Goal: Task Accomplishment & Management: Use online tool/utility

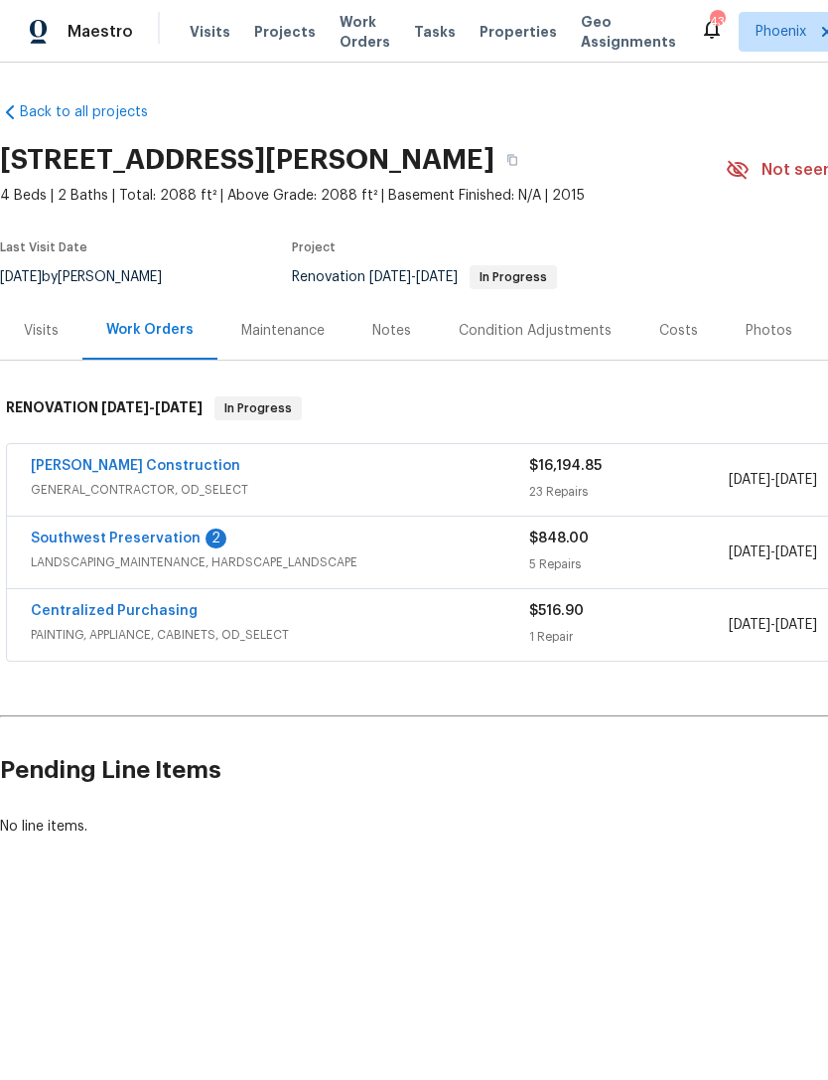
click at [151, 542] on link "Southwest Preservation" at bounding box center [116, 538] width 170 height 14
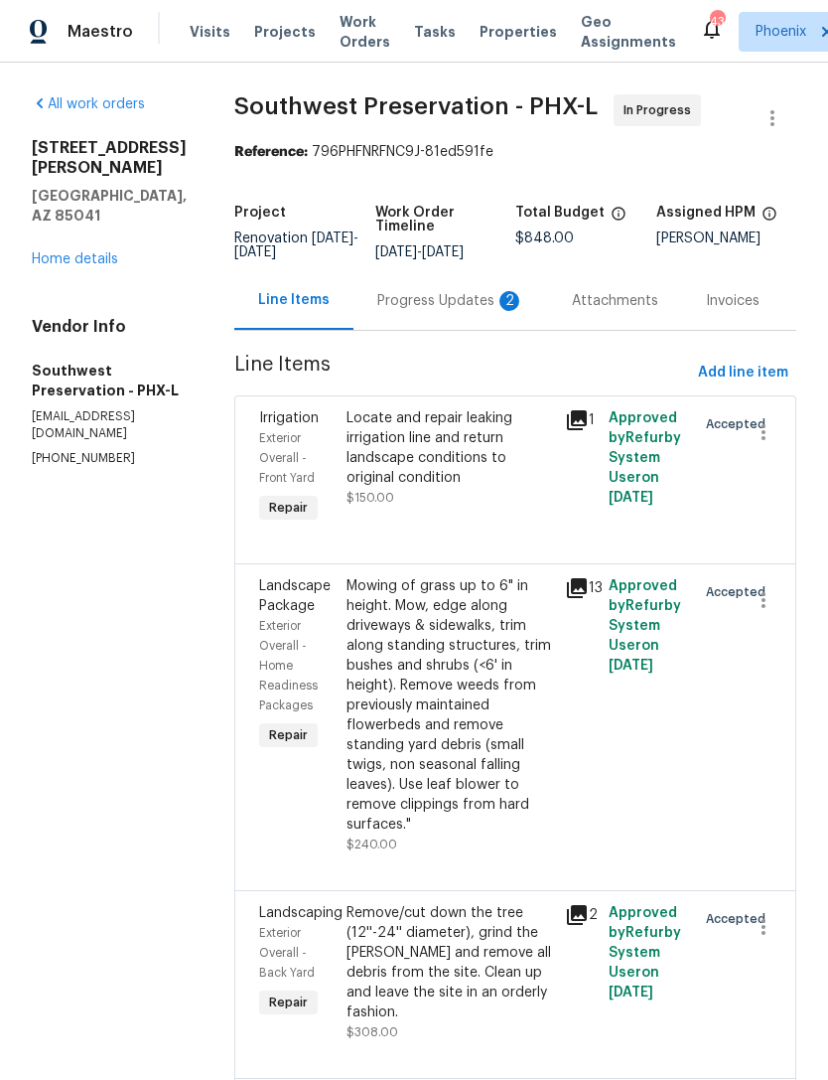
click at [466, 330] on div "Progress Updates 2" at bounding box center [451, 300] width 195 height 59
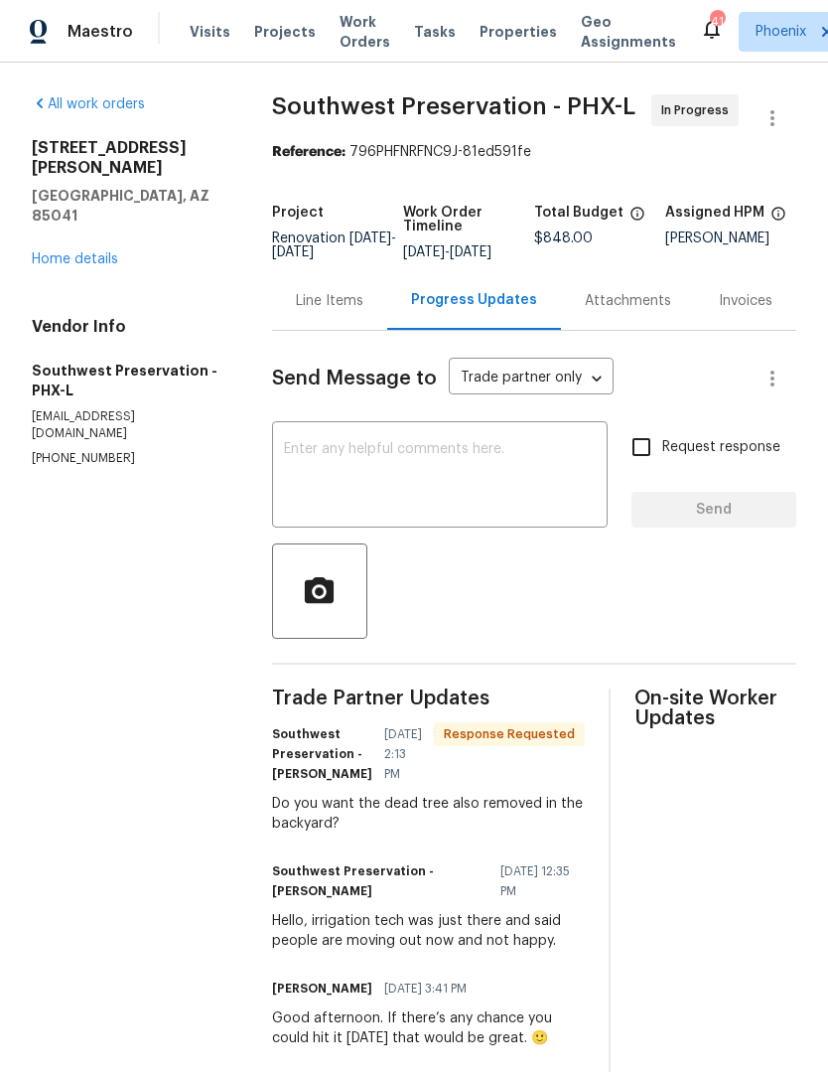
click at [61, 252] on link "Home details" at bounding box center [75, 259] width 86 height 14
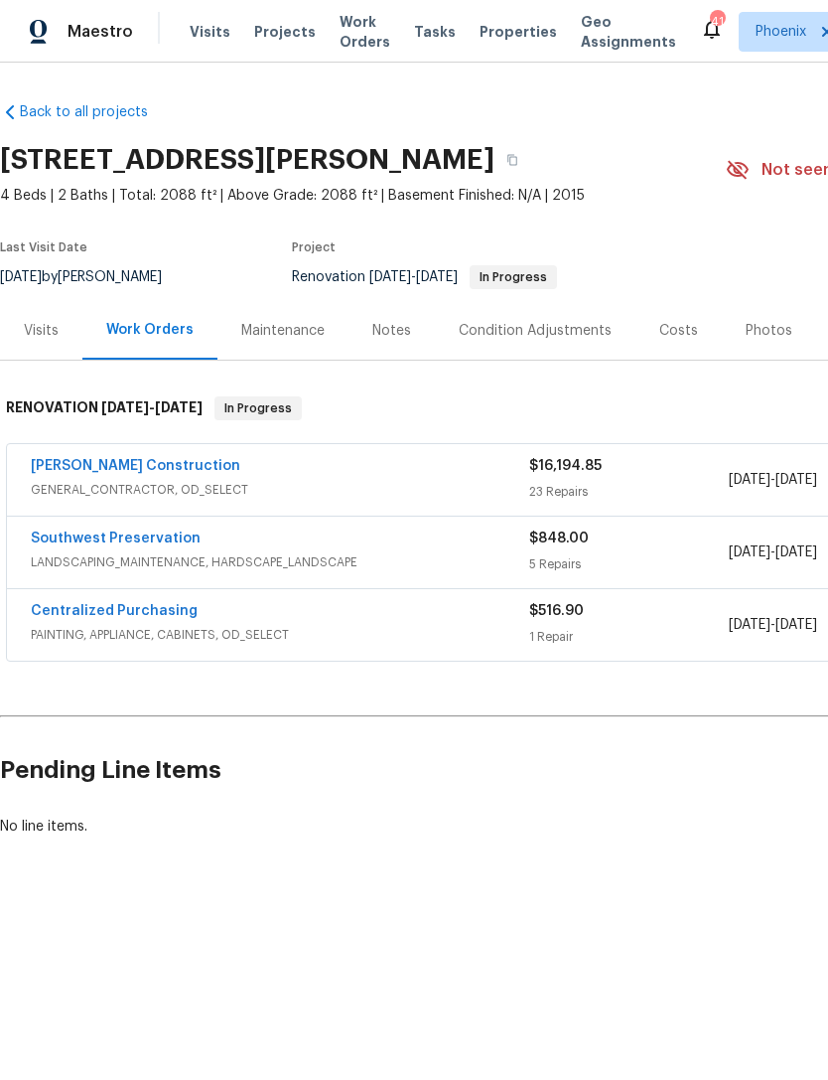
click at [85, 459] on link "Strasser Construction" at bounding box center [136, 466] width 210 height 14
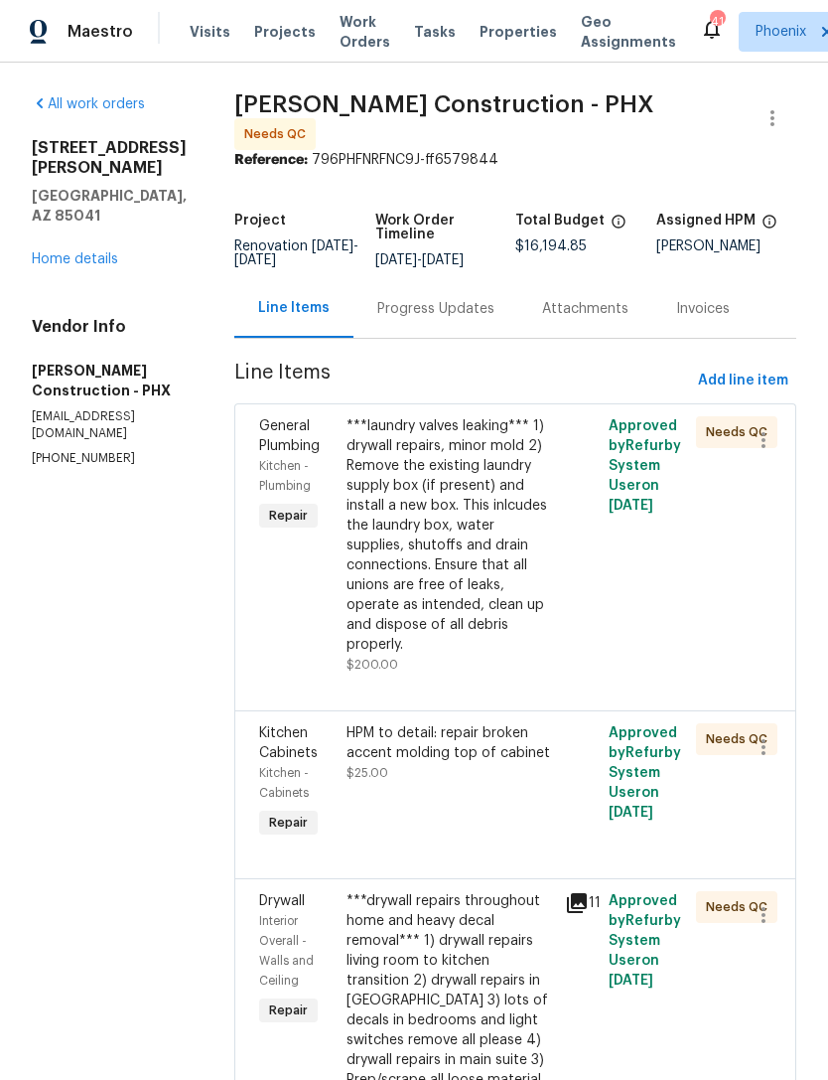
click at [461, 523] on div "***laundry valves leaking*** 1) drywall repairs, minor mold 2) Remove the exist…" at bounding box center [450, 535] width 207 height 238
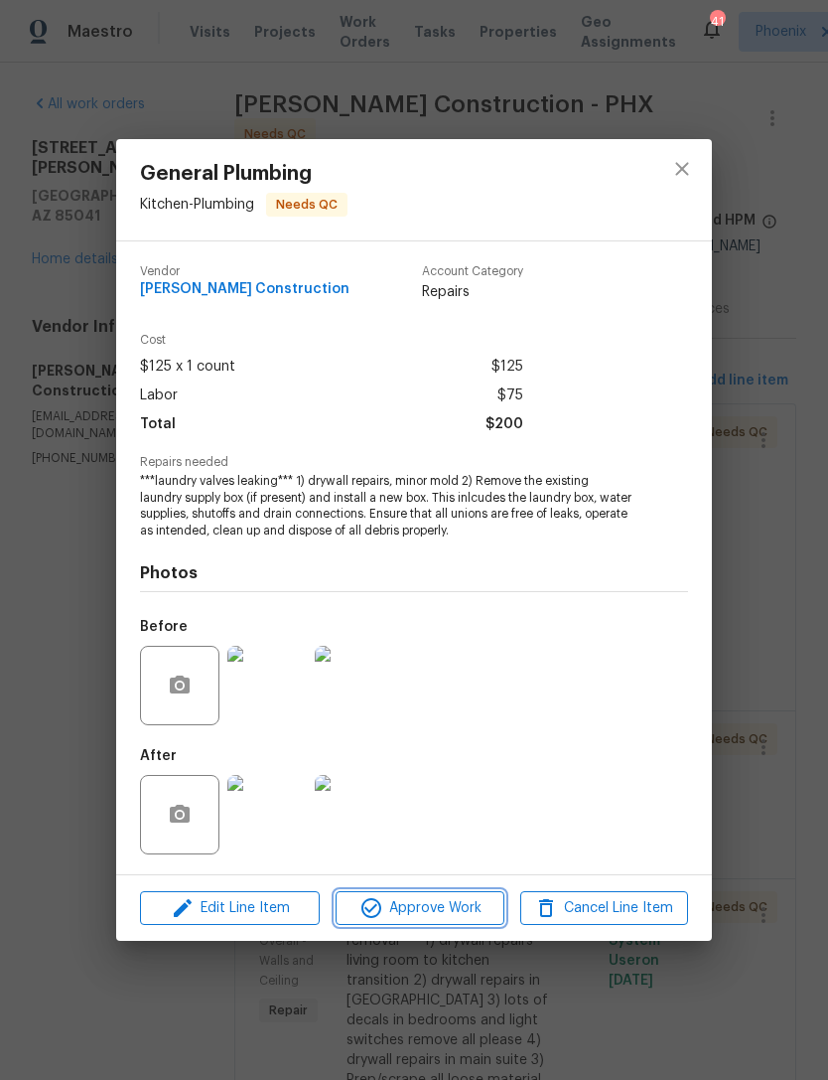
click at [453, 914] on span "Approve Work" at bounding box center [420, 908] width 156 height 25
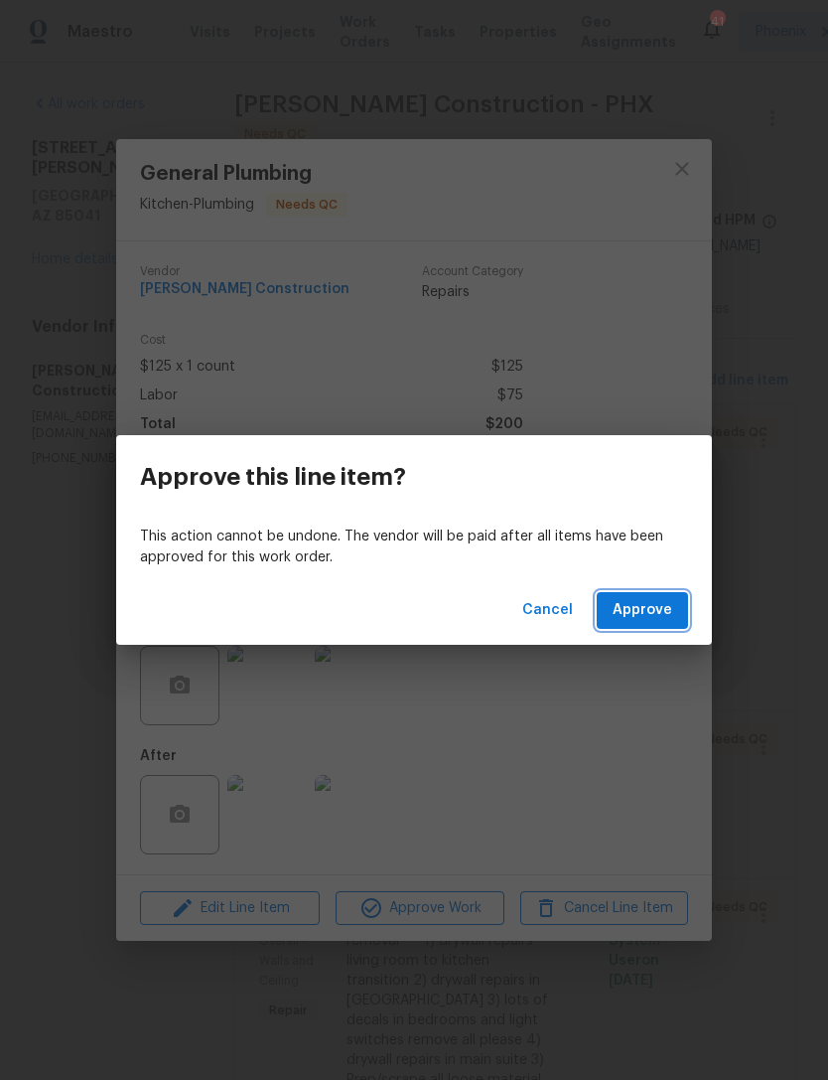
click at [644, 611] on span "Approve" at bounding box center [643, 610] width 60 height 25
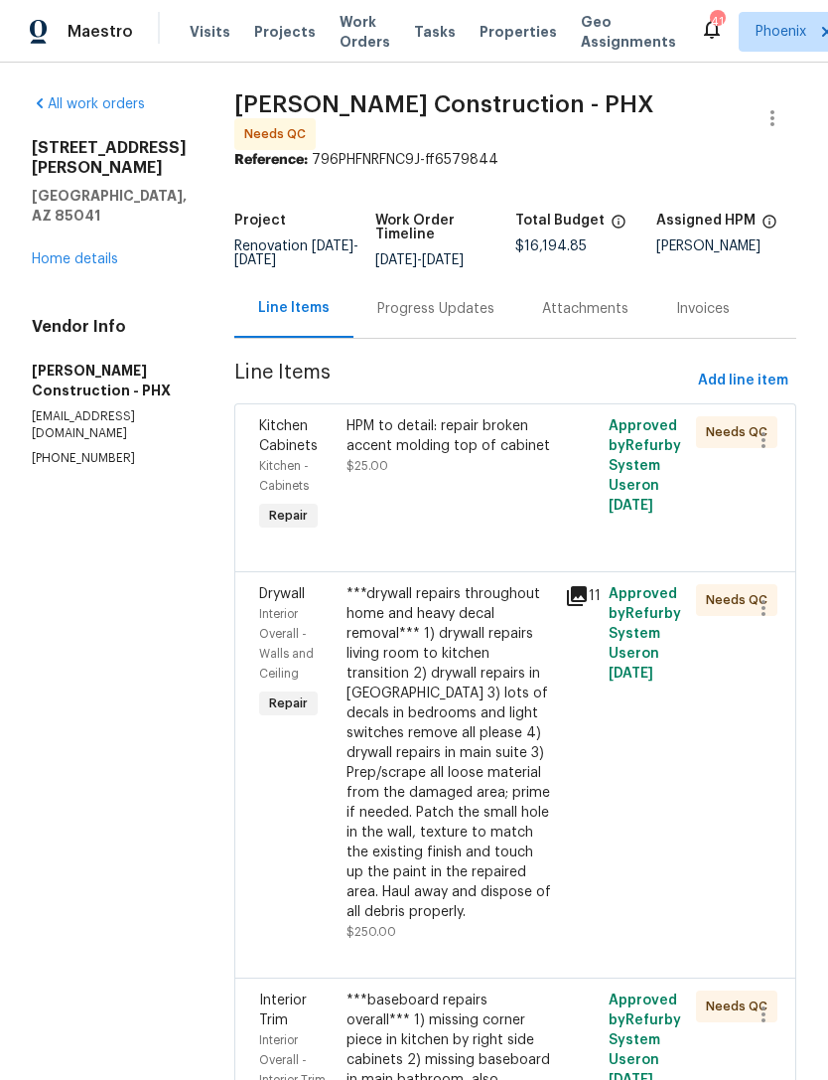
click at [452, 467] on div "HPM to detail: repair broken accent molding top of cabinet $25.00" at bounding box center [450, 446] width 207 height 60
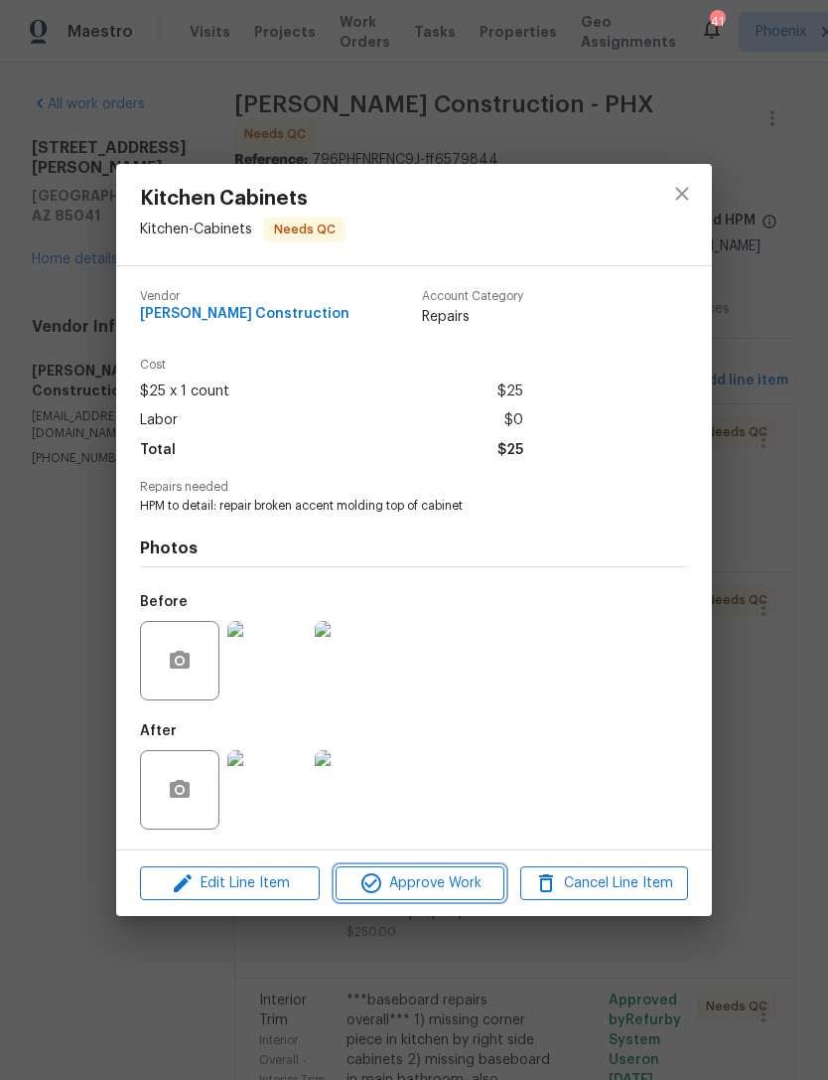
click at [462, 881] on span "Approve Work" at bounding box center [420, 883] width 156 height 25
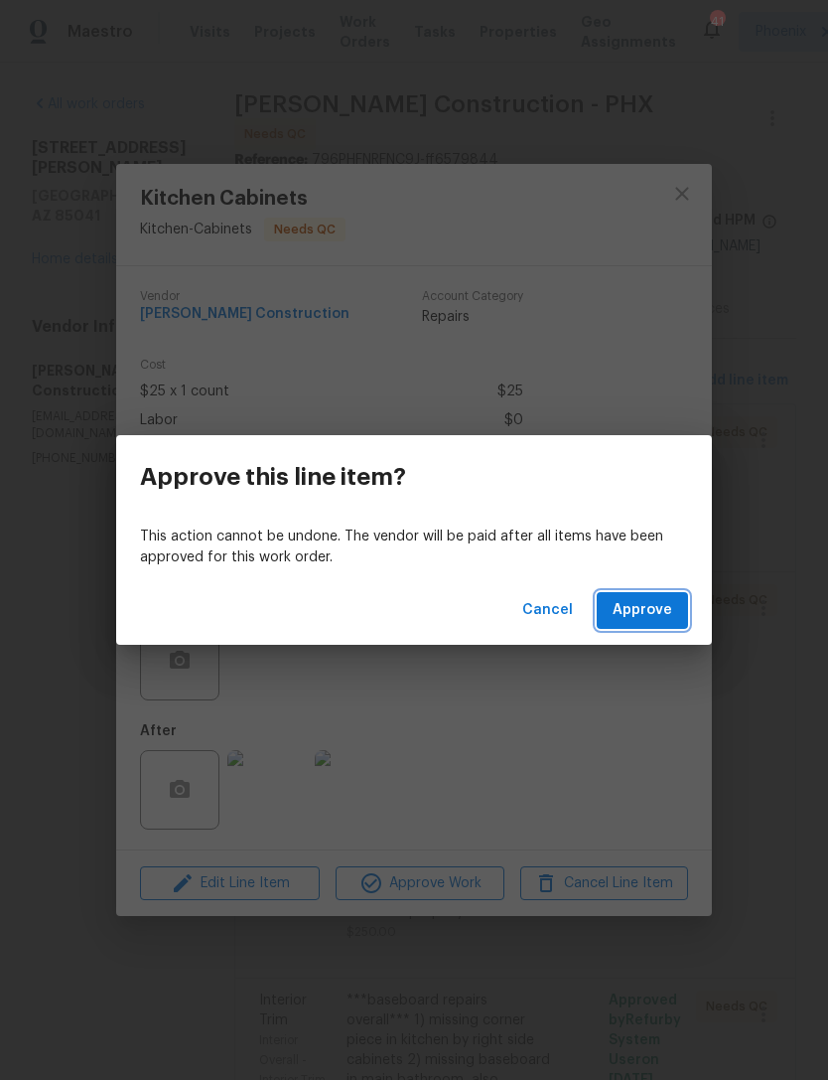
click at [670, 624] on button "Approve" at bounding box center [642, 610] width 91 height 37
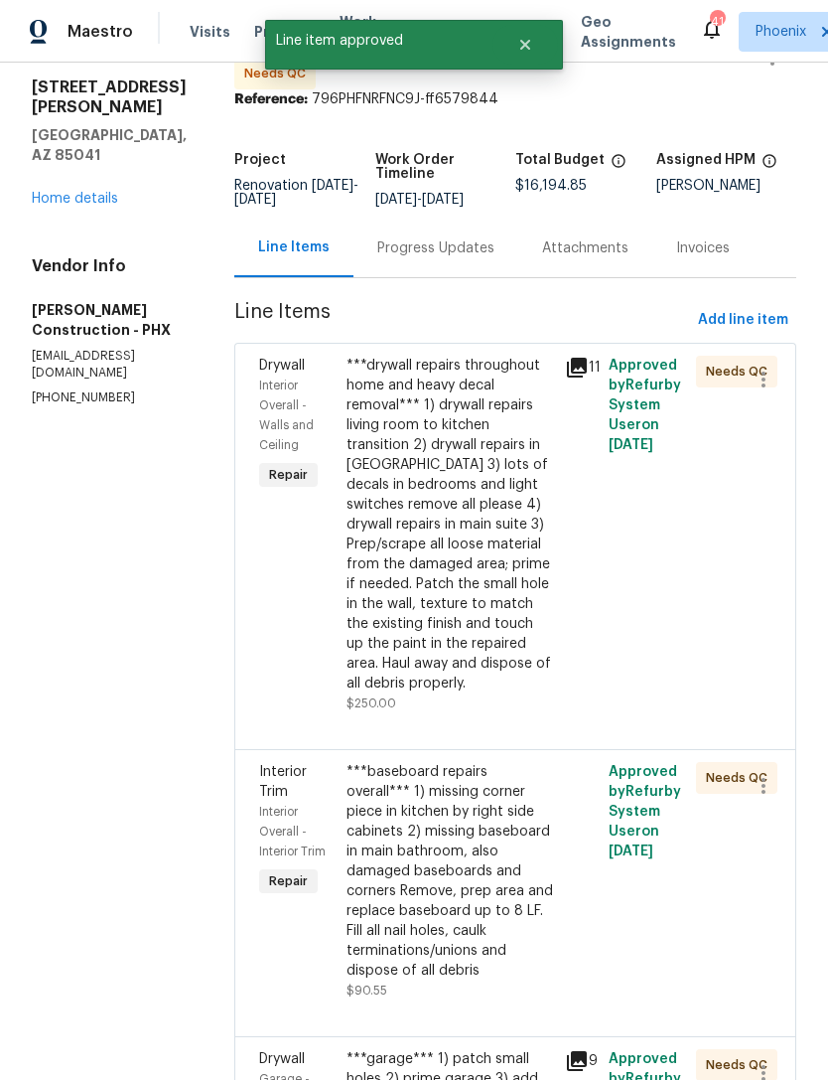
scroll to position [63, 0]
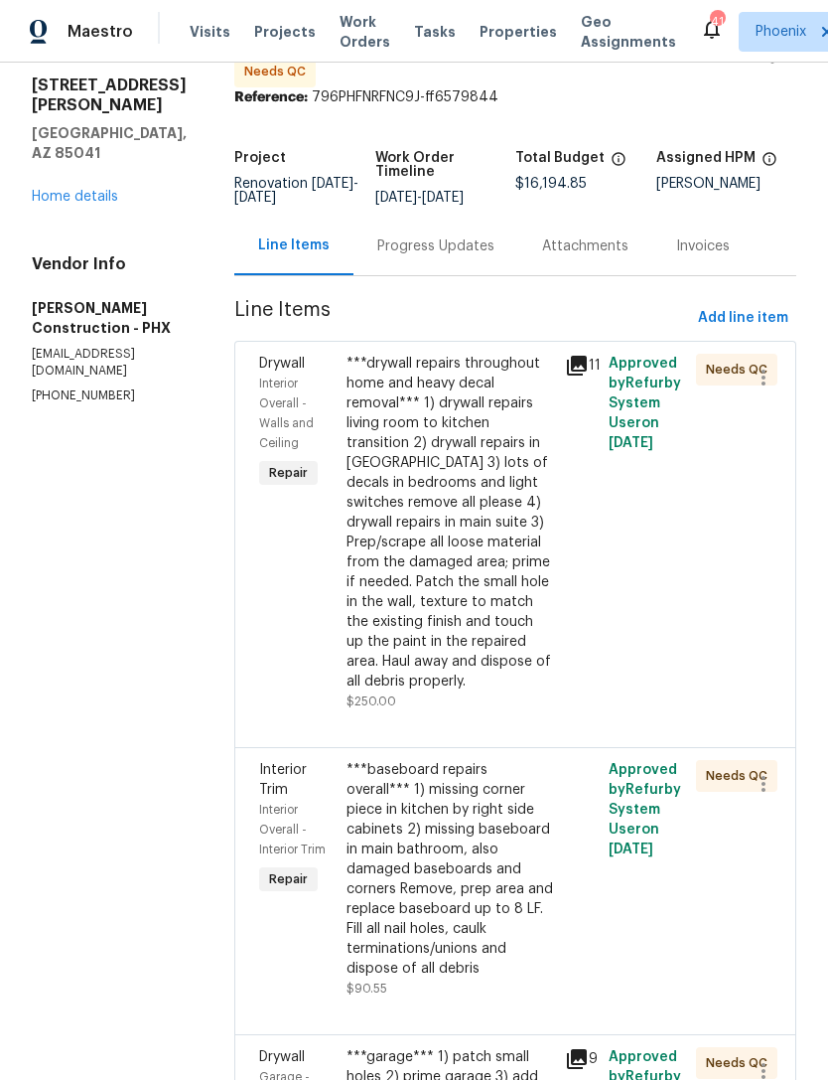
click at [453, 501] on div "***drywall repairs throughout home and heavy decal removal*** 1) drywall repair…" at bounding box center [450, 523] width 207 height 338
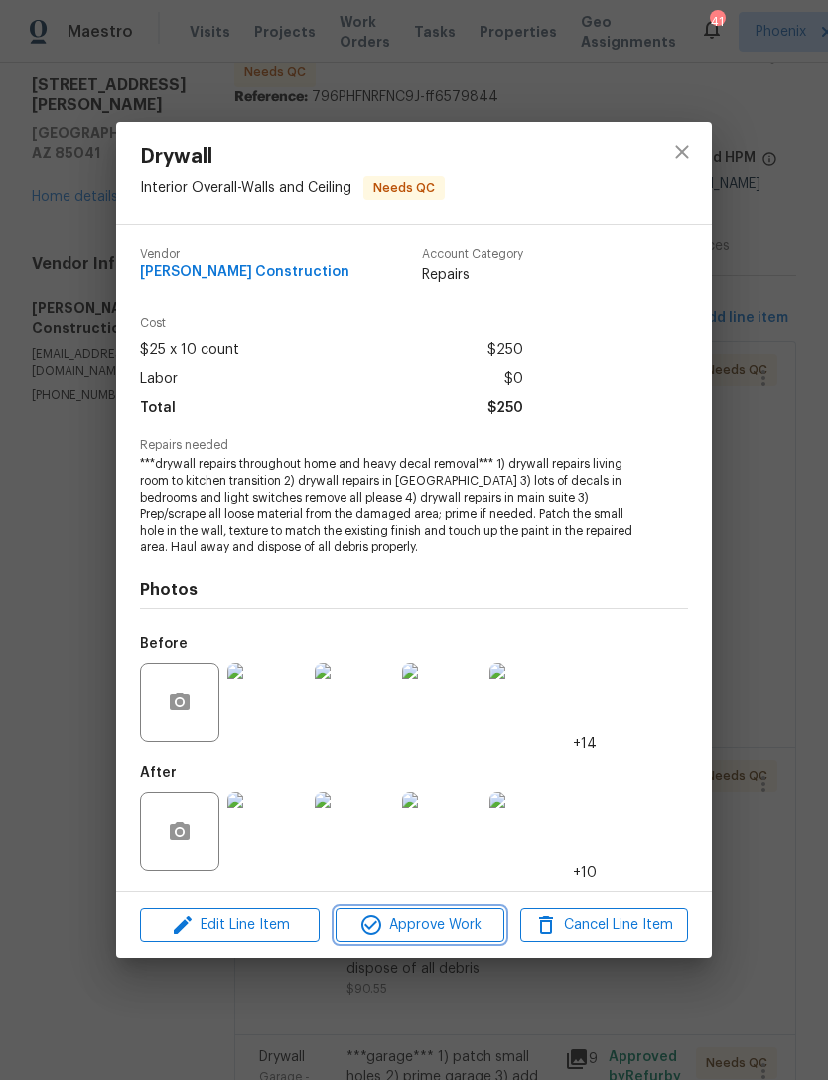
click at [472, 924] on span "Approve Work" at bounding box center [420, 925] width 156 height 25
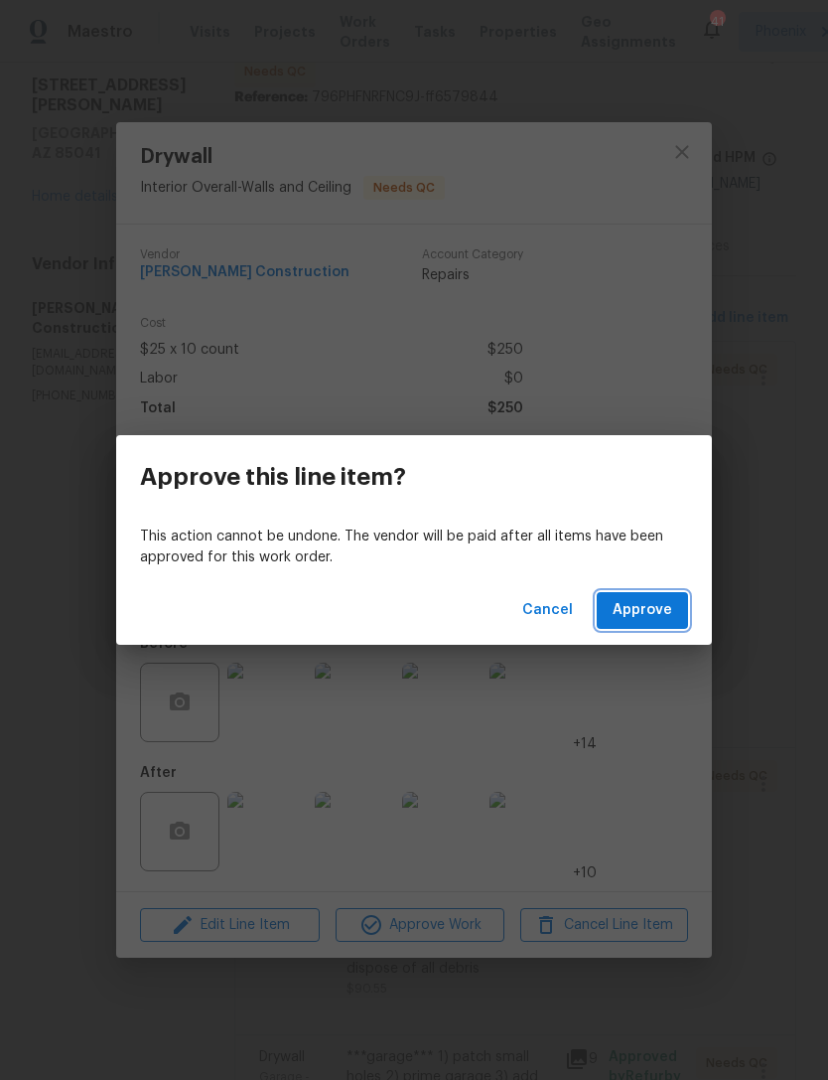
click at [664, 612] on span "Approve" at bounding box center [643, 610] width 60 height 25
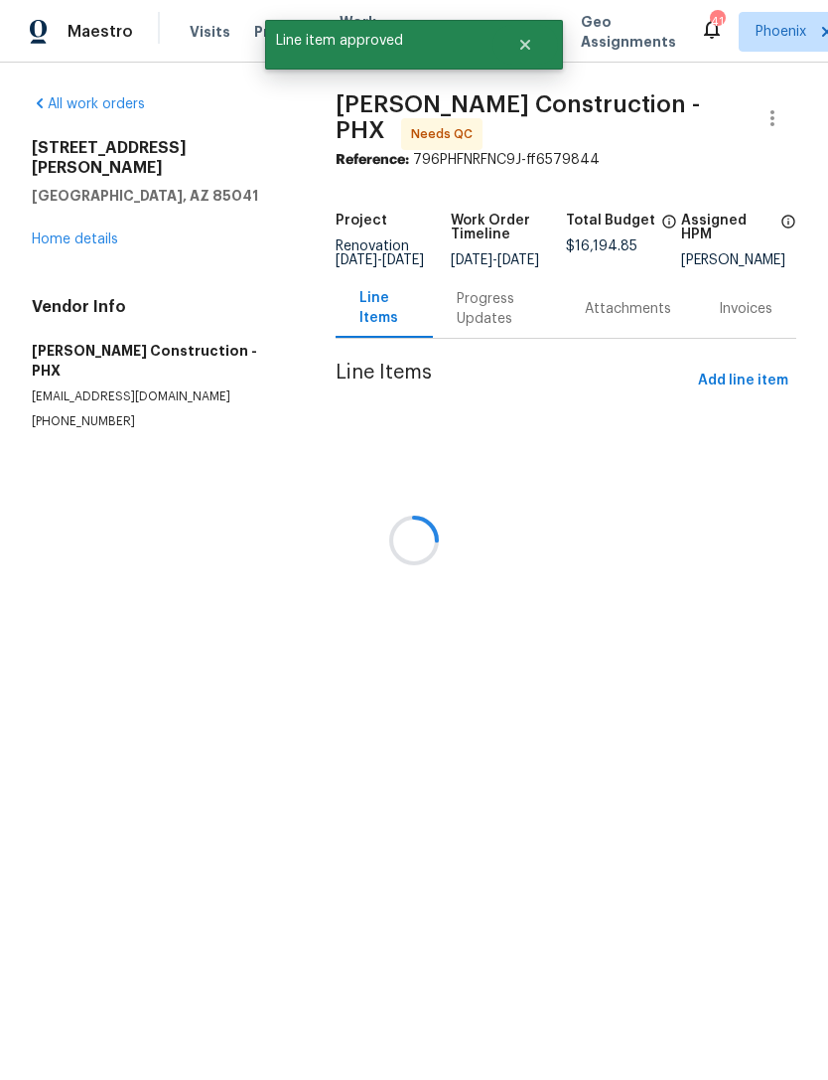
scroll to position [0, 0]
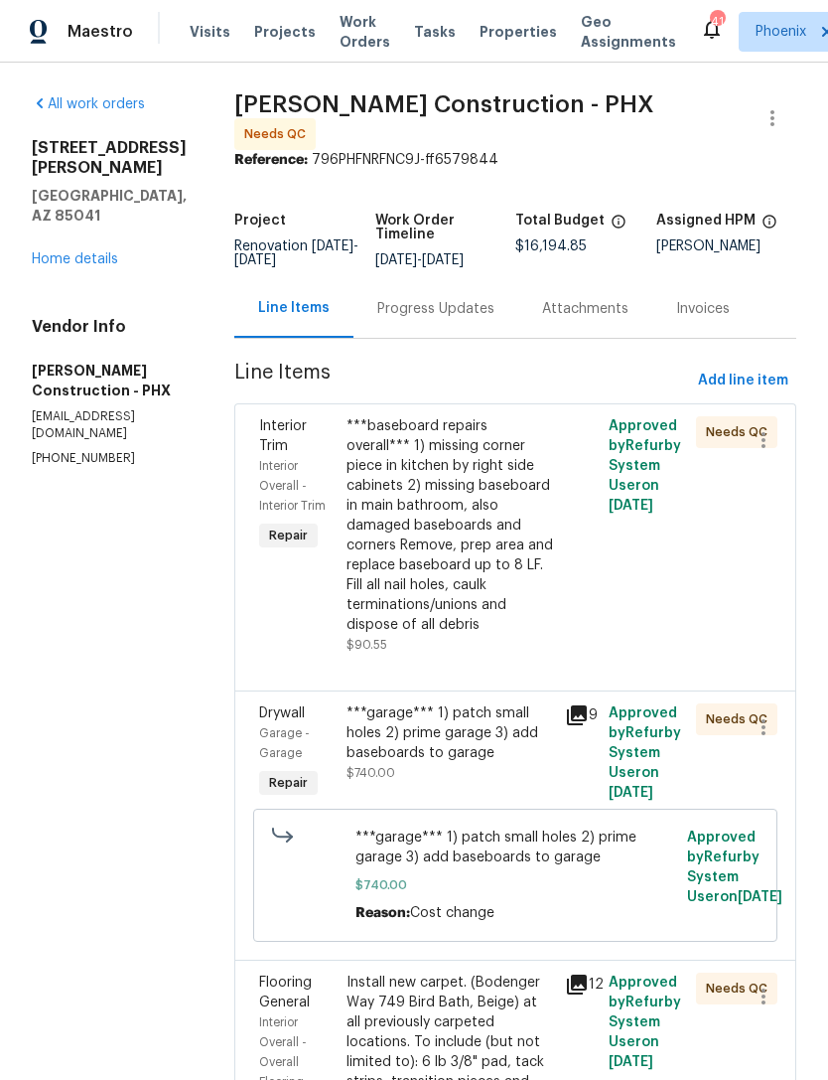
click at [460, 527] on div "***baseboard repairs overall*** 1) missing corner piece in kitchen by right sid…" at bounding box center [450, 525] width 207 height 219
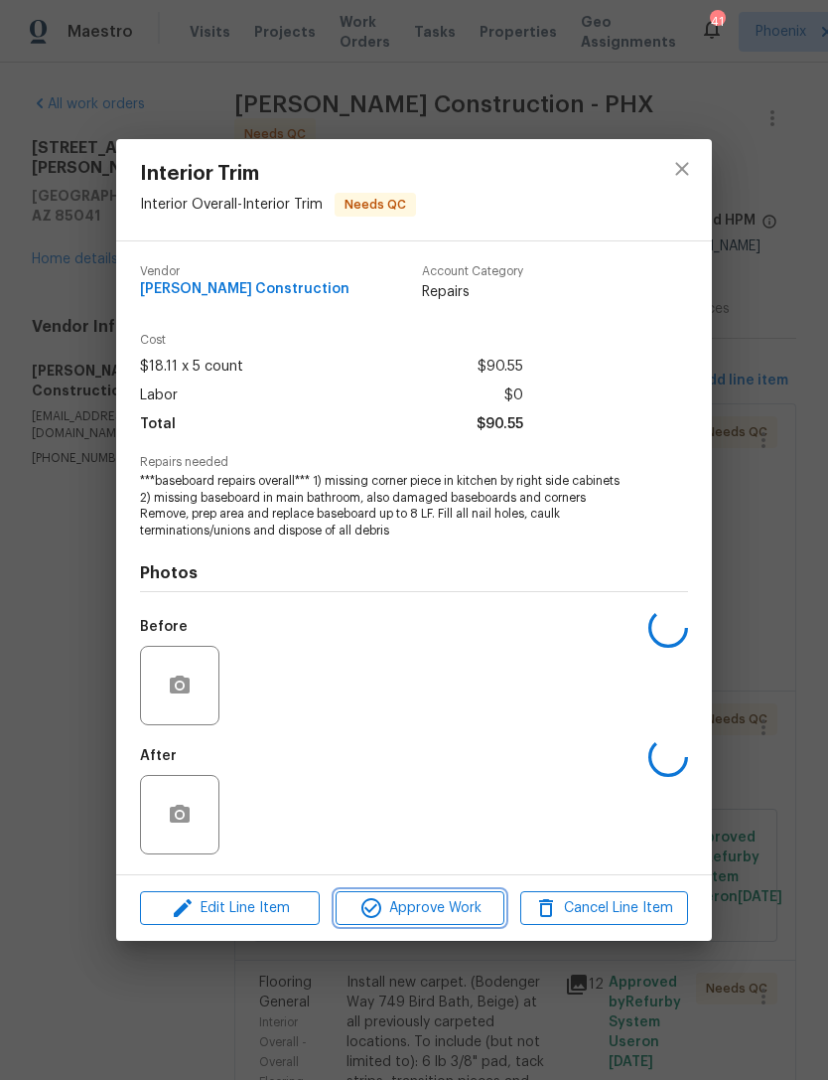
click at [471, 908] on span "Approve Work" at bounding box center [420, 908] width 156 height 25
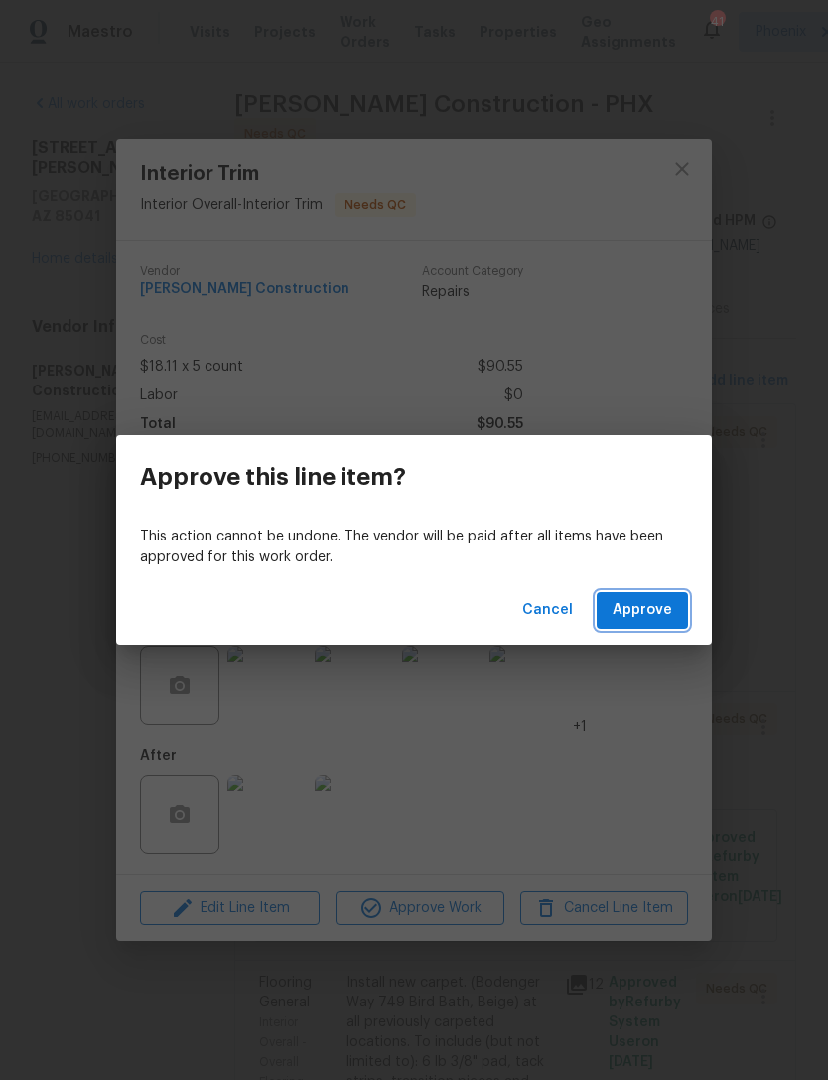
click at [647, 607] on span "Approve" at bounding box center [643, 610] width 60 height 25
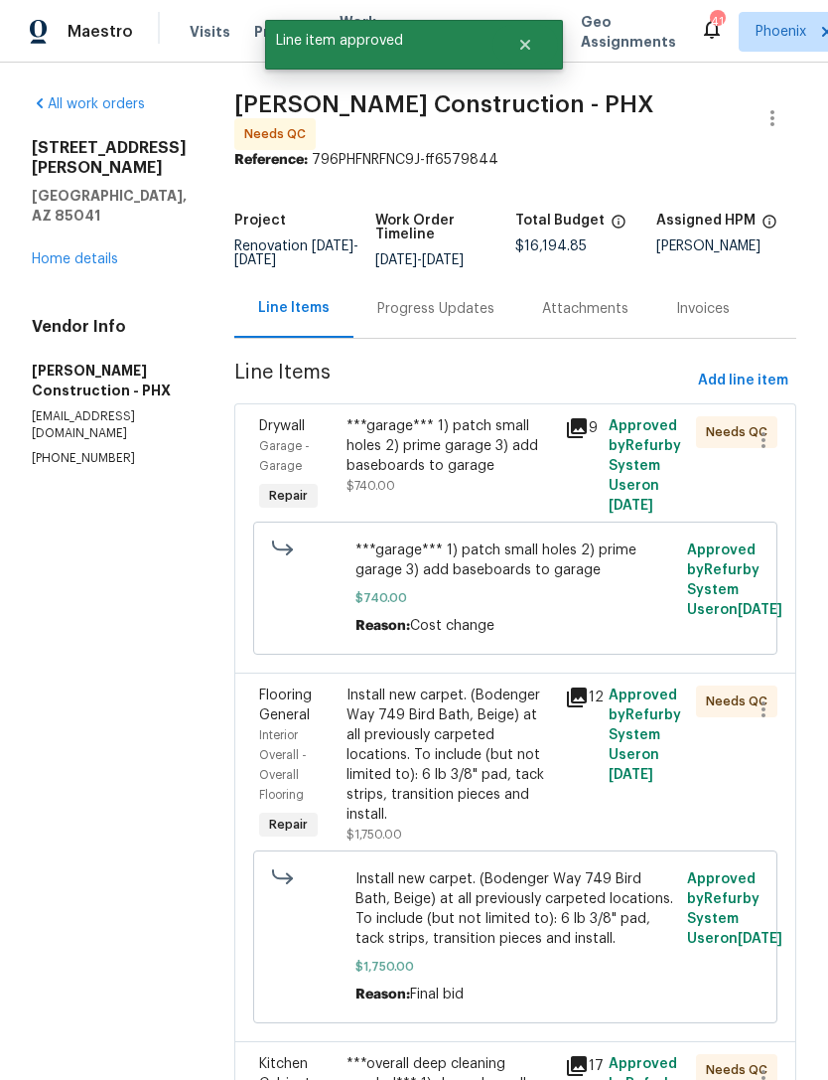
click at [478, 483] on div "***garage*** 1) patch small holes 2) prime garage 3) add baseboards to garage $…" at bounding box center [450, 455] width 207 height 79
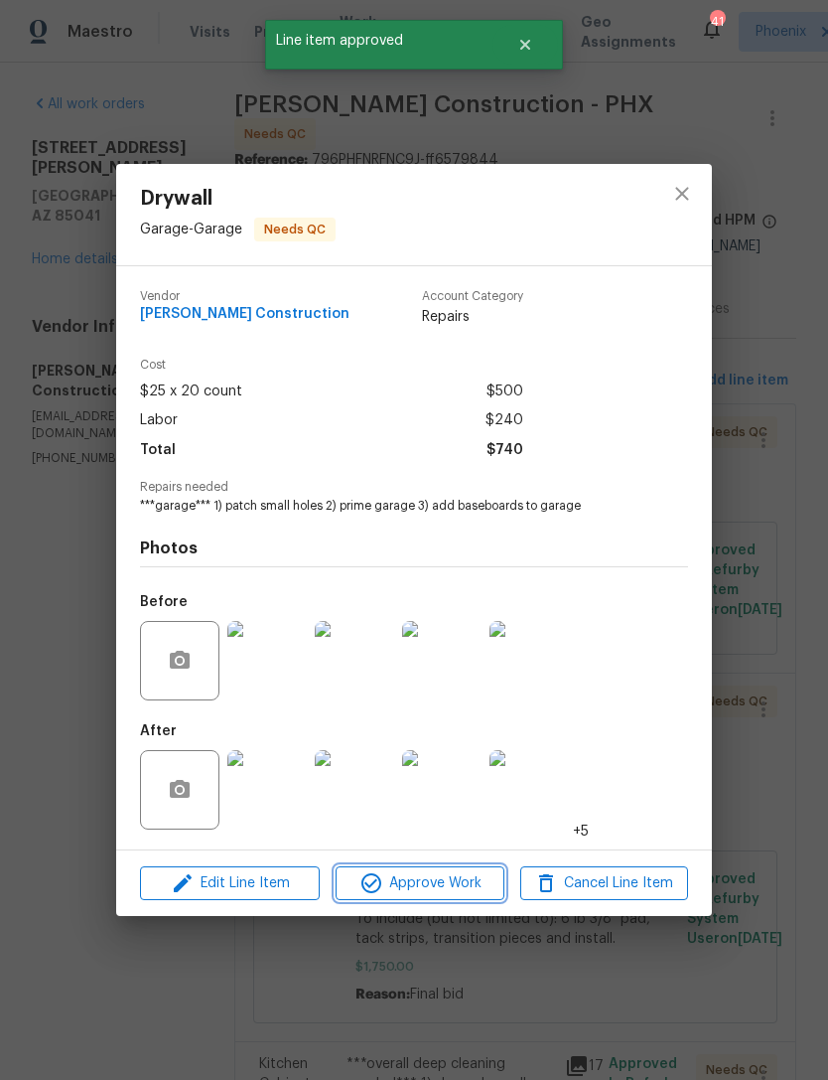
click at [476, 883] on span "Approve Work" at bounding box center [420, 883] width 156 height 25
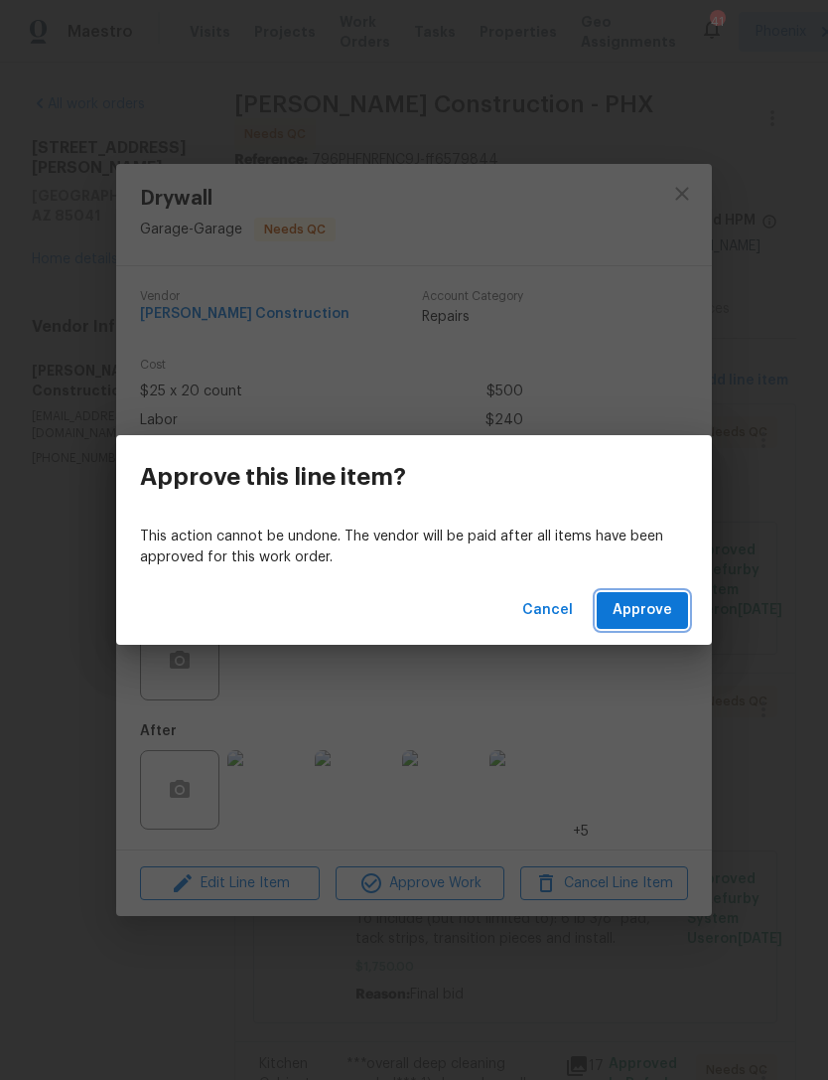
click at [648, 594] on button "Approve" at bounding box center [642, 610] width 91 height 37
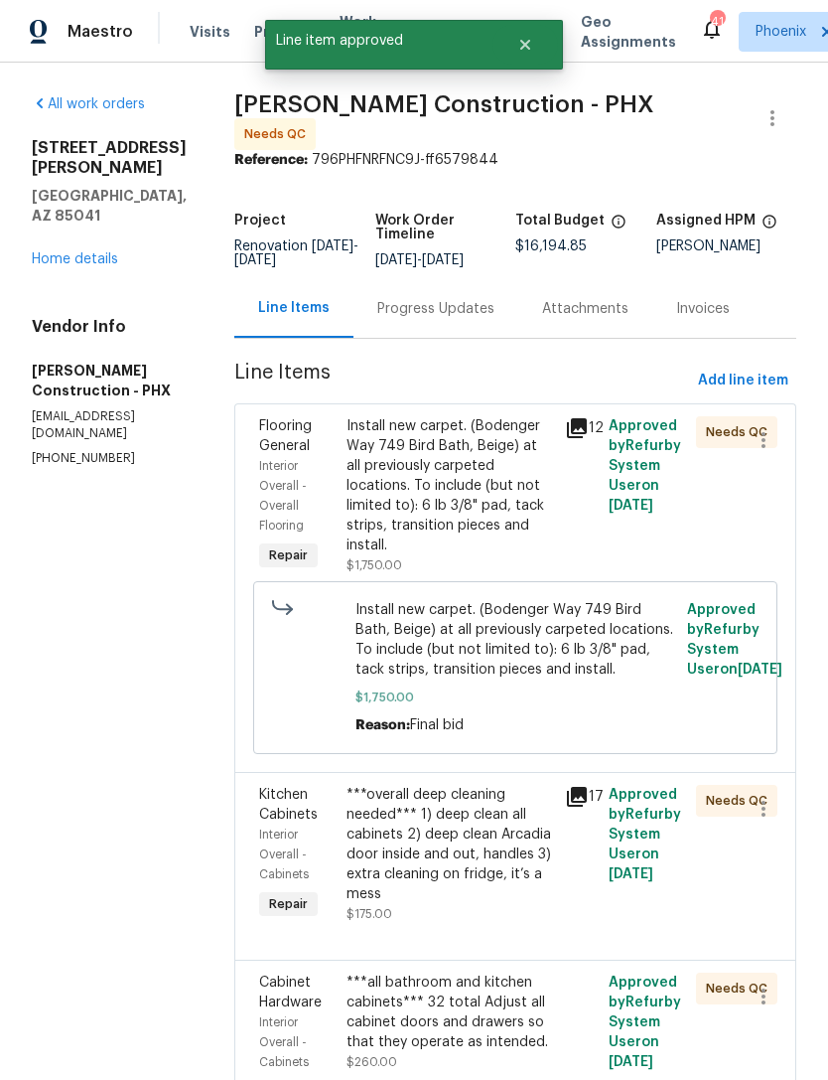
click at [444, 306] on div "Progress Updates" at bounding box center [435, 309] width 117 height 20
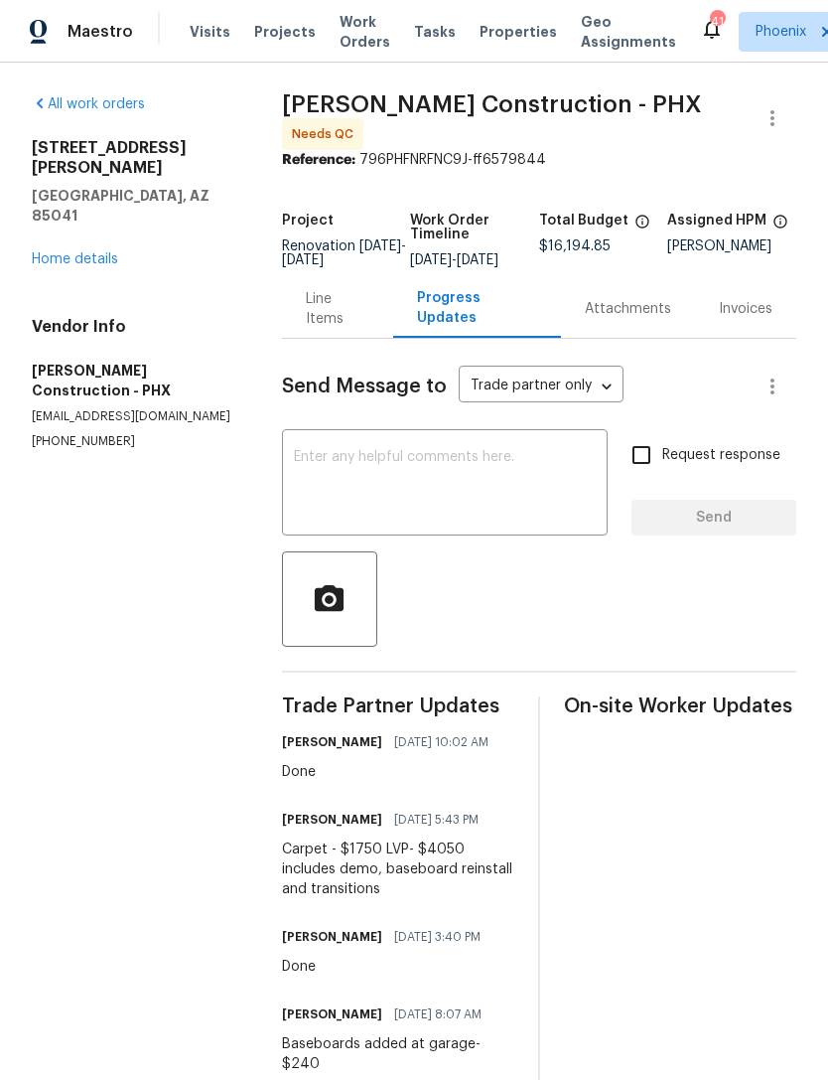
click at [342, 323] on div "Line Items" at bounding box center [338, 309] width 65 height 40
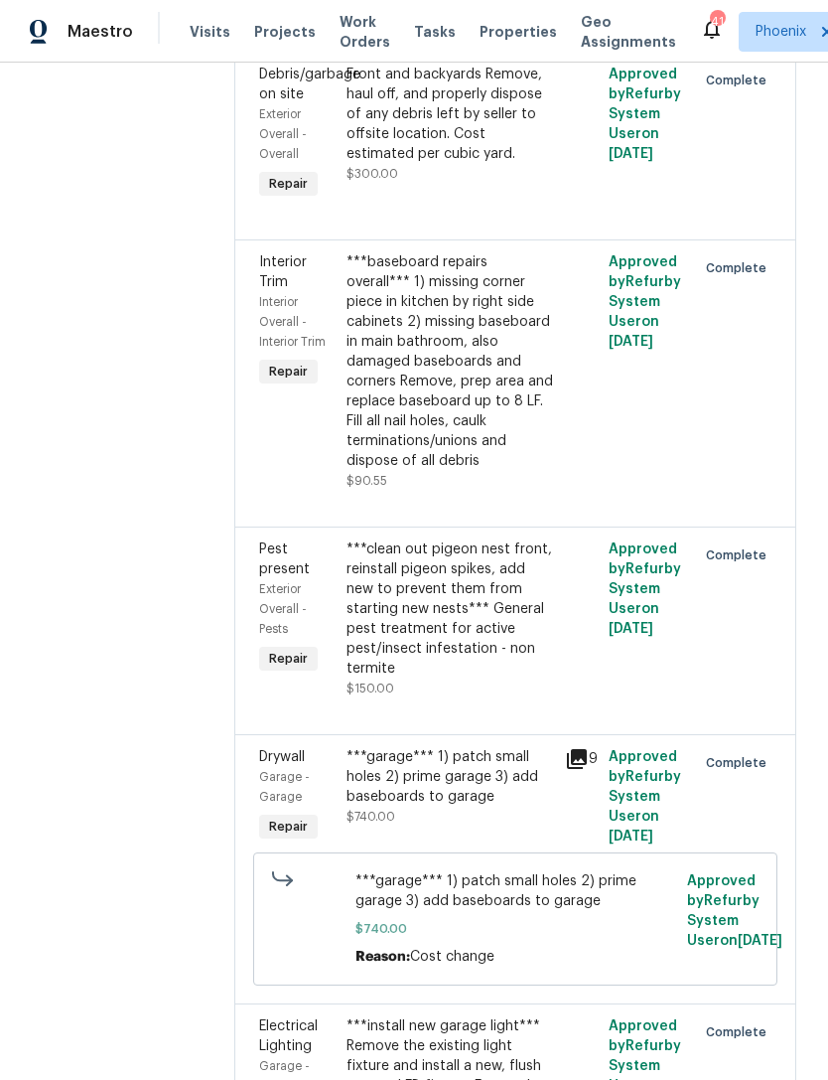
scroll to position [7107, 0]
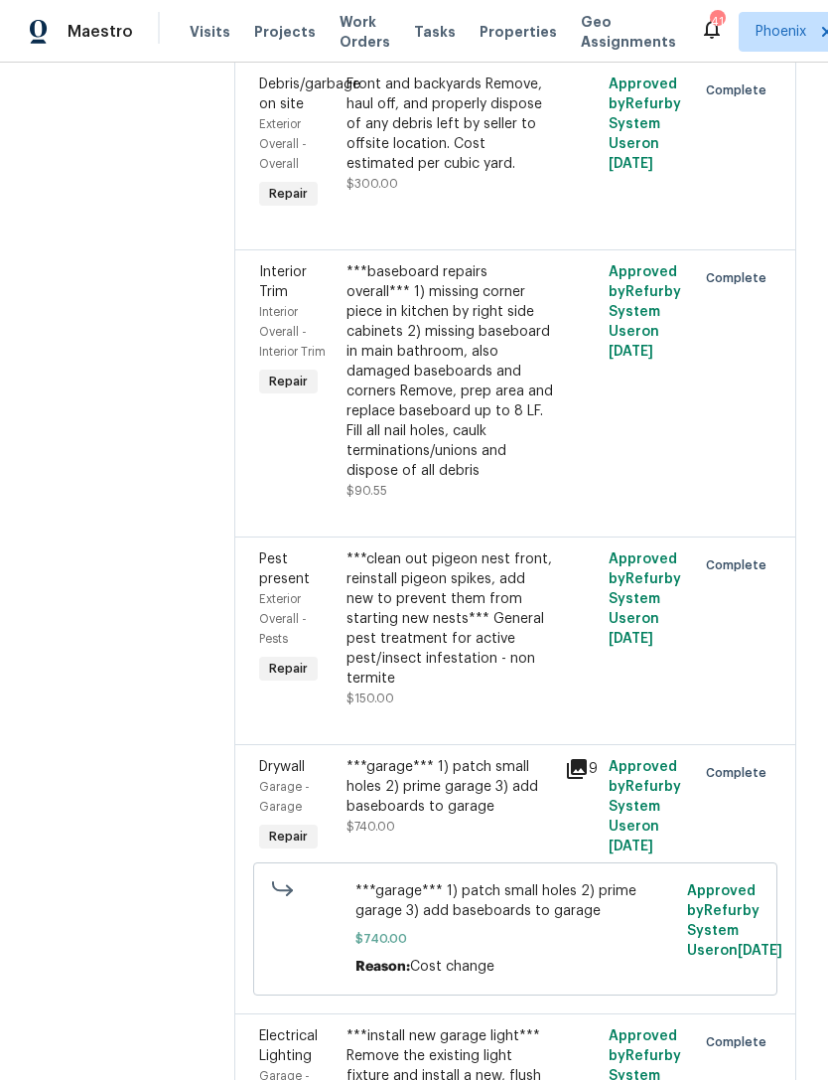
click at [454, 757] on div "***garage*** 1) patch small holes 2) prime garage 3) add baseboards to garage" at bounding box center [450, 787] width 207 height 60
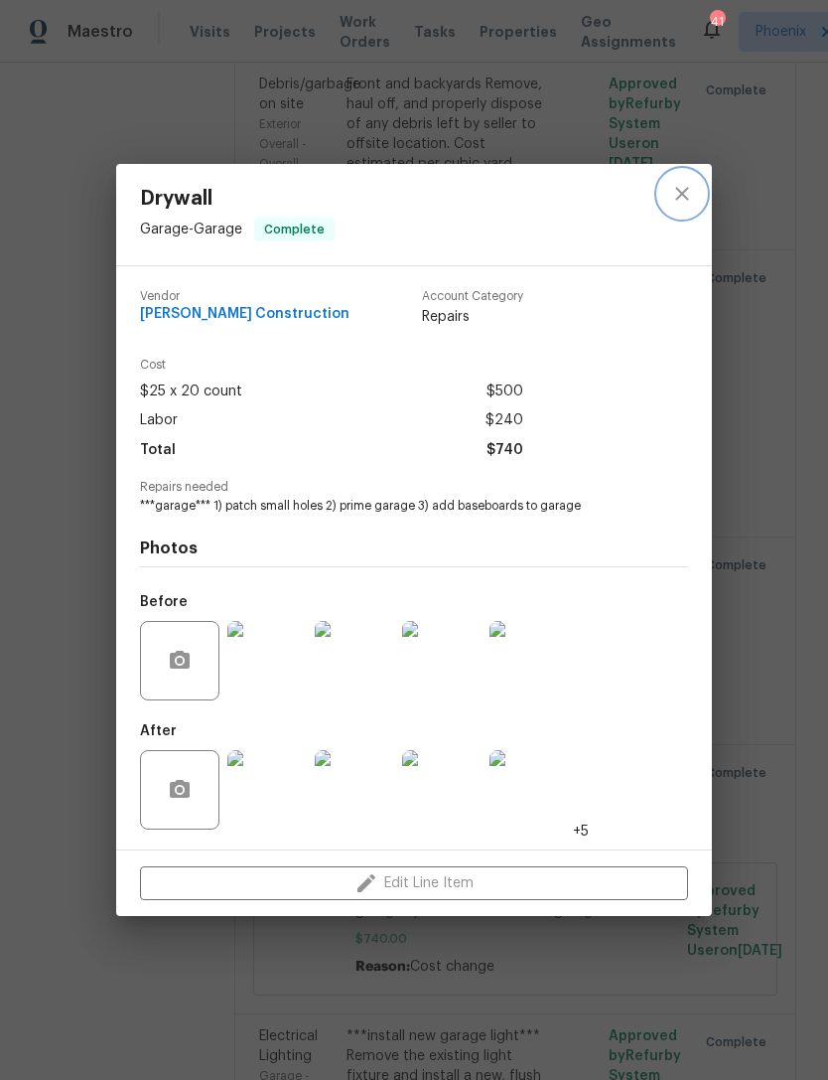
click at [686, 188] on icon "close" at bounding box center [682, 193] width 13 height 13
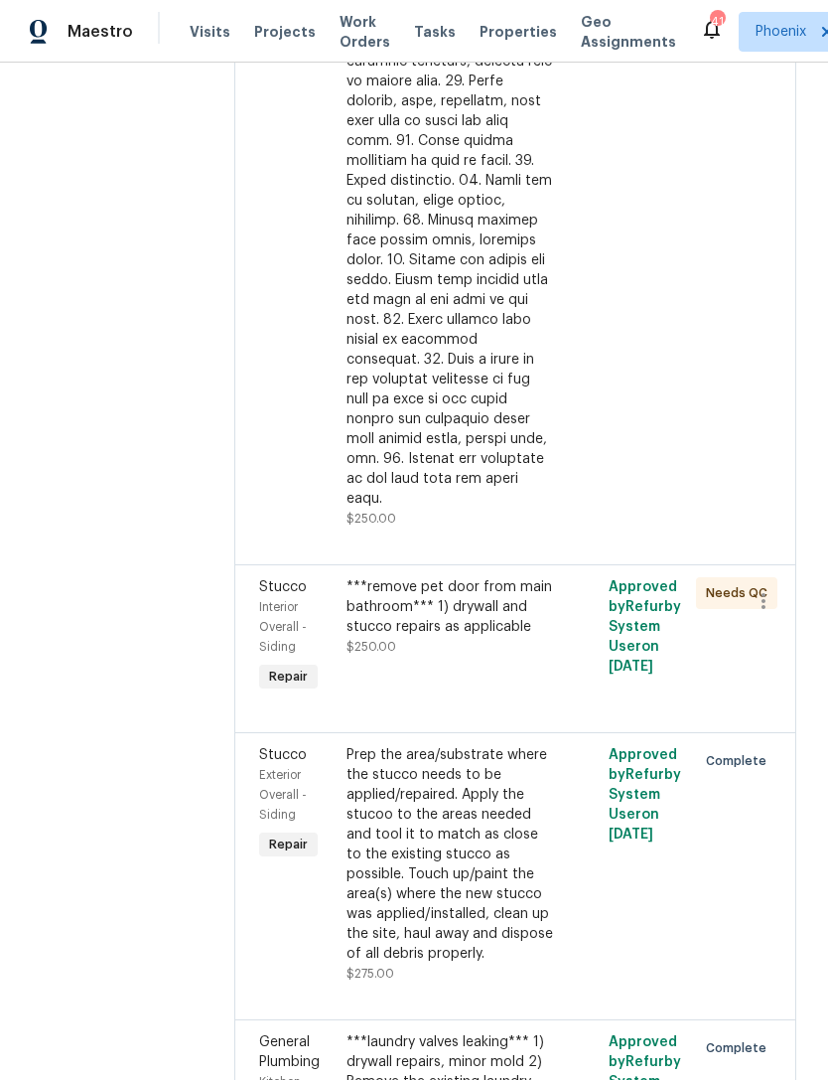
scroll to position [4451, 0]
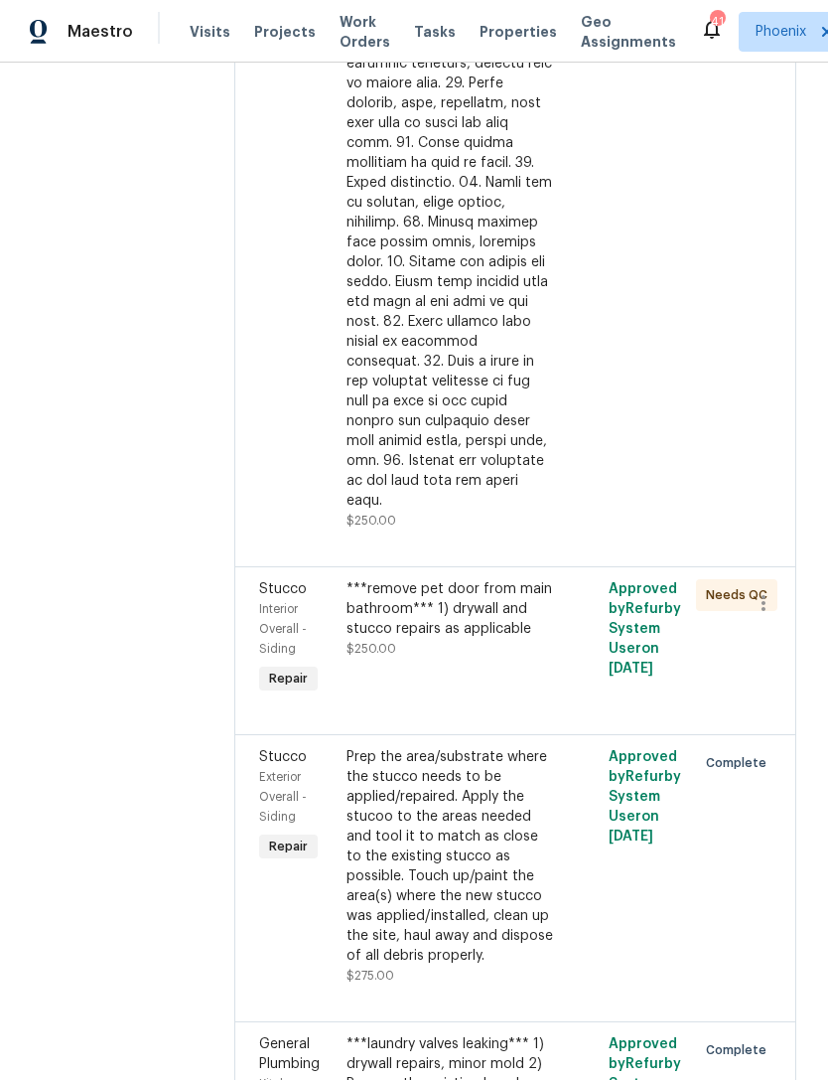
click at [497, 579] on div "***remove pet door from main bathroom*** 1) drywall and stucco repairs as appli…" at bounding box center [450, 609] width 207 height 60
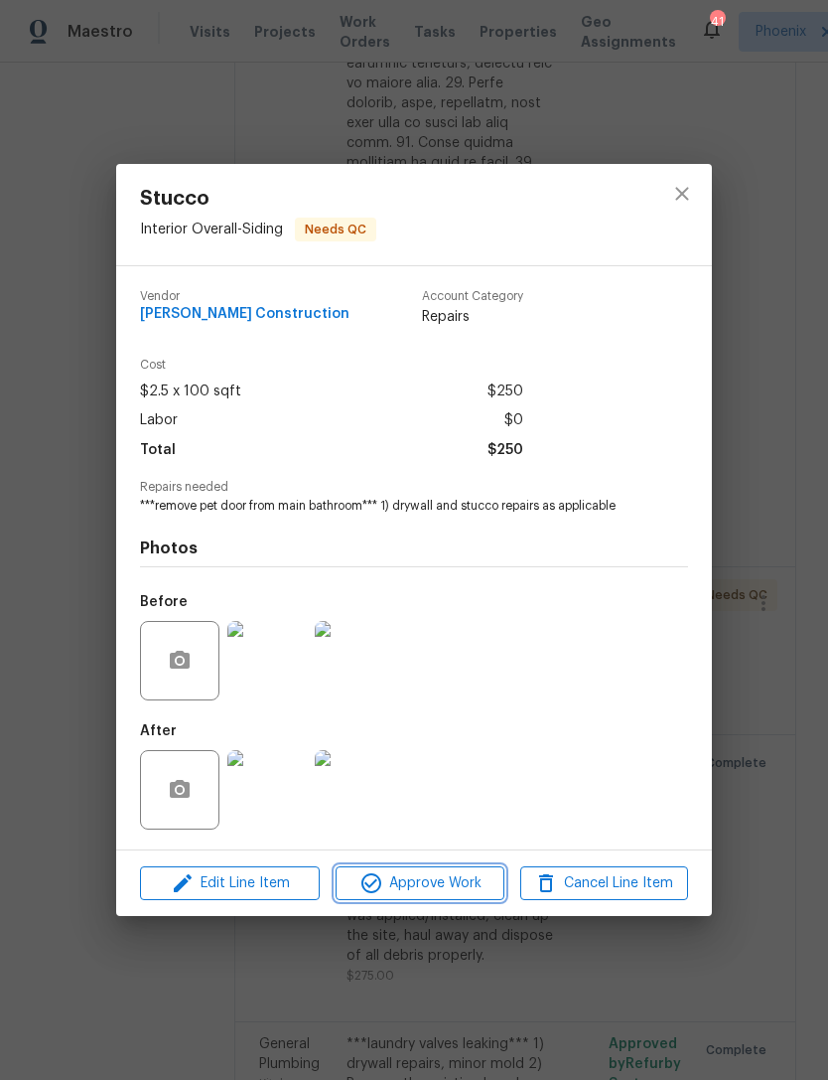
click at [469, 896] on span "Approve Work" at bounding box center [420, 883] width 156 height 25
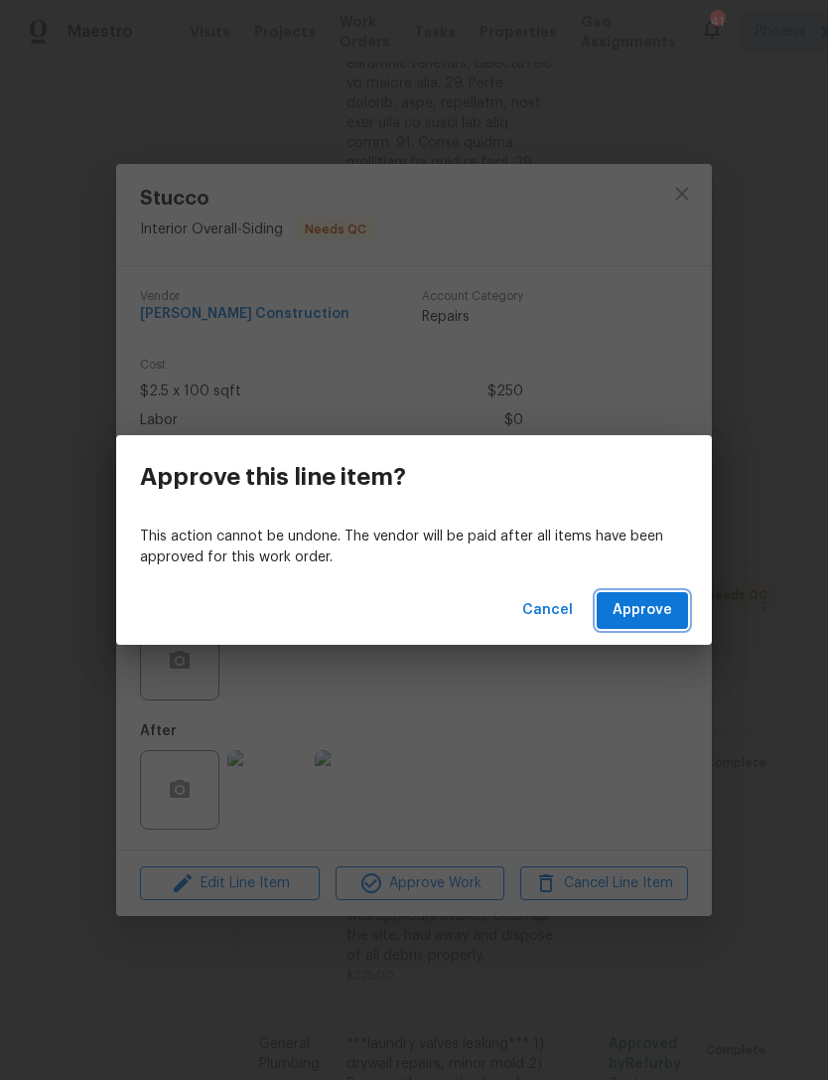
click at [652, 626] on button "Approve" at bounding box center [642, 610] width 91 height 37
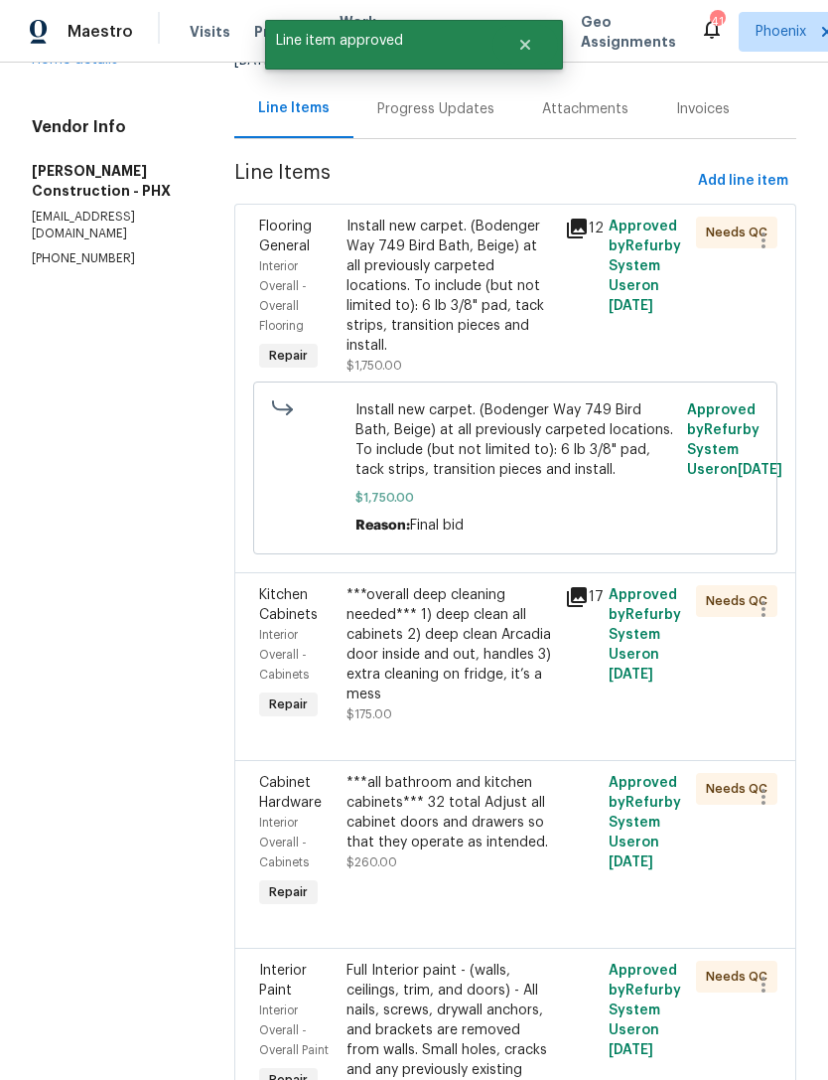
scroll to position [188, 0]
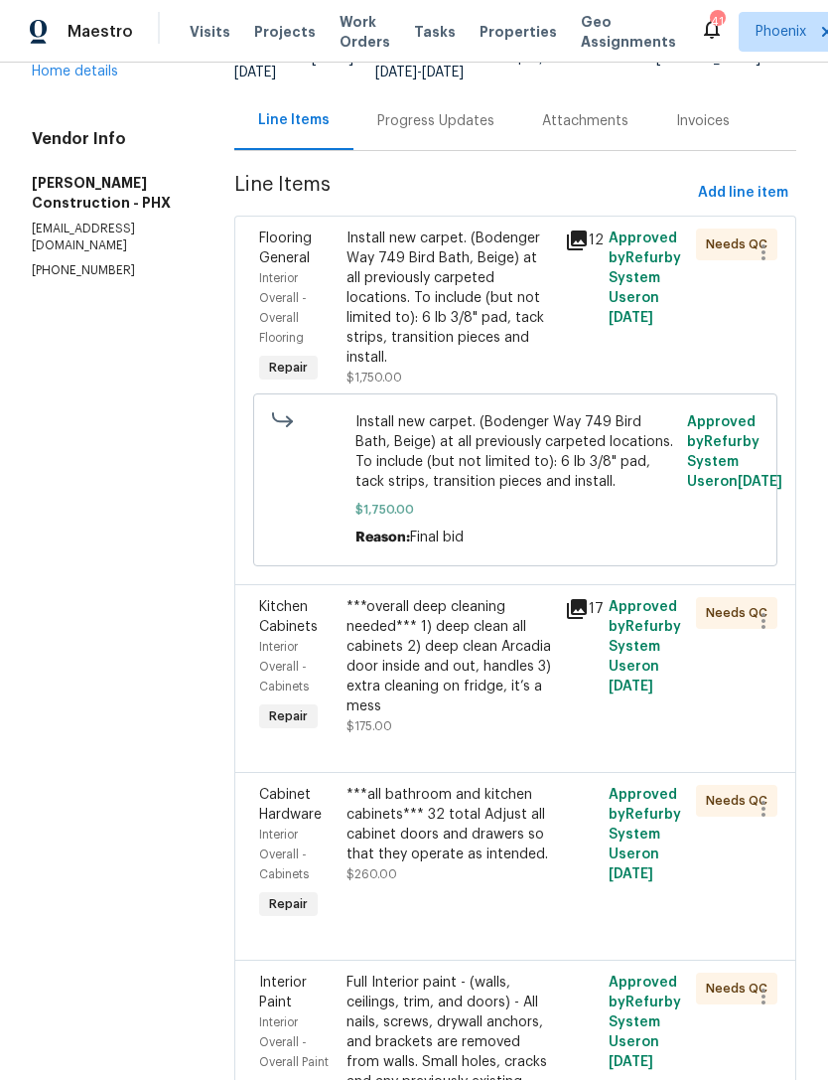
click at [475, 326] on div "Install new carpet. (Bodenger Way 749 Bird Bath, Beige) at all previously carpe…" at bounding box center [450, 297] width 207 height 139
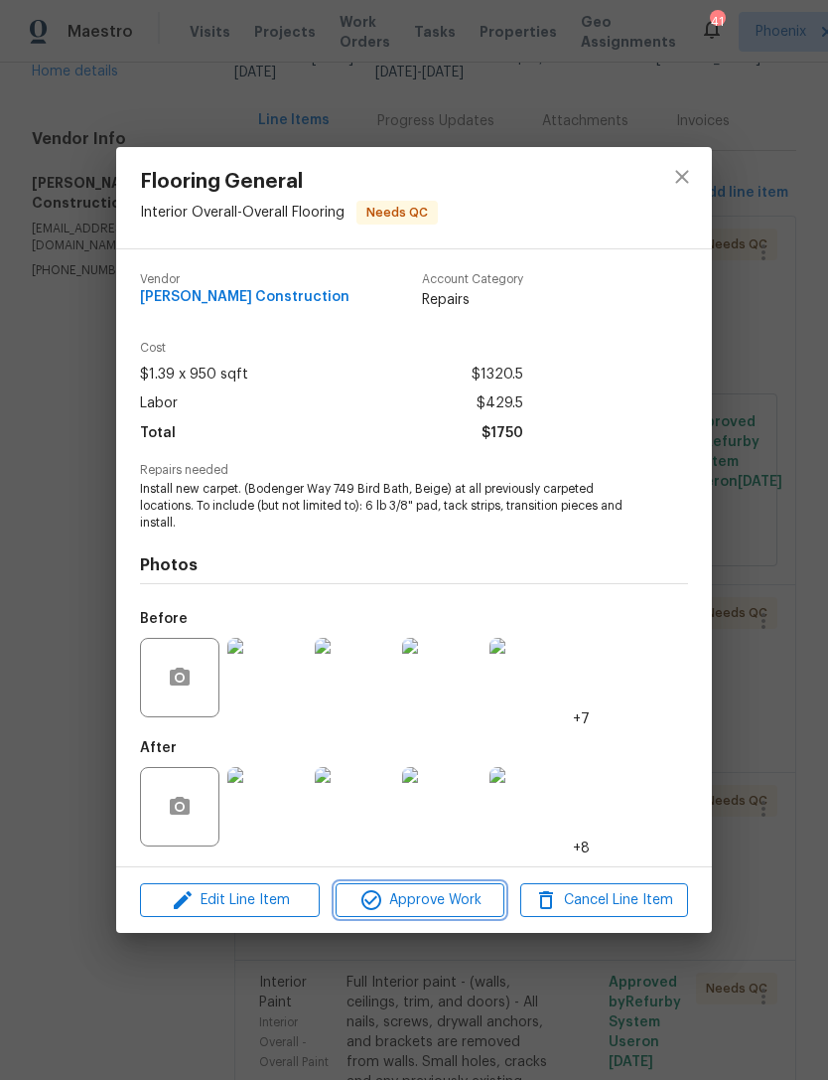
click at [454, 893] on span "Approve Work" at bounding box center [420, 900] width 156 height 25
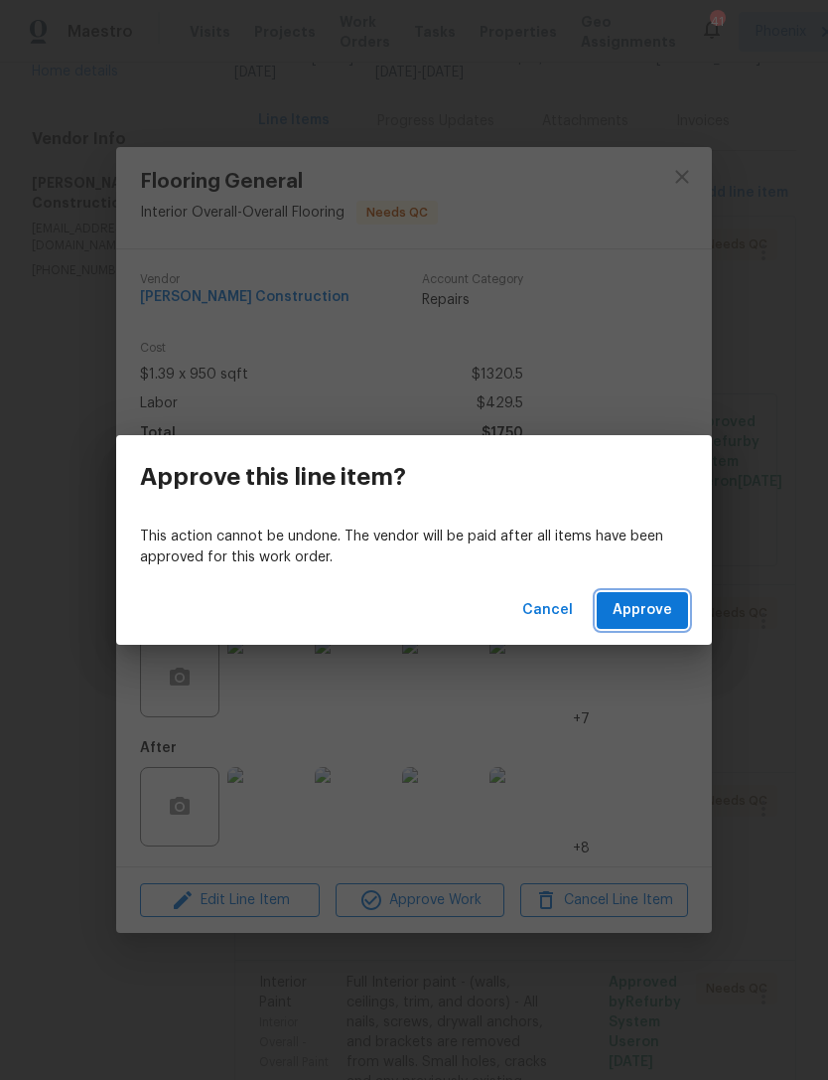
click at [668, 617] on span "Approve" at bounding box center [643, 610] width 60 height 25
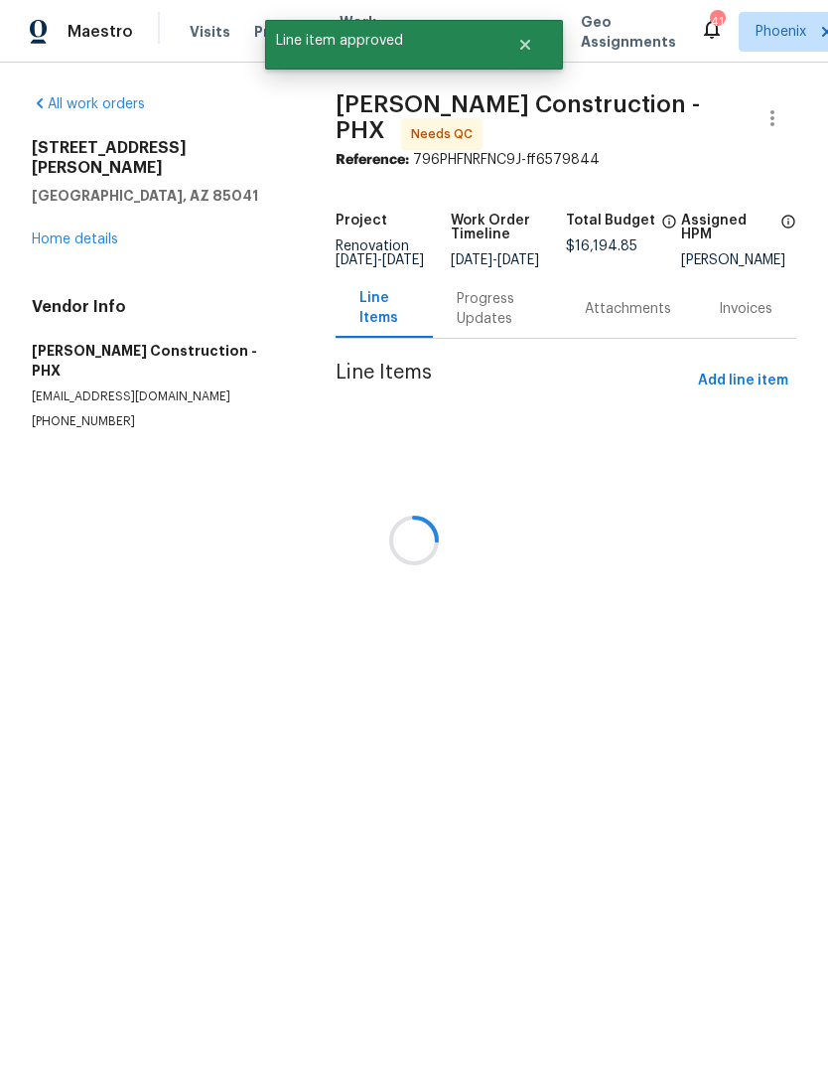
scroll to position [0, 0]
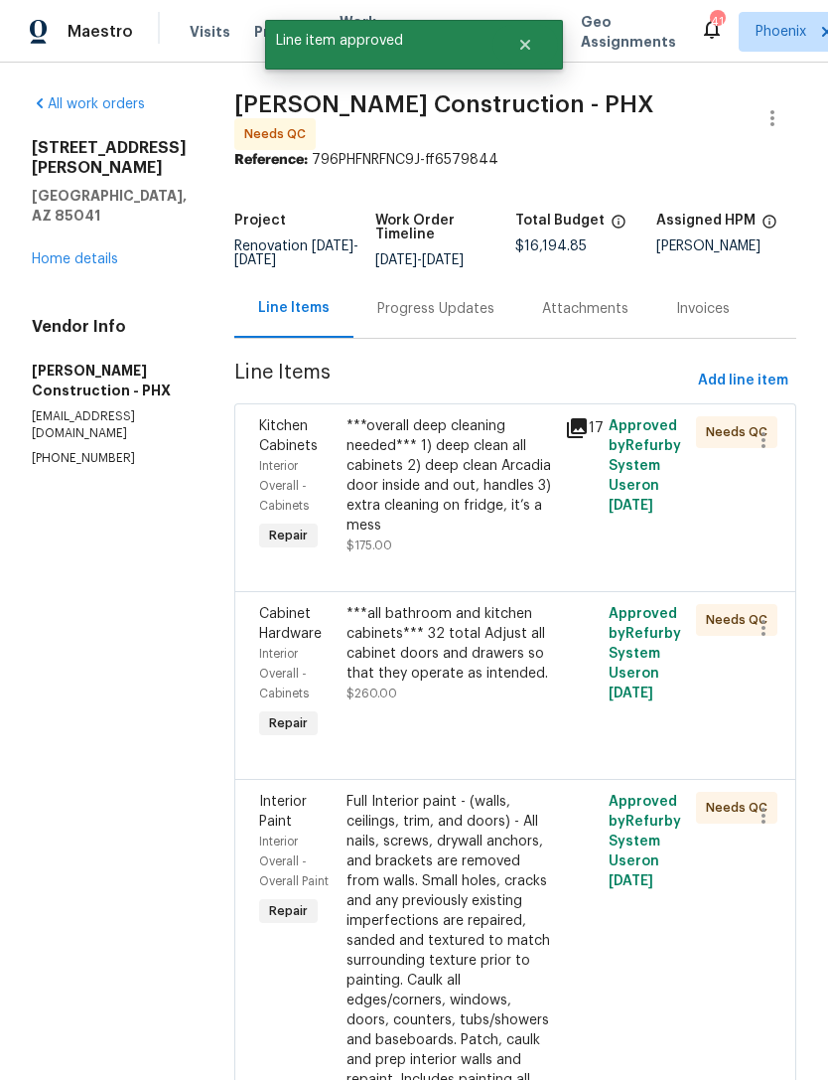
click at [469, 502] on div "***overall deep cleaning needed*** 1) deep clean all cabinets 2) deep clean Arc…" at bounding box center [450, 475] width 207 height 119
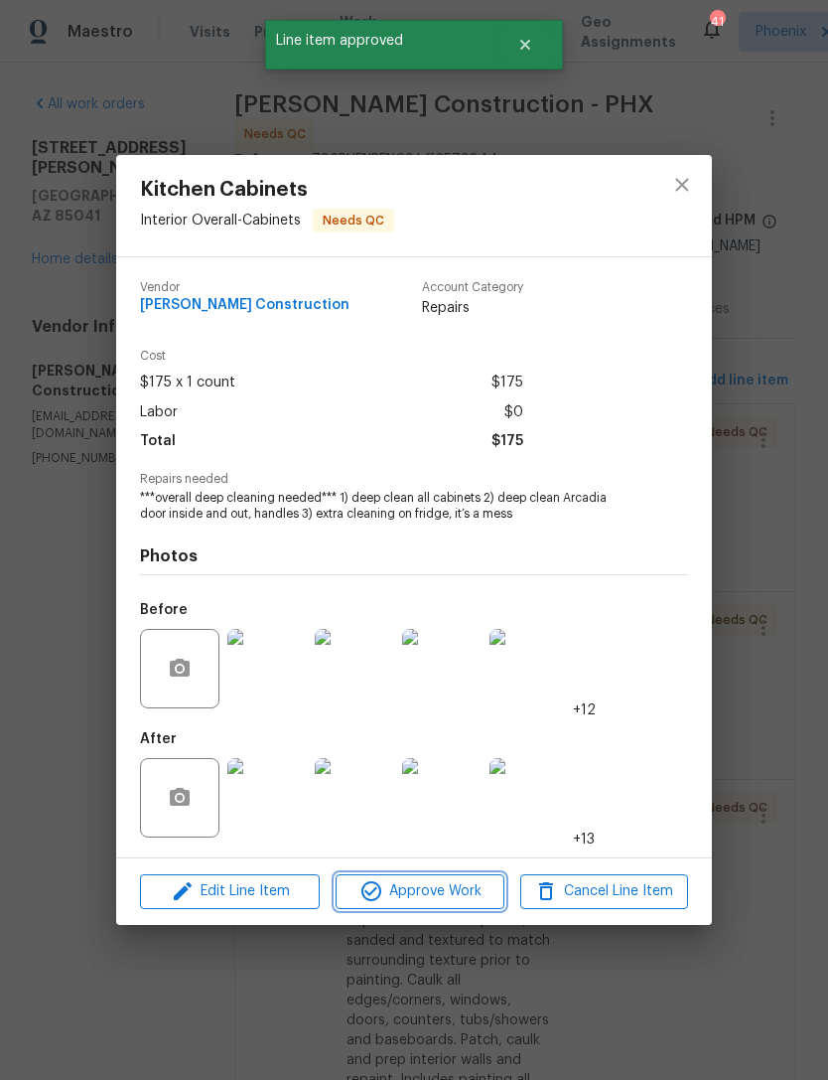
click at [483, 878] on button "Approve Work" at bounding box center [420, 891] width 168 height 35
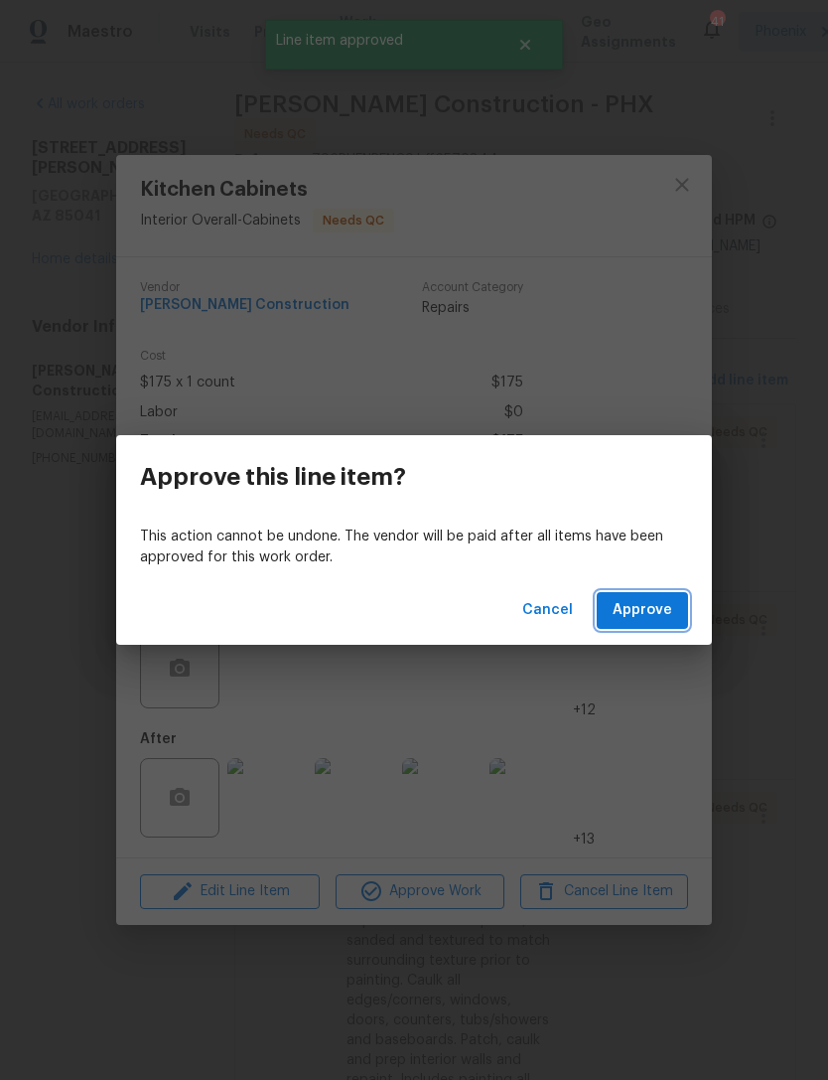
click at [674, 615] on button "Approve" at bounding box center [642, 610] width 91 height 37
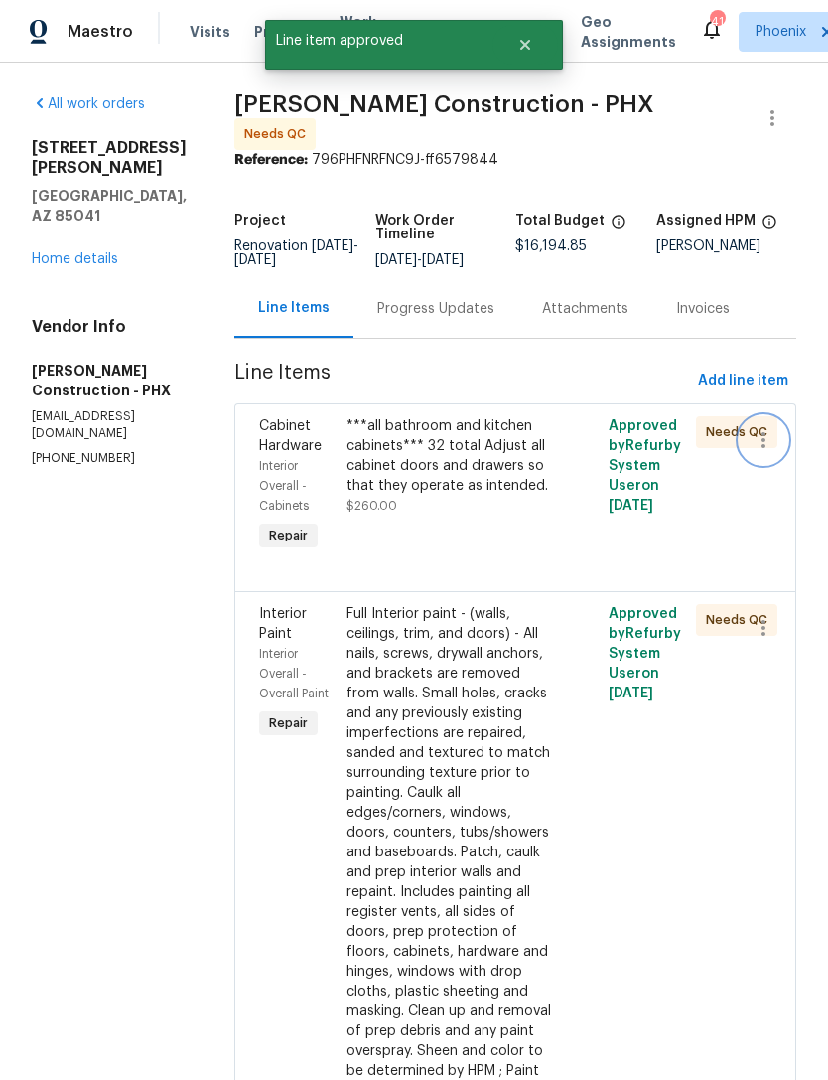
click at [771, 433] on icon "button" at bounding box center [764, 440] width 24 height 24
click at [782, 435] on li "Cancel" at bounding box center [773, 432] width 76 height 33
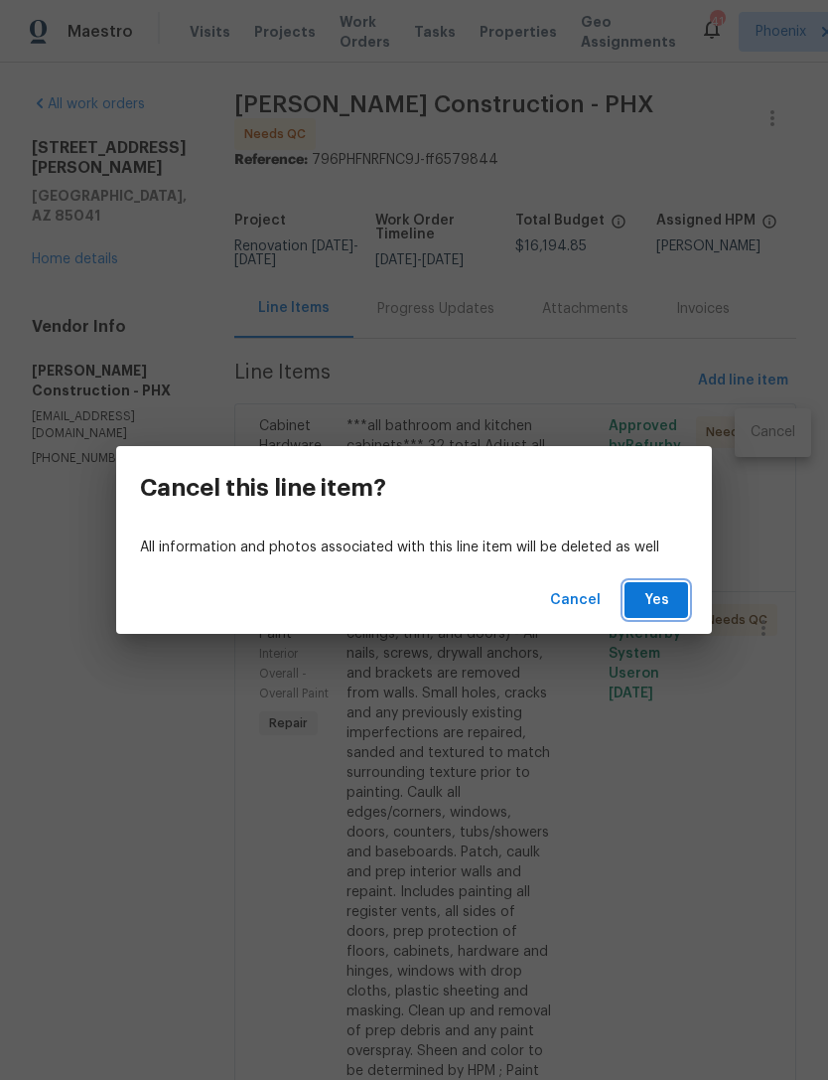
click at [667, 605] on span "Yes" at bounding box center [657, 600] width 32 height 25
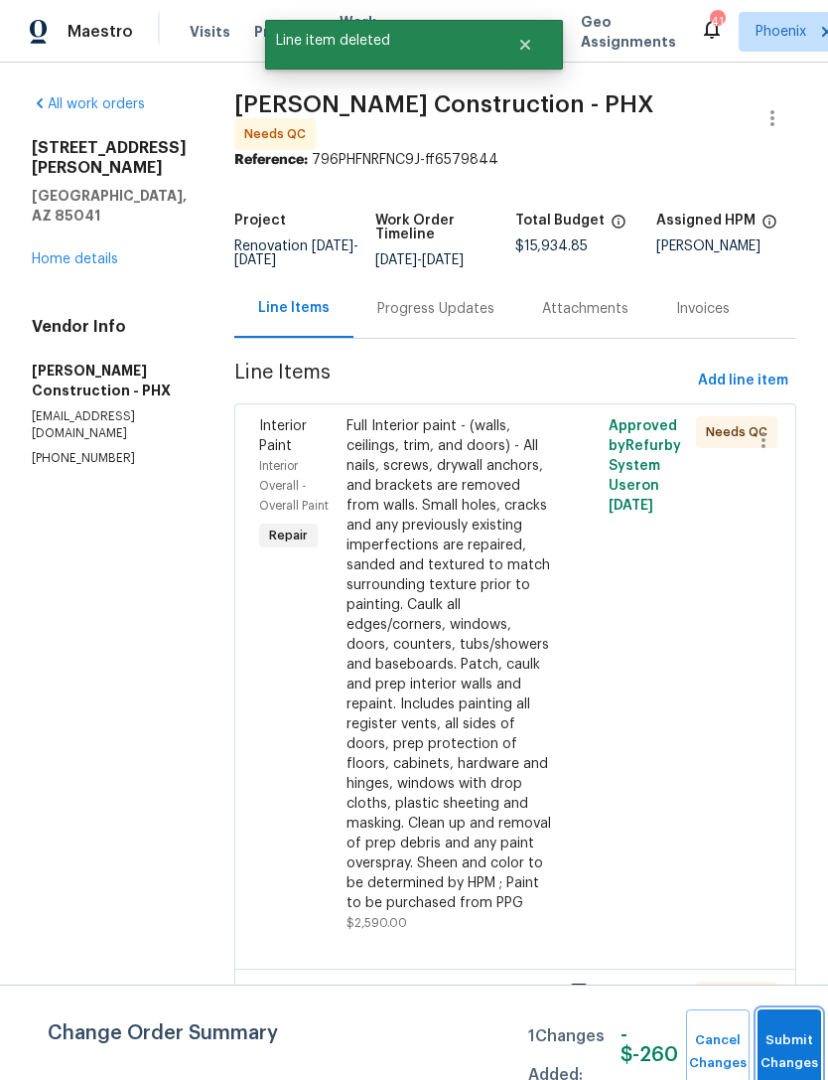
click at [790, 1039] on button "Submit Changes" at bounding box center [790, 1051] width 64 height 85
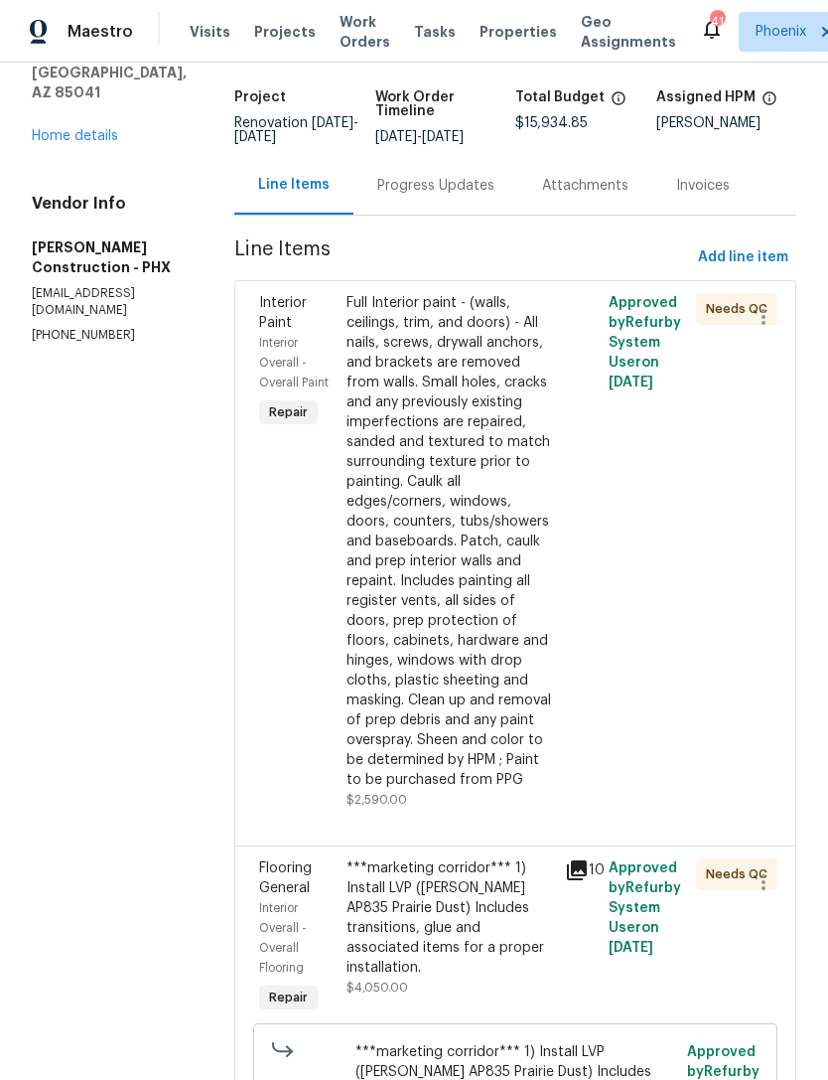
scroll to position [124, 0]
click at [452, 586] on div "Full Interior paint - (walls, ceilings, trim, and doors) - All nails, screws, d…" at bounding box center [450, 540] width 207 height 497
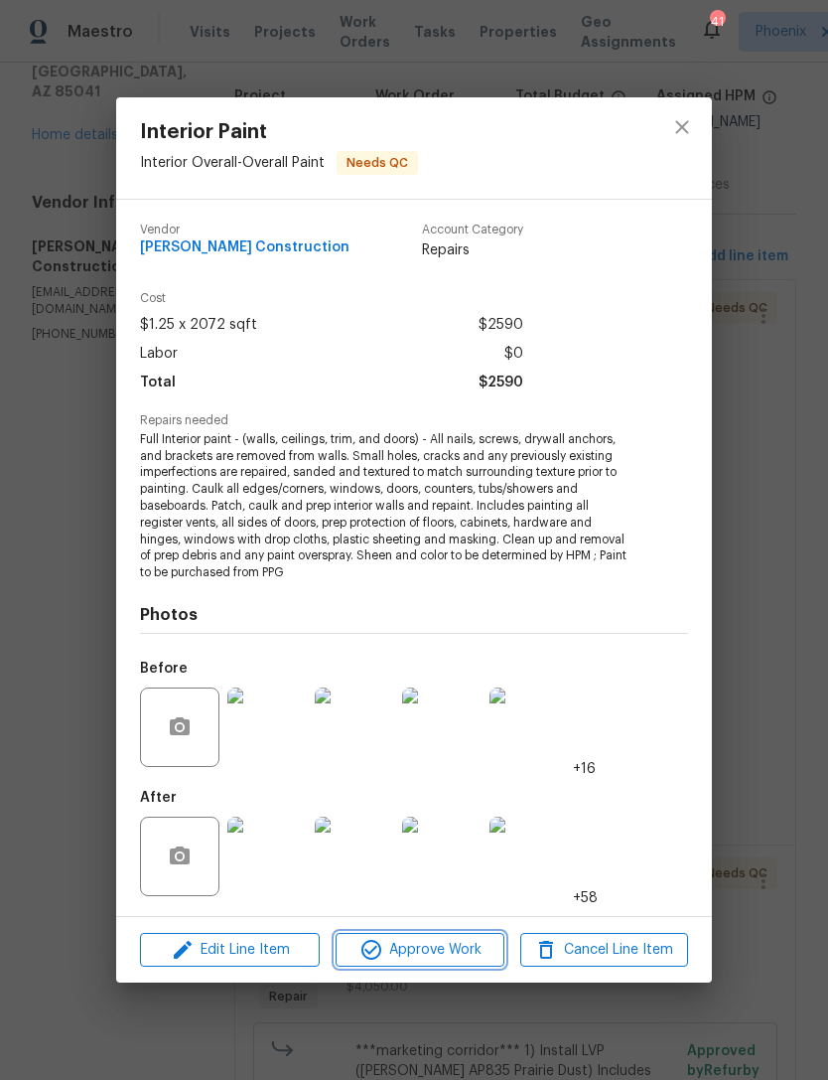
click at [454, 964] on button "Approve Work" at bounding box center [420, 950] width 168 height 35
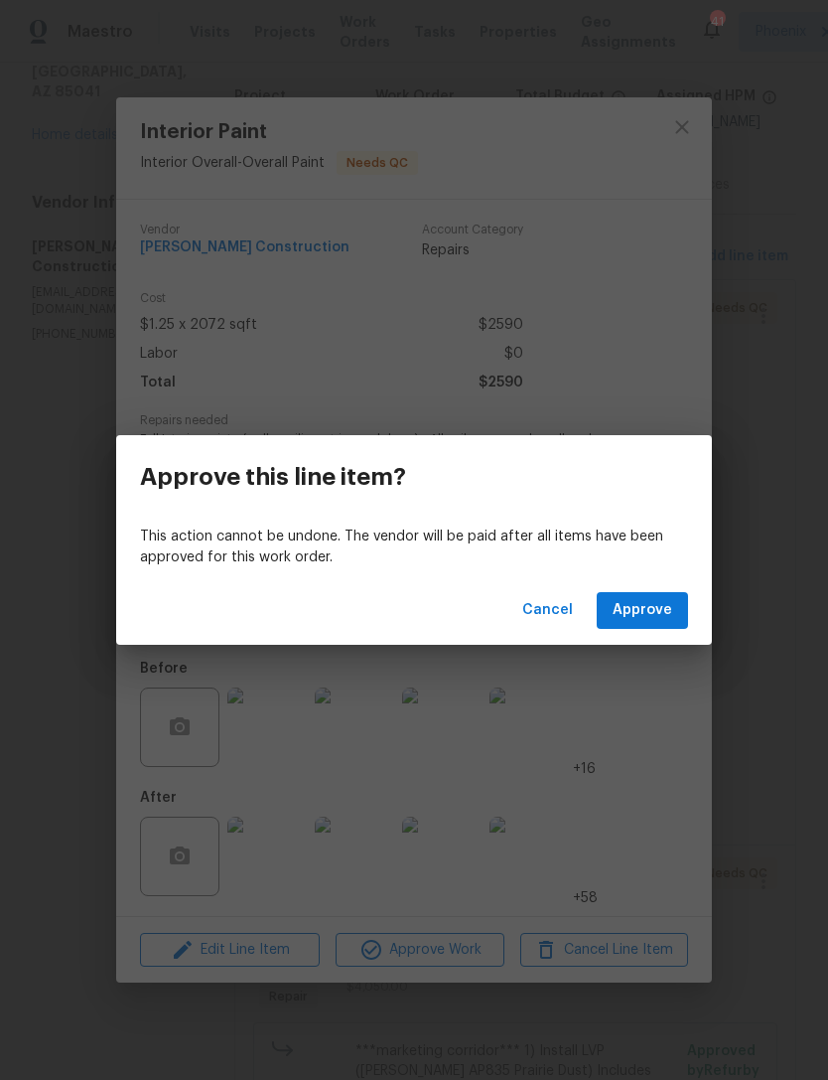
click at [656, 606] on span "Approve" at bounding box center [643, 610] width 60 height 25
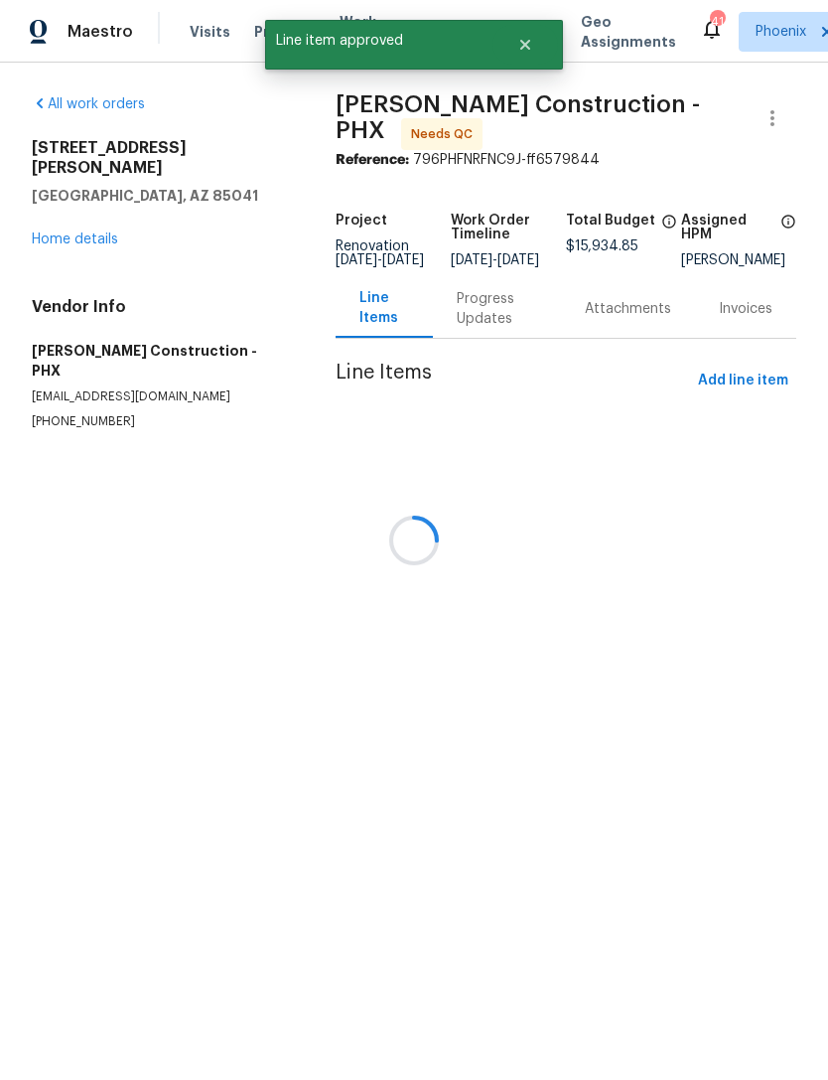
scroll to position [0, 0]
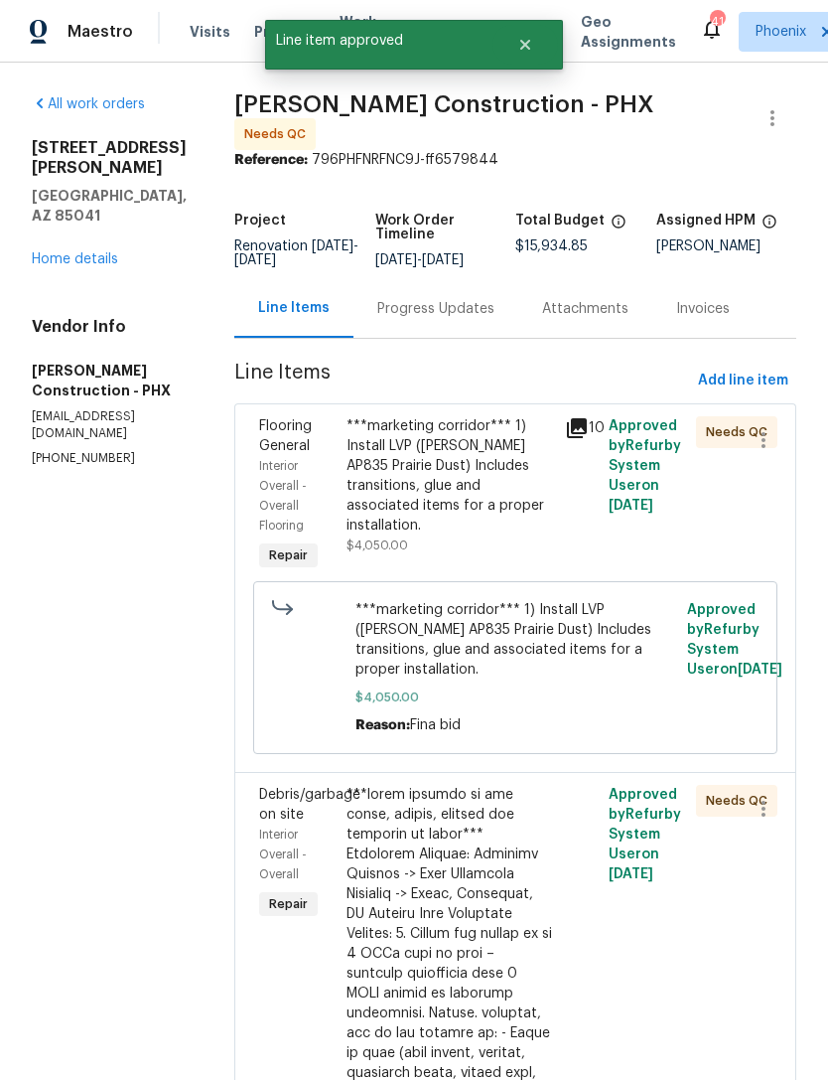
click at [497, 515] on div "***marketing corridor*** 1) Install LVP (Knighton AP835 Prairie Dust) Includes …" at bounding box center [450, 485] width 207 height 139
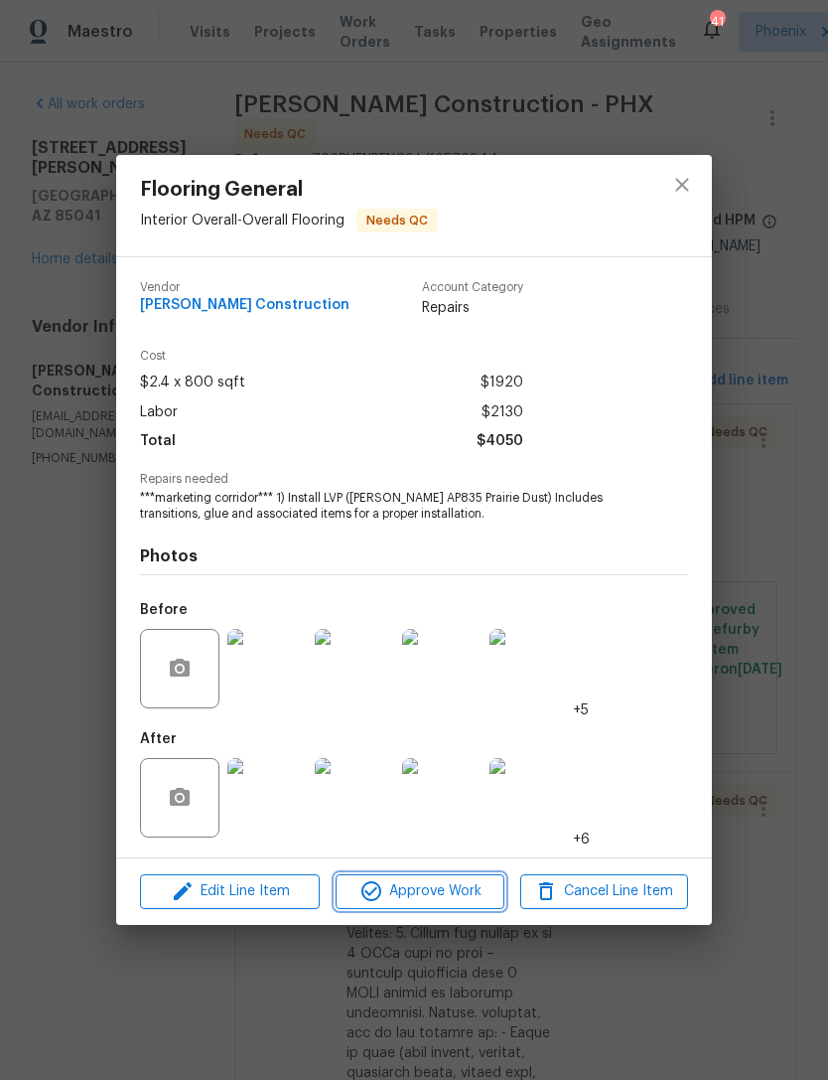
click at [462, 886] on span "Approve Work" at bounding box center [420, 891] width 156 height 25
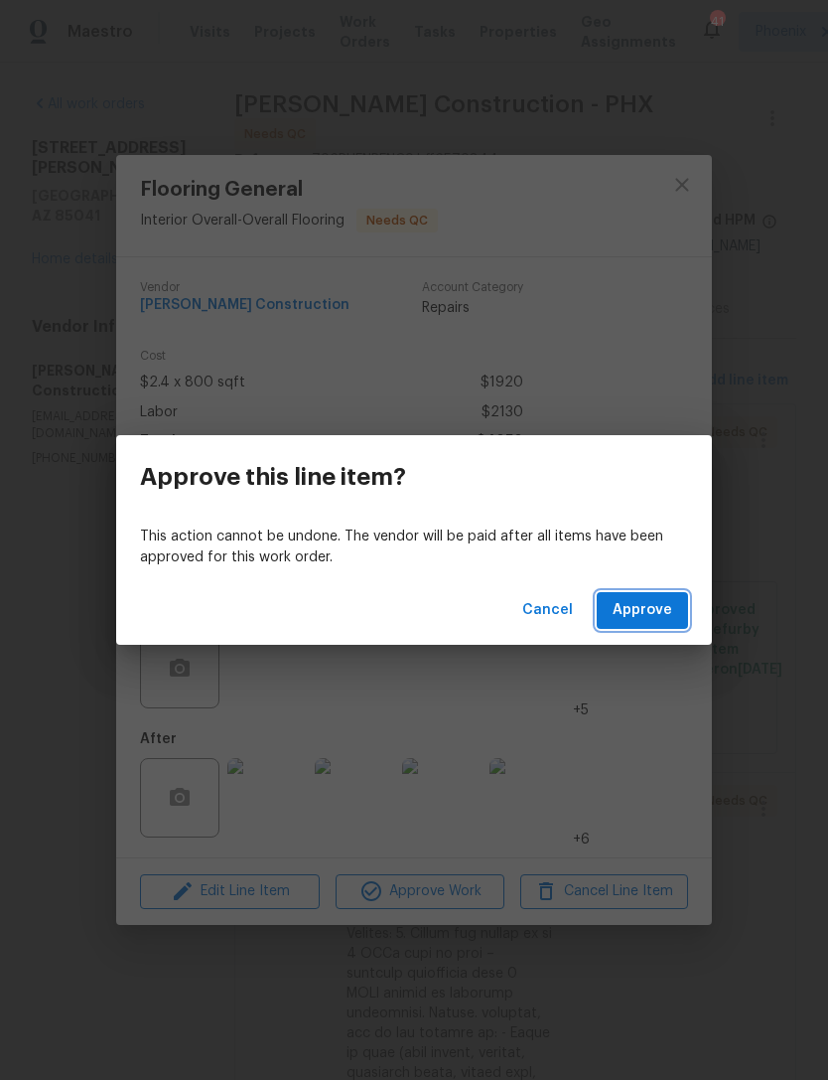
click at [681, 610] on button "Approve" at bounding box center [642, 610] width 91 height 37
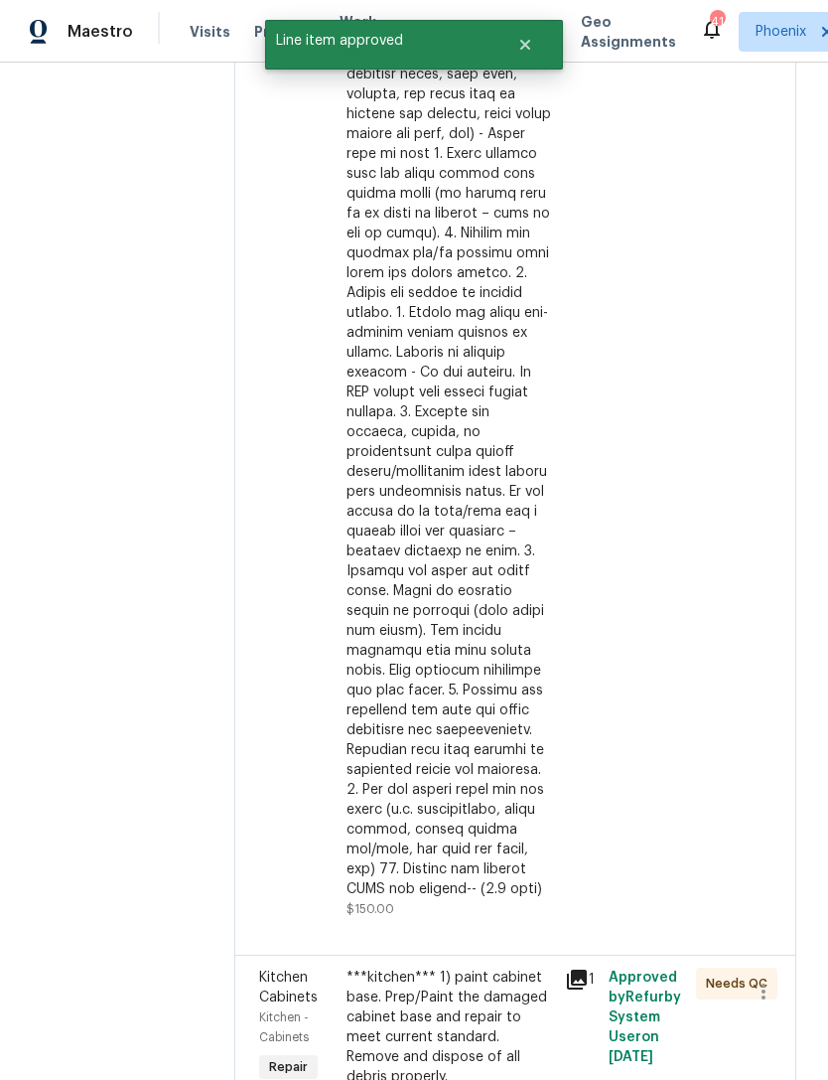
scroll to position [891, 0]
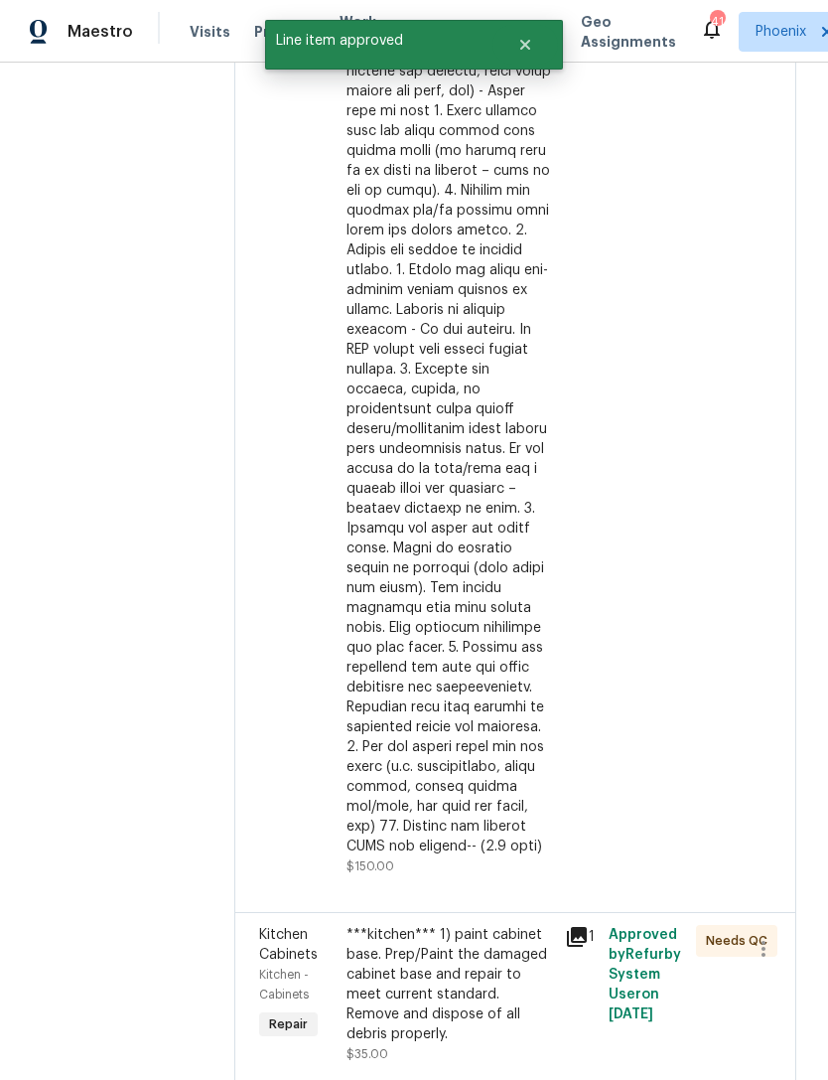
click at [463, 575] on div at bounding box center [450, 190] width 207 height 1331
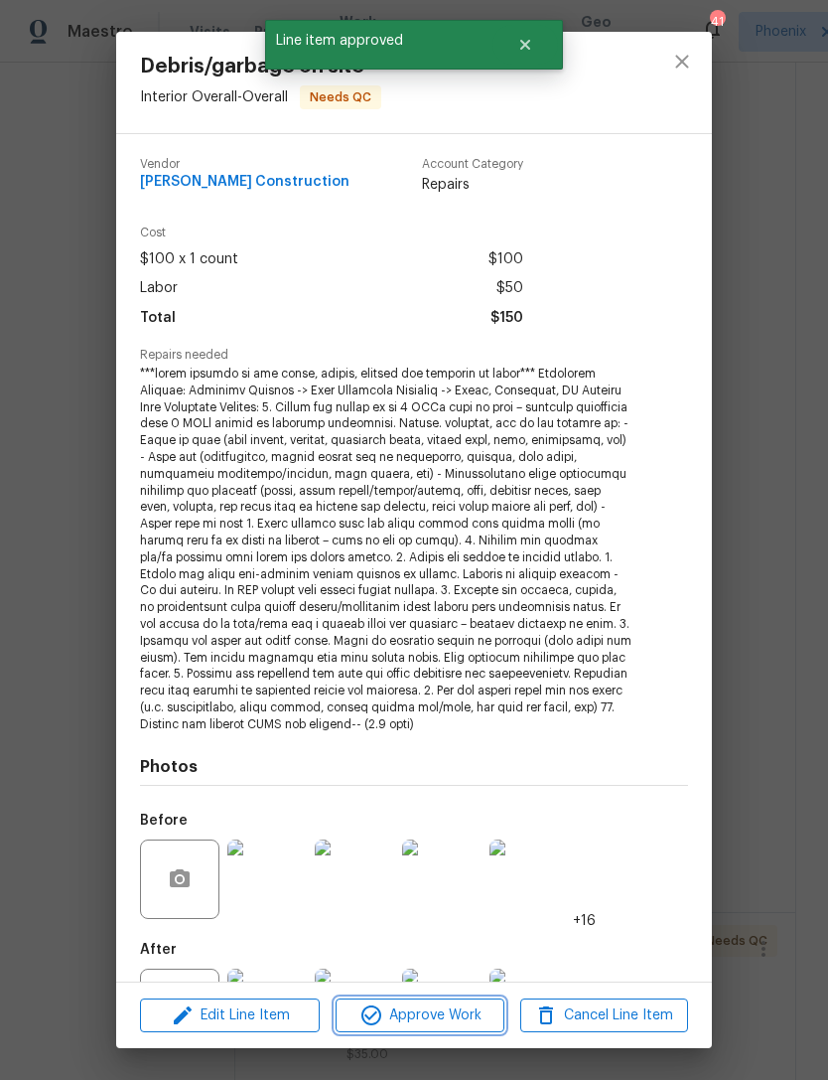
click at [464, 1017] on span "Approve Work" at bounding box center [420, 1015] width 156 height 25
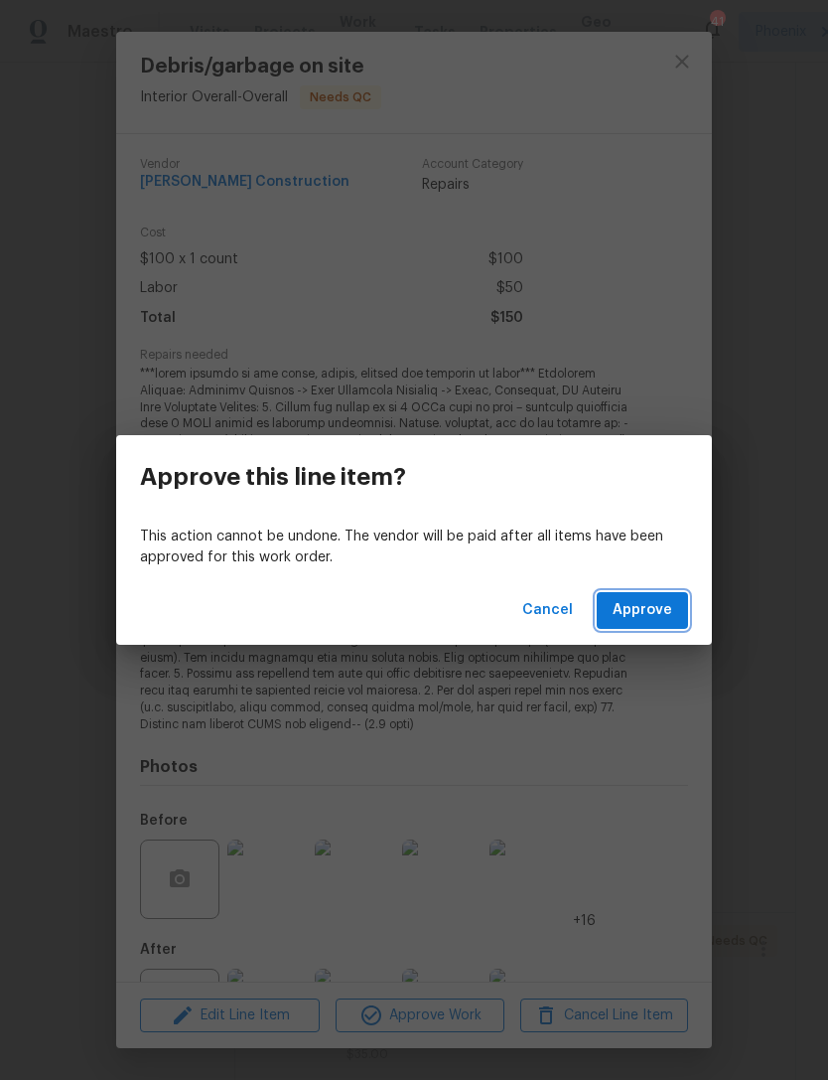
click at [644, 599] on span "Approve" at bounding box center [643, 610] width 60 height 25
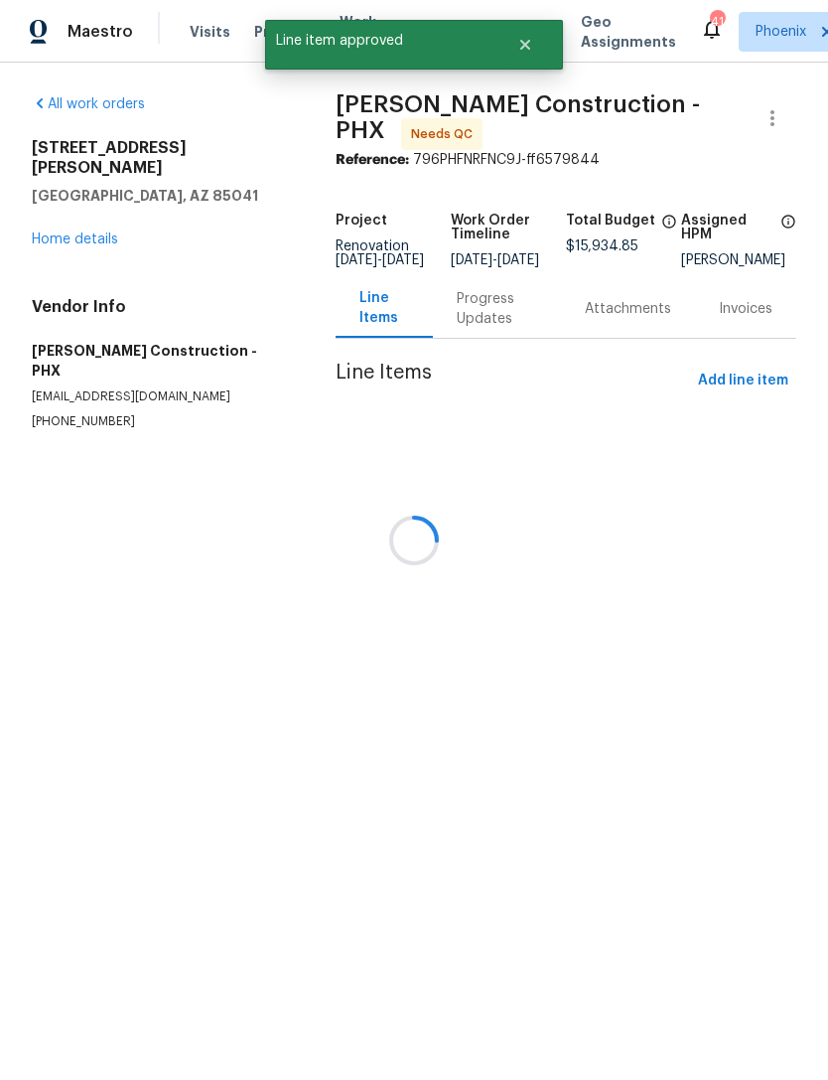
scroll to position [0, 0]
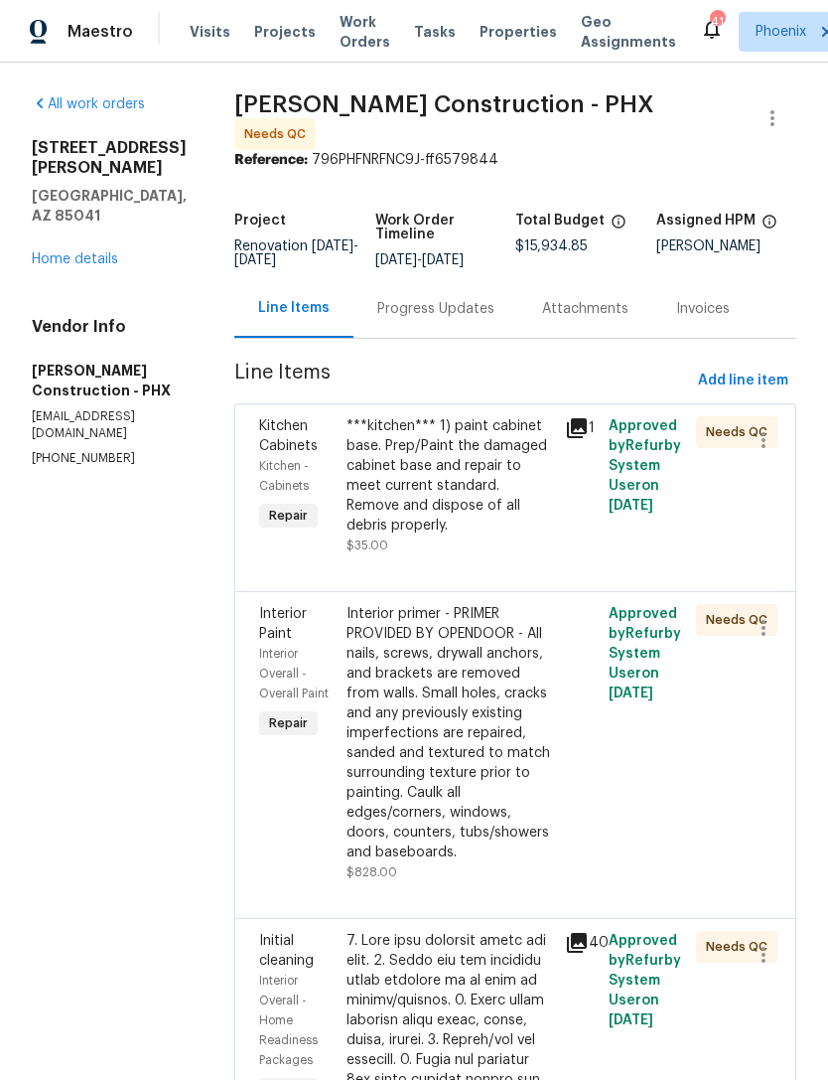
click at [482, 501] on div "***kitchen*** 1) paint cabinet base. Prep/Paint the damaged cabinet base and re…" at bounding box center [450, 475] width 207 height 119
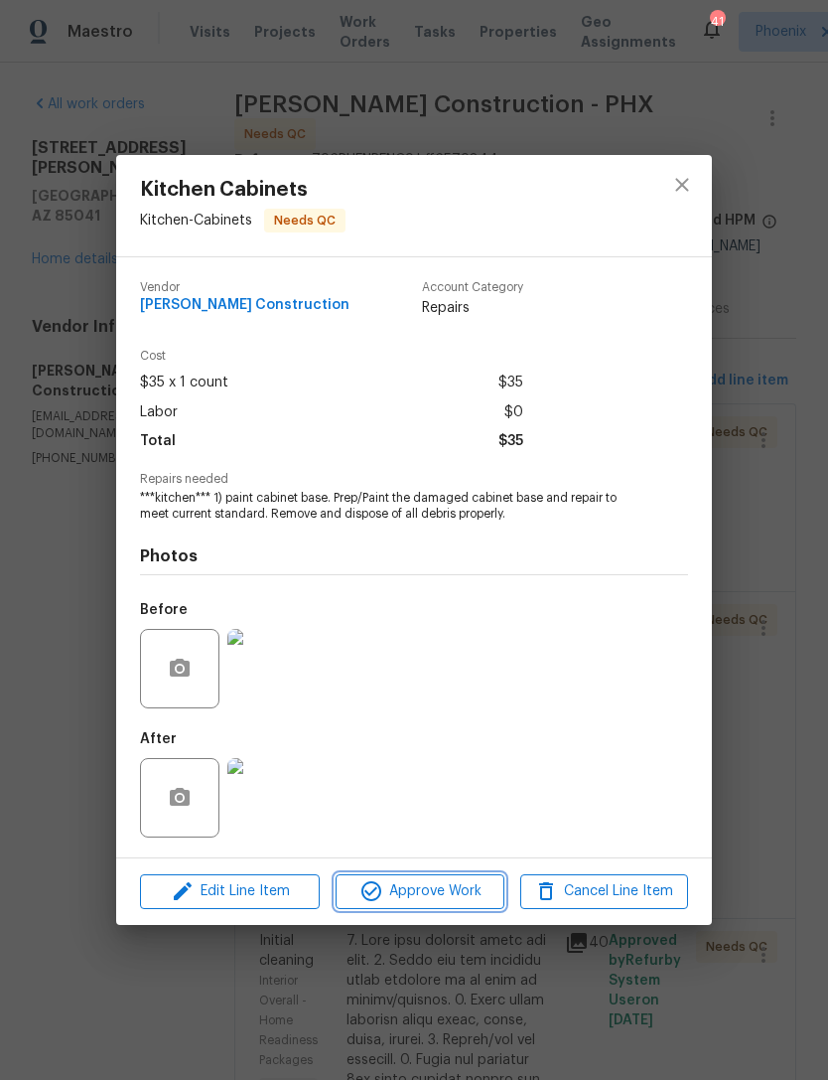
click at [491, 879] on button "Approve Work" at bounding box center [420, 891] width 168 height 35
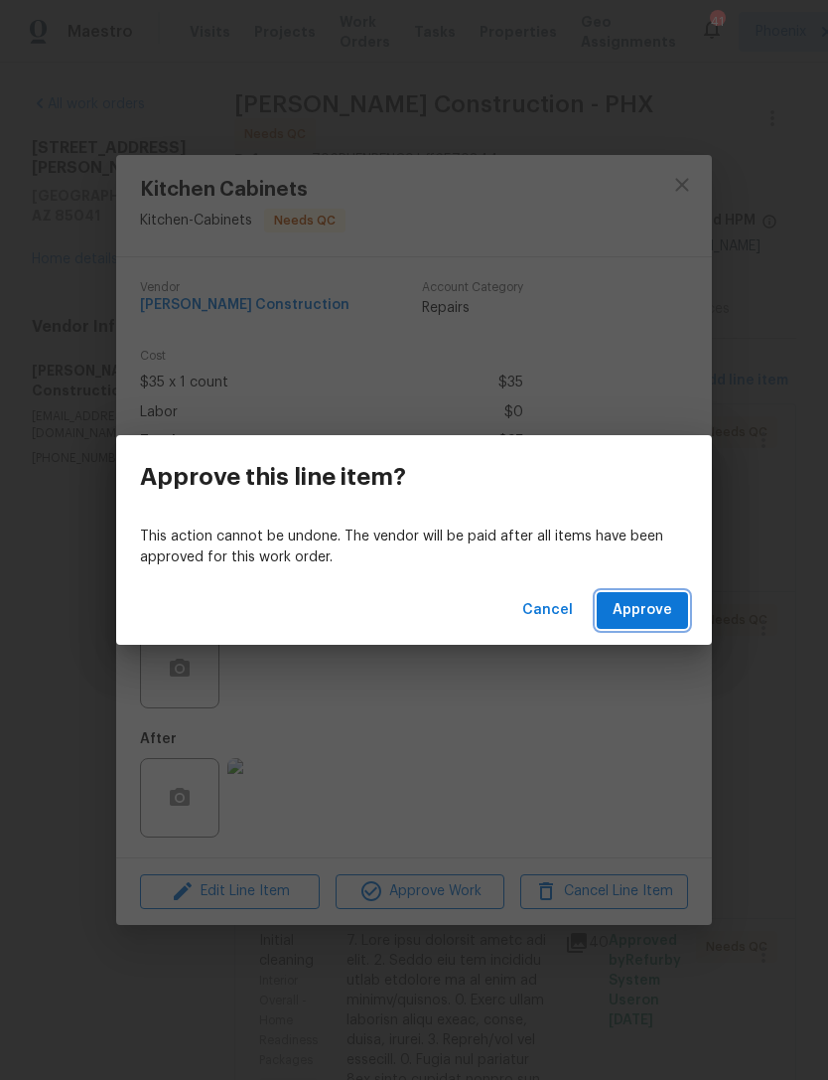
click at [670, 602] on span "Approve" at bounding box center [643, 610] width 60 height 25
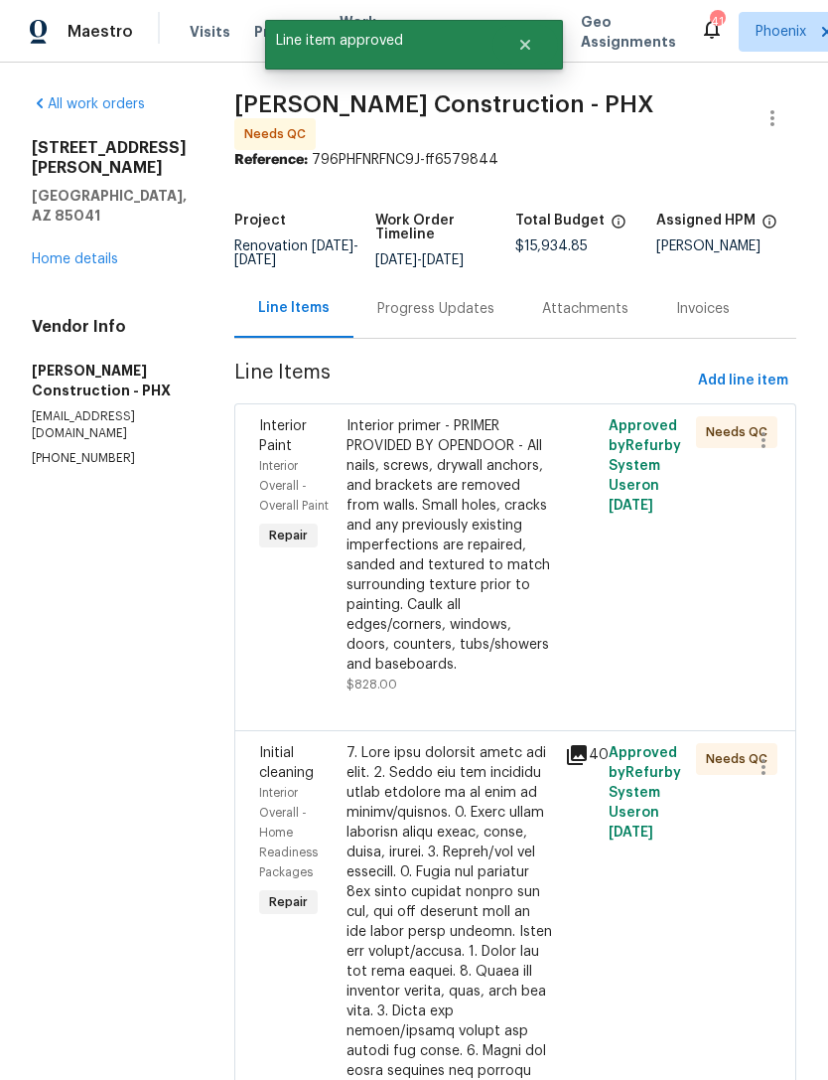
click at [468, 599] on div "Interior primer - PRIMER PROVIDED BY OPENDOOR - All nails, screws, drywall anch…" at bounding box center [450, 545] width 207 height 258
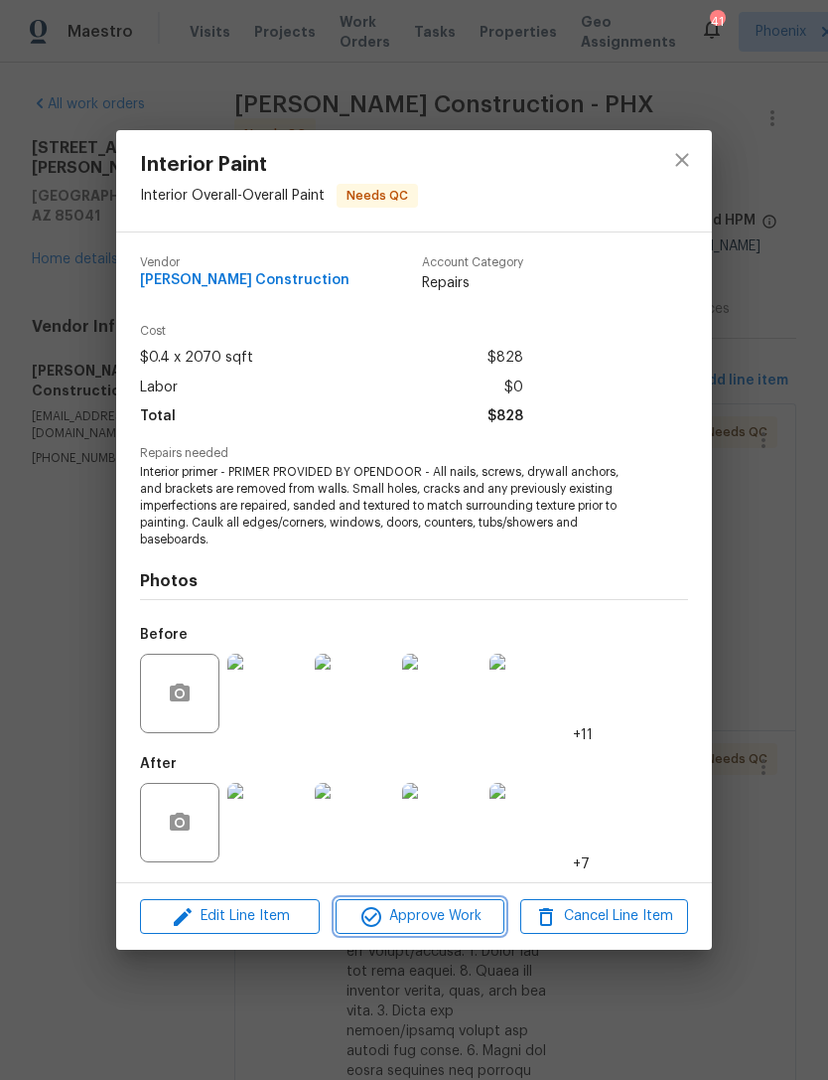
click at [466, 931] on button "Approve Work" at bounding box center [420, 916] width 168 height 35
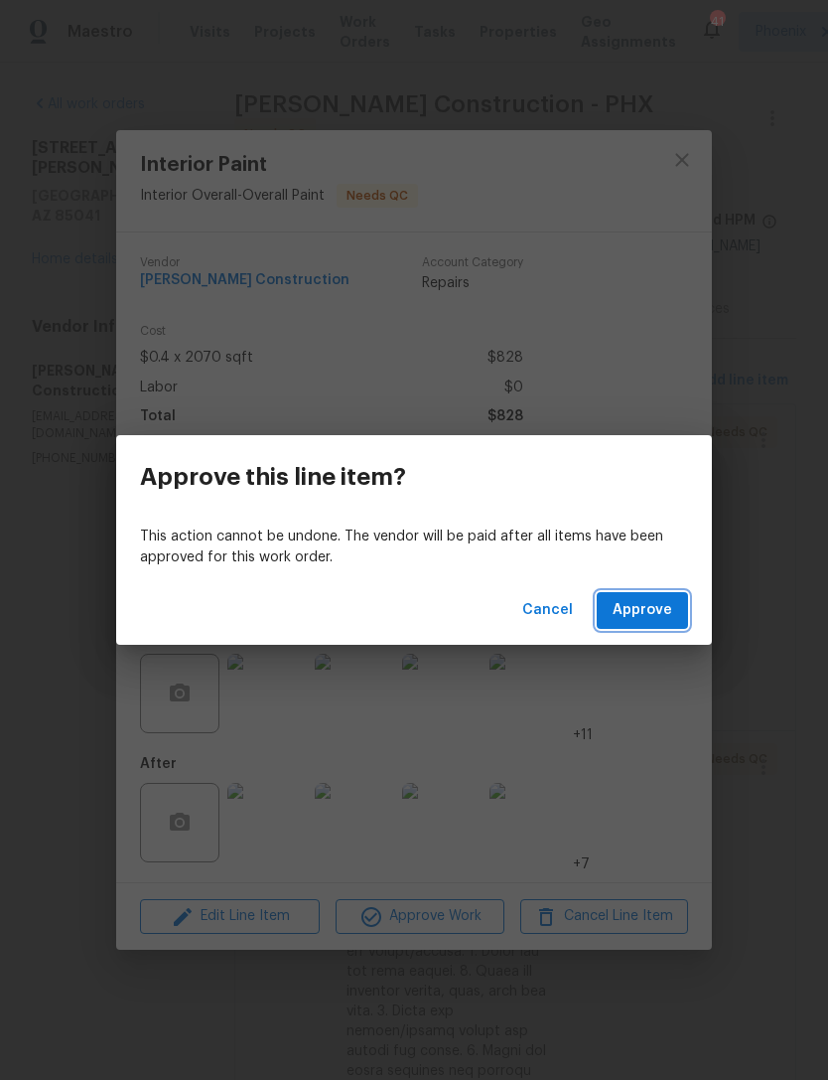
click at [655, 628] on button "Approve" at bounding box center [642, 610] width 91 height 37
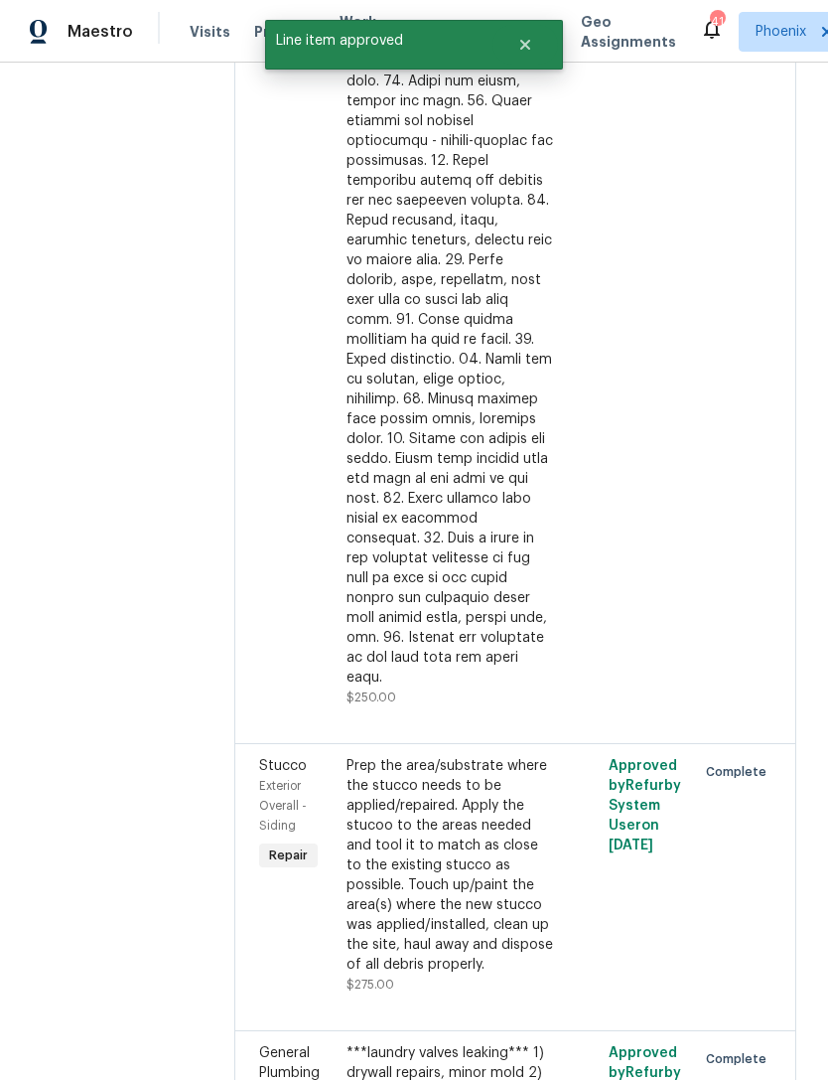
scroll to position [737, 0]
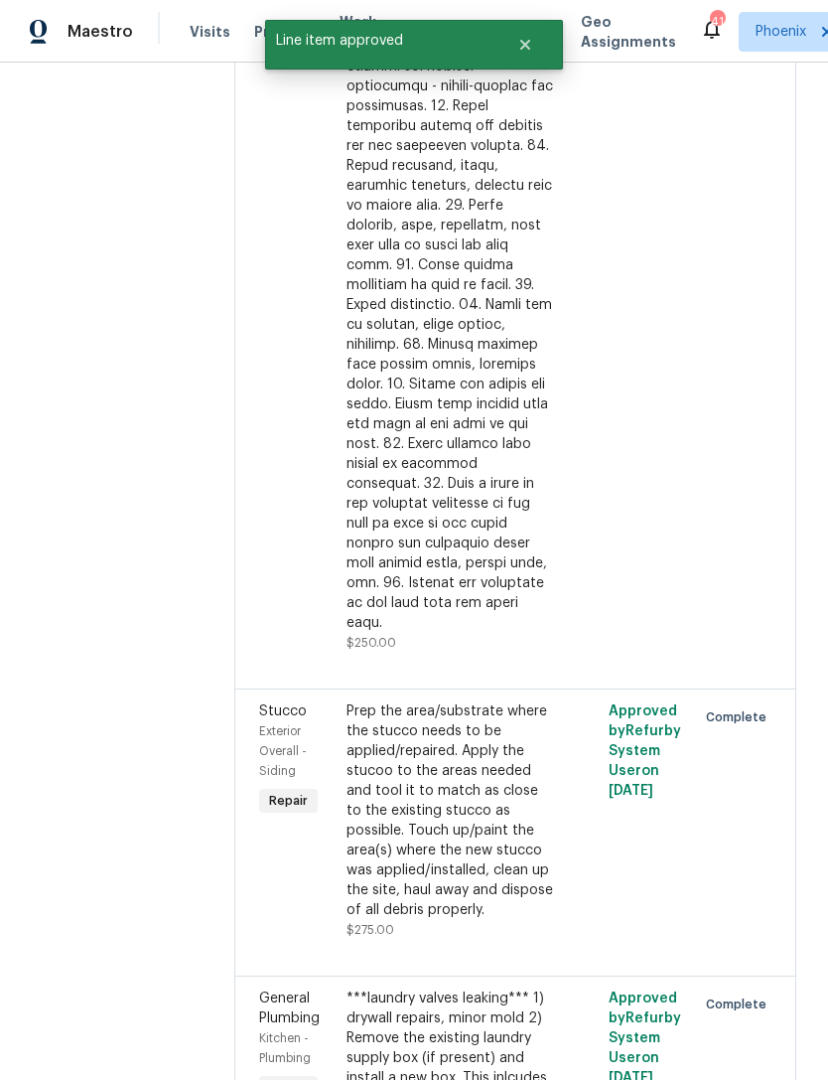
click at [484, 462] on div at bounding box center [450, 156] width 207 height 954
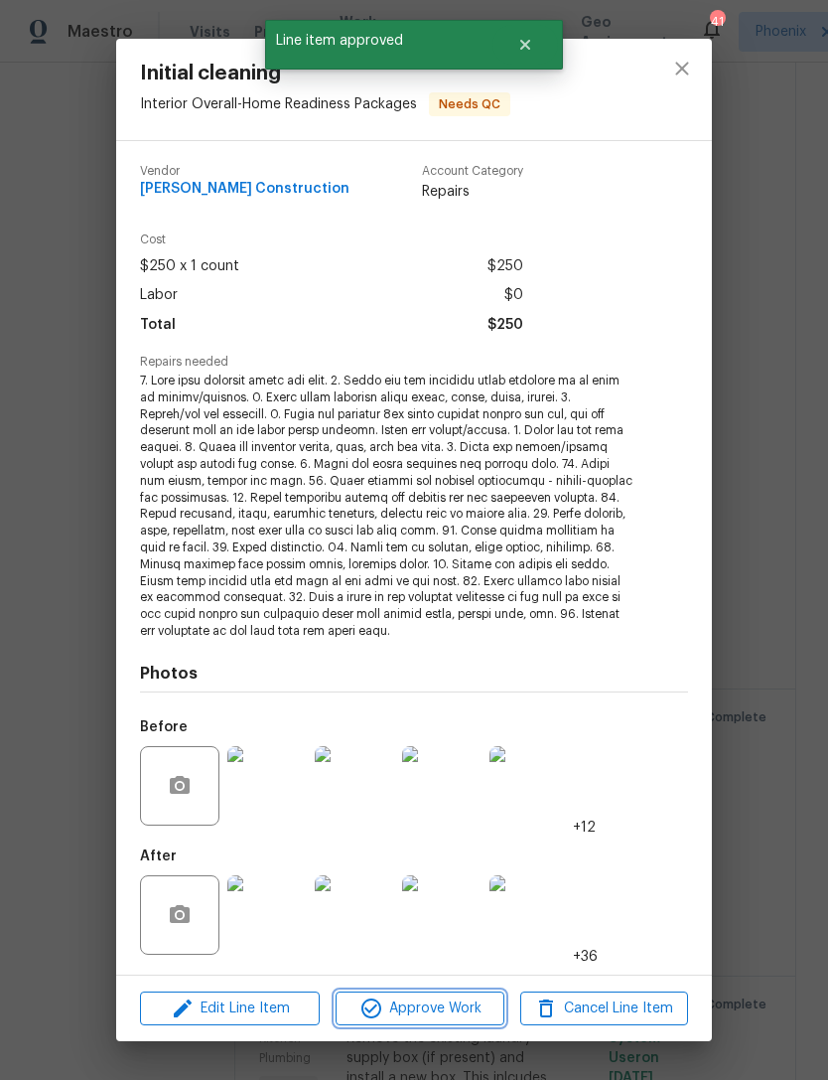
click at [473, 996] on span "Approve Work" at bounding box center [420, 1008] width 156 height 25
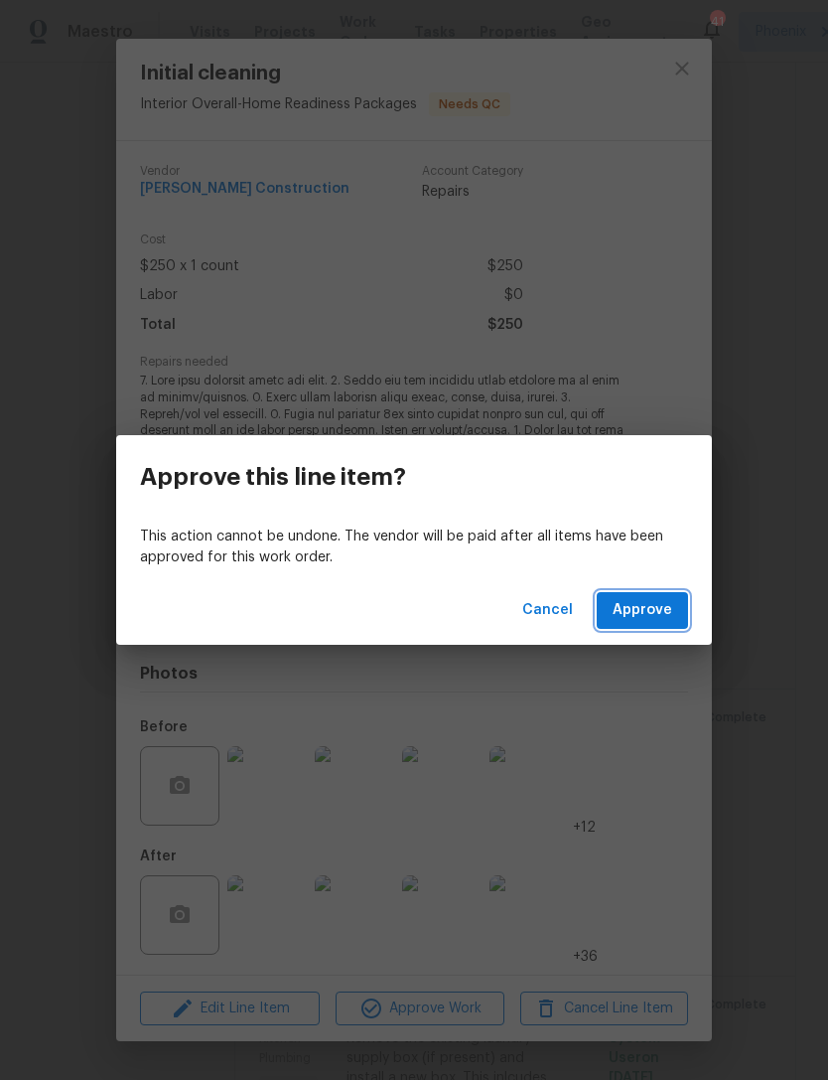
click at [647, 609] on span "Approve" at bounding box center [643, 610] width 60 height 25
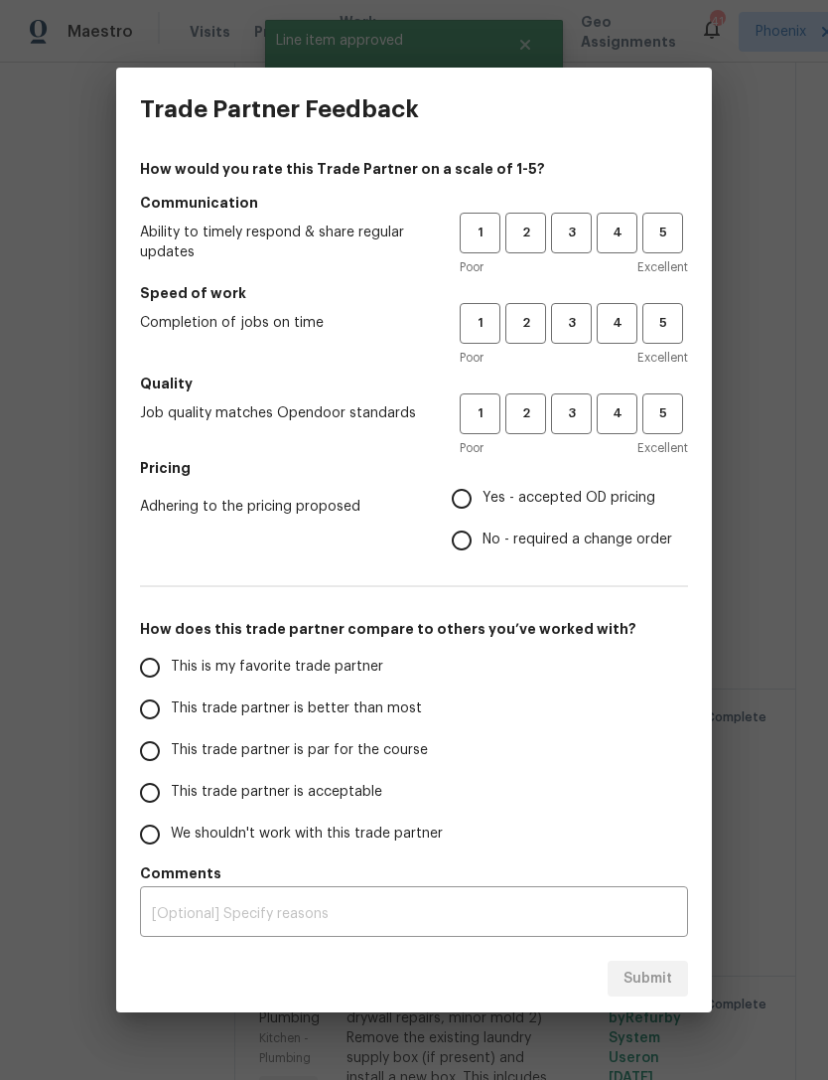
scroll to position [0, 0]
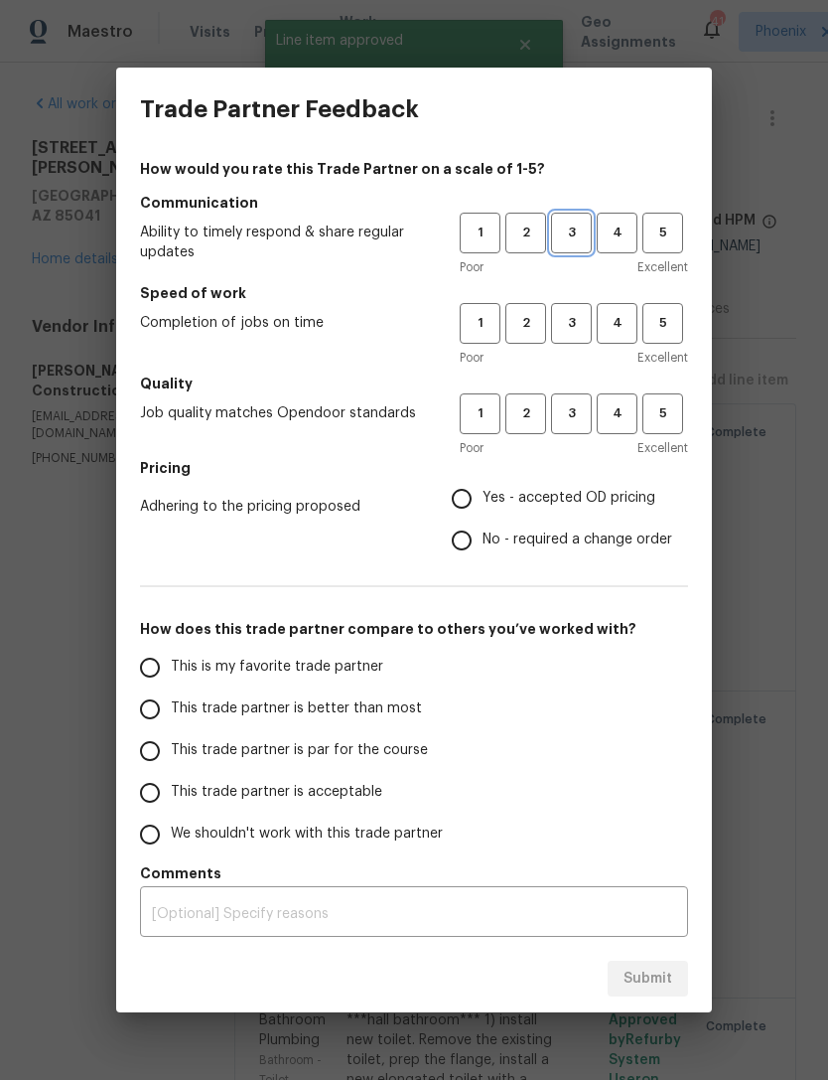
click at [575, 233] on span "3" at bounding box center [571, 233] width 37 height 23
click at [581, 323] on span "3" at bounding box center [571, 323] width 37 height 23
click at [568, 431] on button "3" at bounding box center [571, 413] width 41 height 41
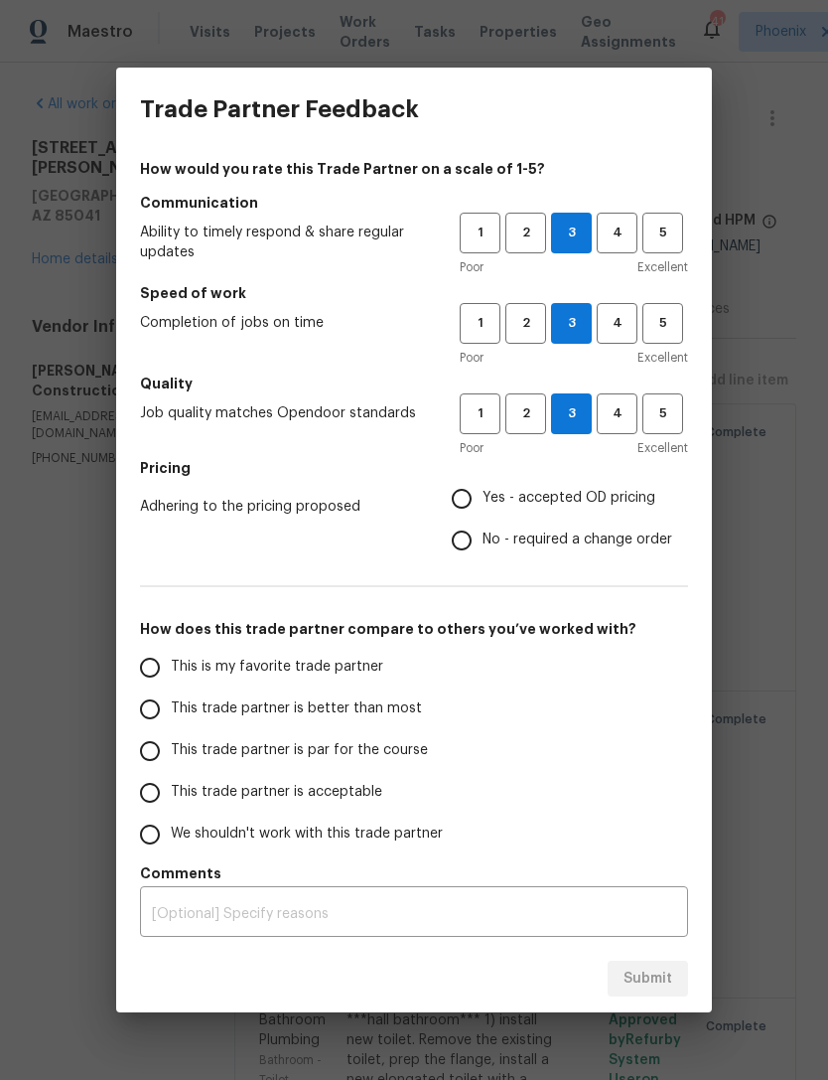
click at [469, 554] on input "No - required a change order" at bounding box center [462, 541] width 42 height 42
radio input "true"
click at [167, 679] on input "This is my favorite trade partner" at bounding box center [150, 668] width 42 height 42
click at [658, 990] on button "Submit" at bounding box center [648, 979] width 80 height 37
radio input "true"
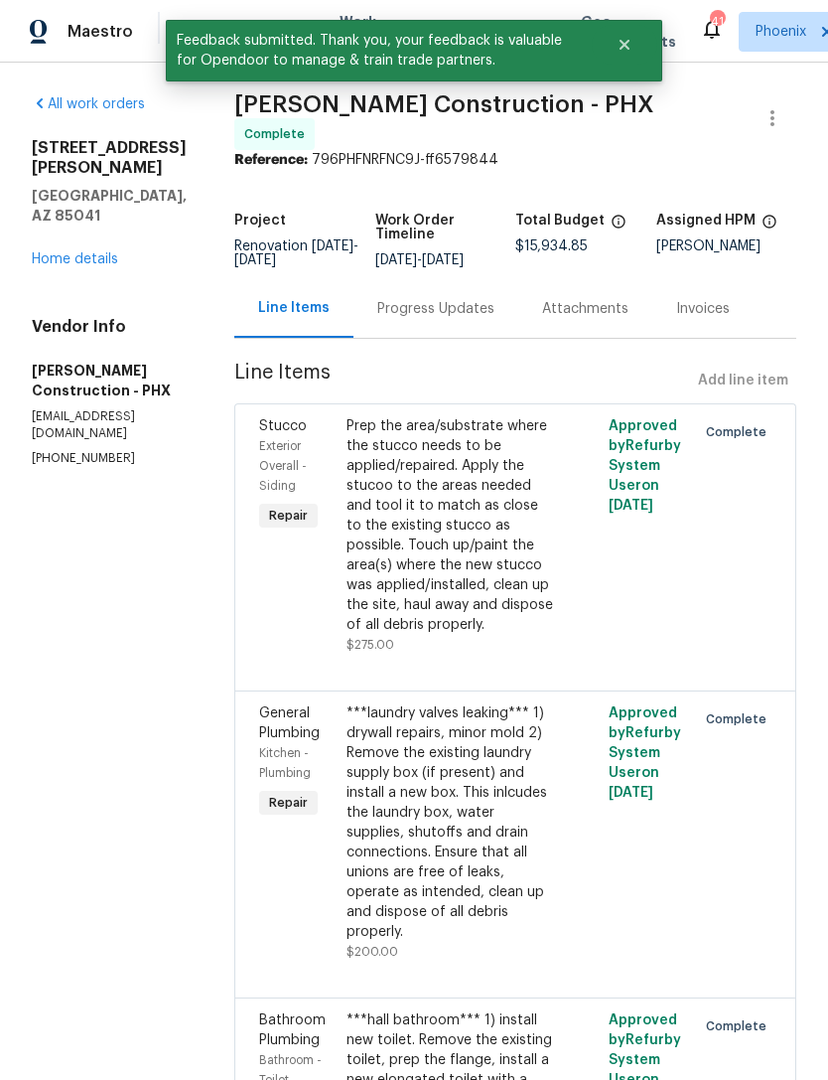
click at [47, 252] on link "Home details" at bounding box center [75, 259] width 86 height 14
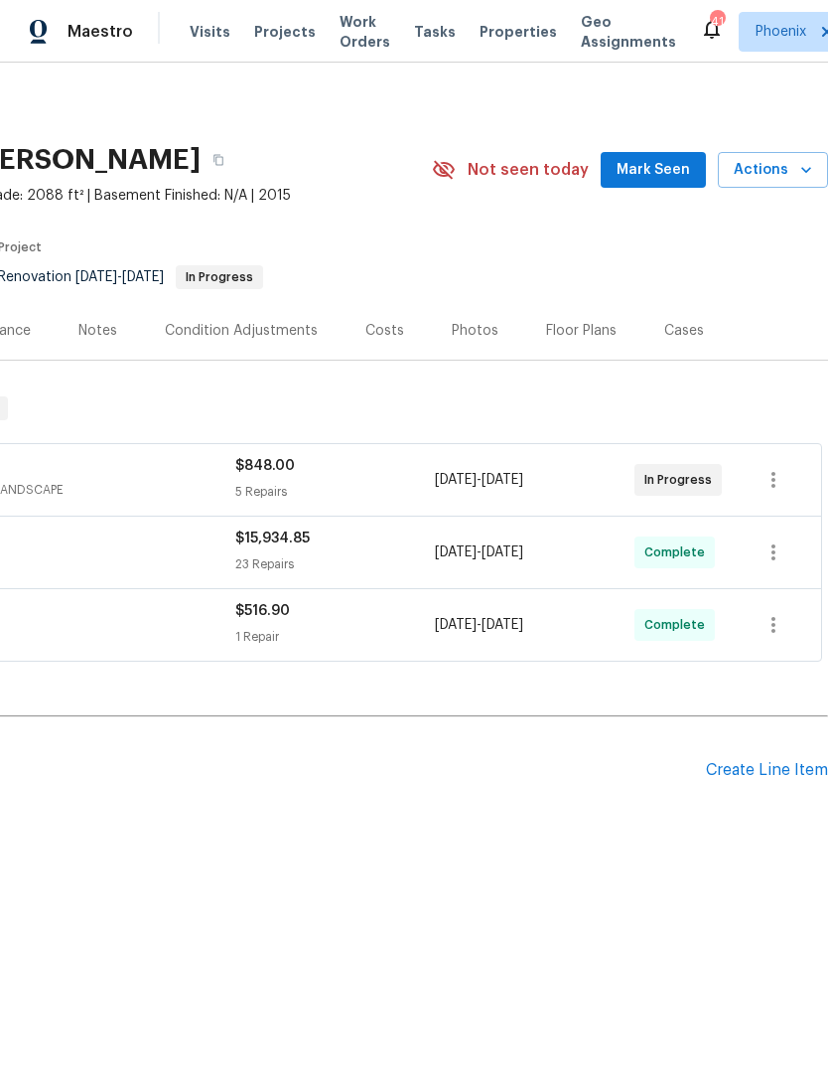
scroll to position [0, 294]
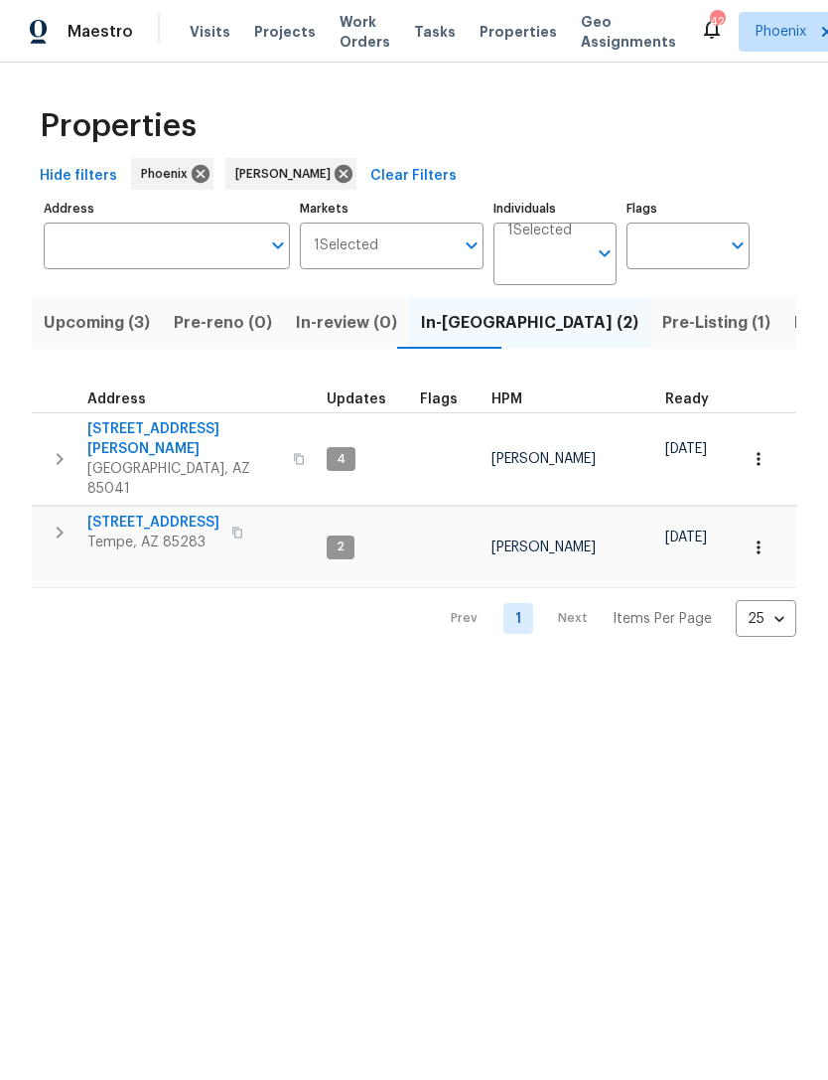
click at [119, 431] on span "3433 W Chambers St" at bounding box center [184, 439] width 194 height 40
click at [795, 323] on span "Listed (13)" at bounding box center [835, 323] width 81 height 28
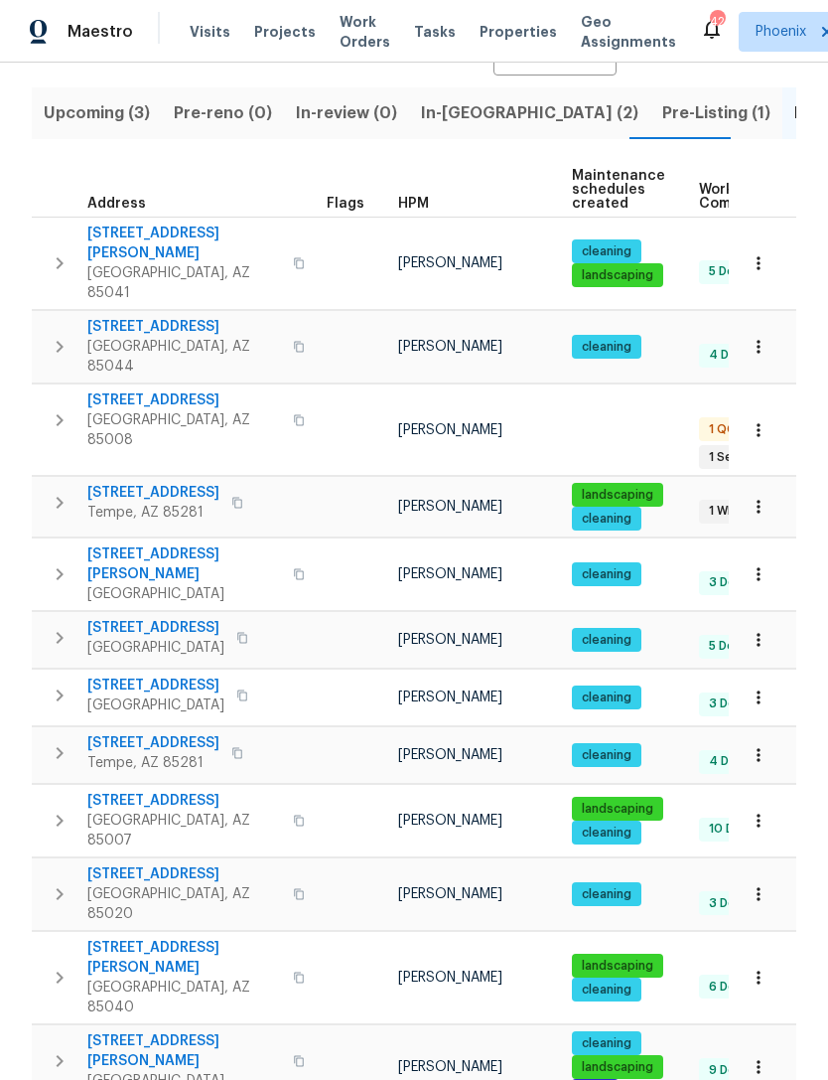
scroll to position [209, 0]
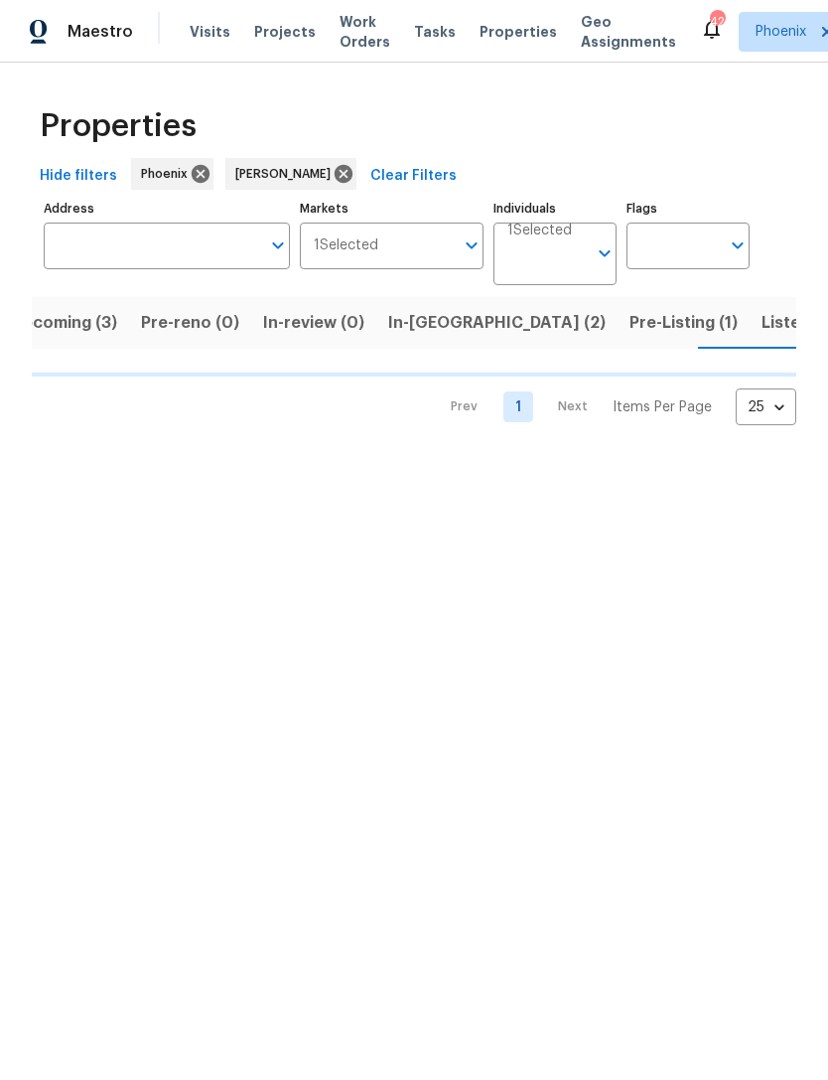
scroll to position [0, 33]
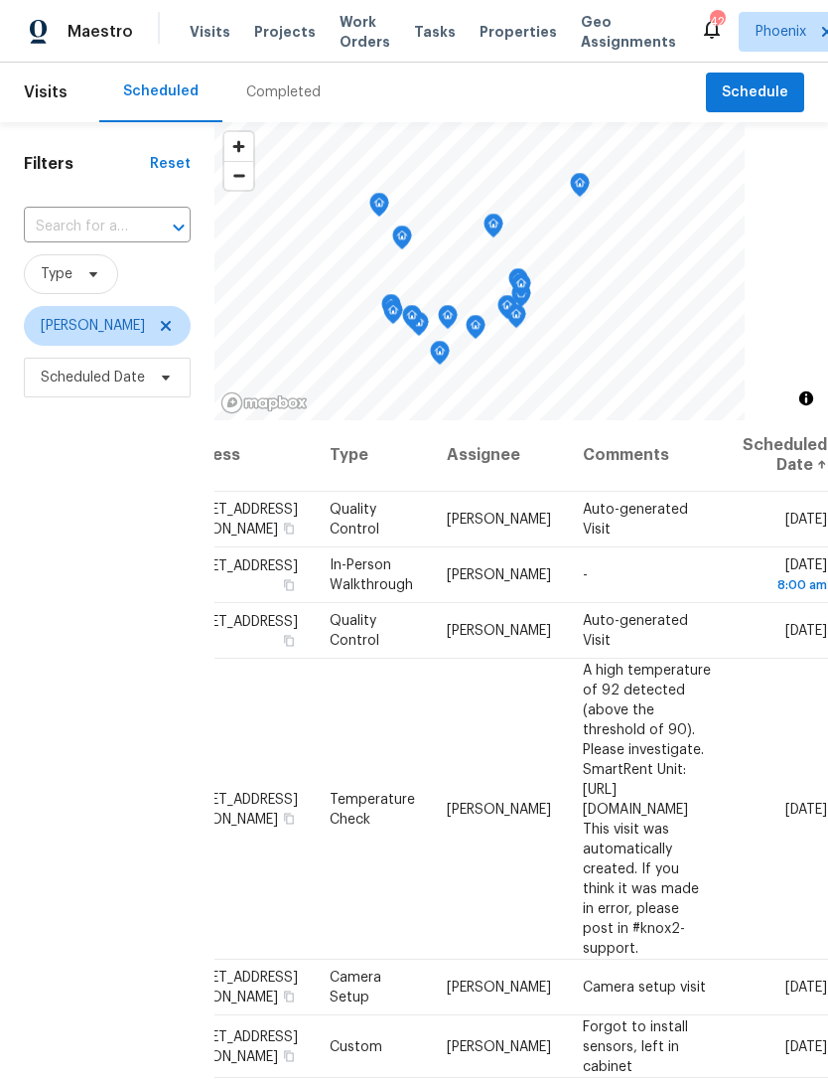
scroll to position [1, 167]
click at [773, 533] on td "[DATE]" at bounding box center [777, 520] width 101 height 56
click at [0, 0] on icon at bounding box center [0, 0] width 0 height 0
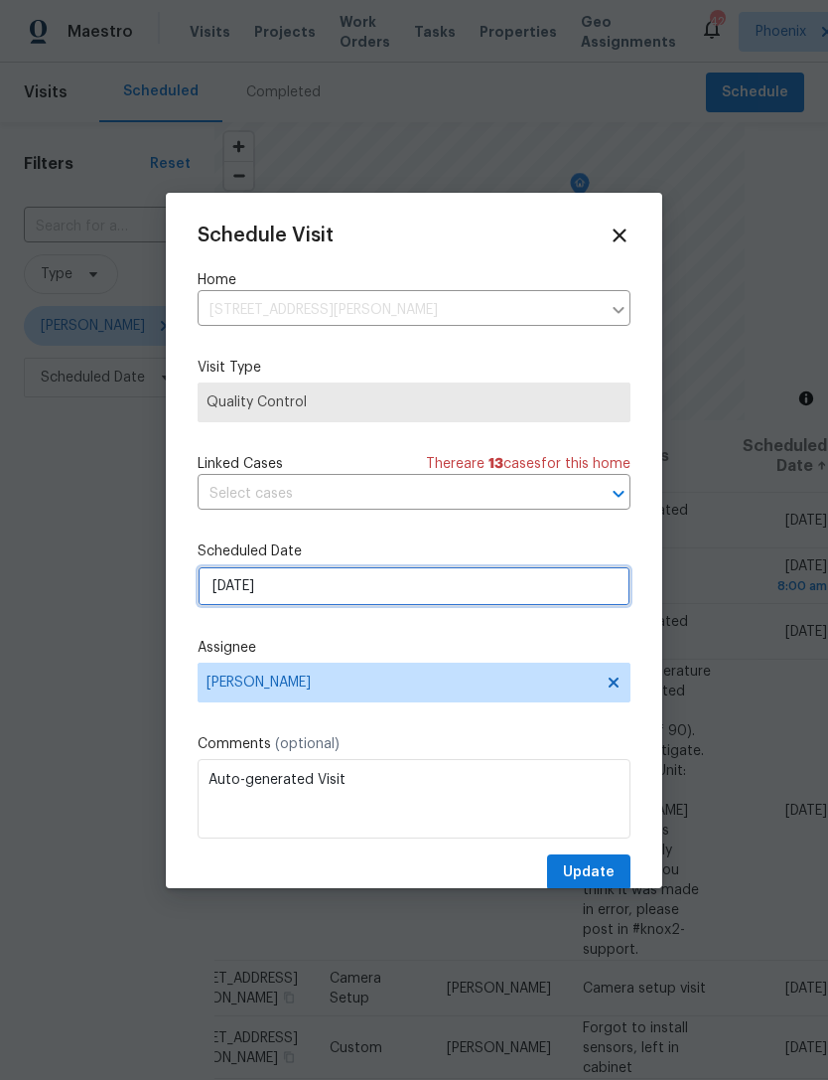
click at [400, 590] on input "9/2/2025" at bounding box center [414, 586] width 433 height 40
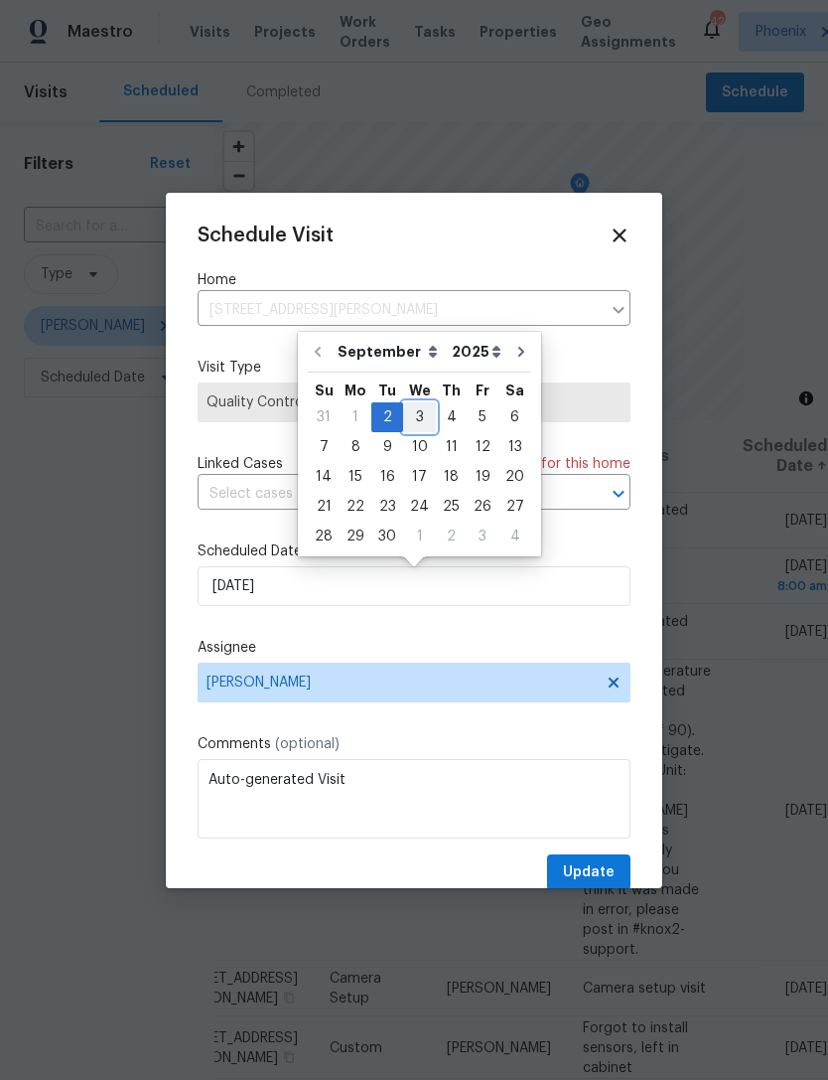
click at [420, 411] on div "3" at bounding box center [419, 417] width 33 height 28
type input "9/3/2025"
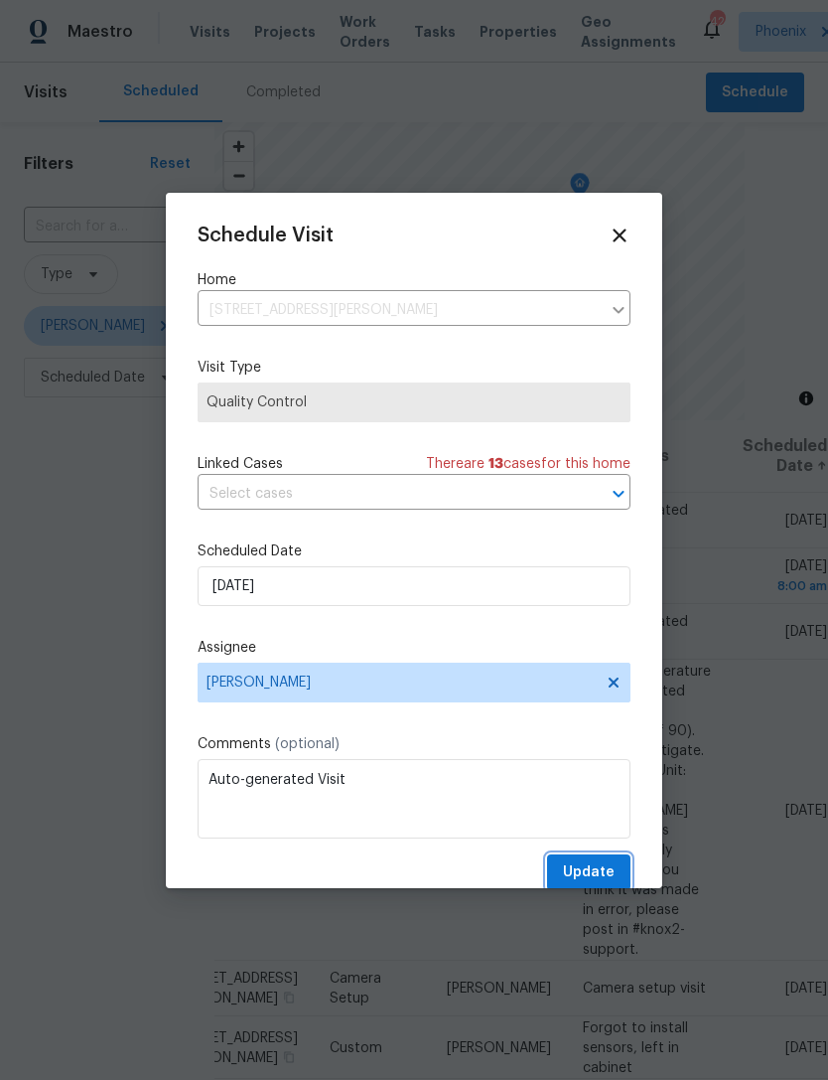
click at [607, 868] on span "Update" at bounding box center [589, 872] width 52 height 25
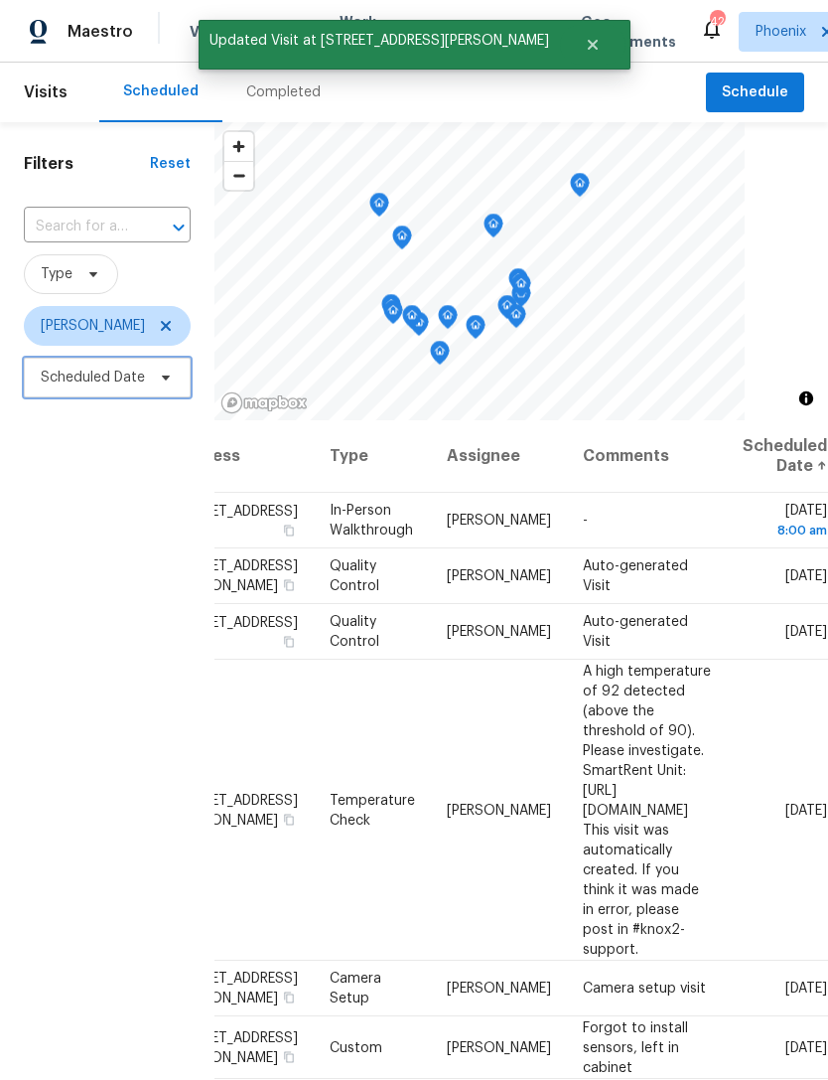
click at [66, 376] on span "Scheduled Date" at bounding box center [93, 378] width 104 height 20
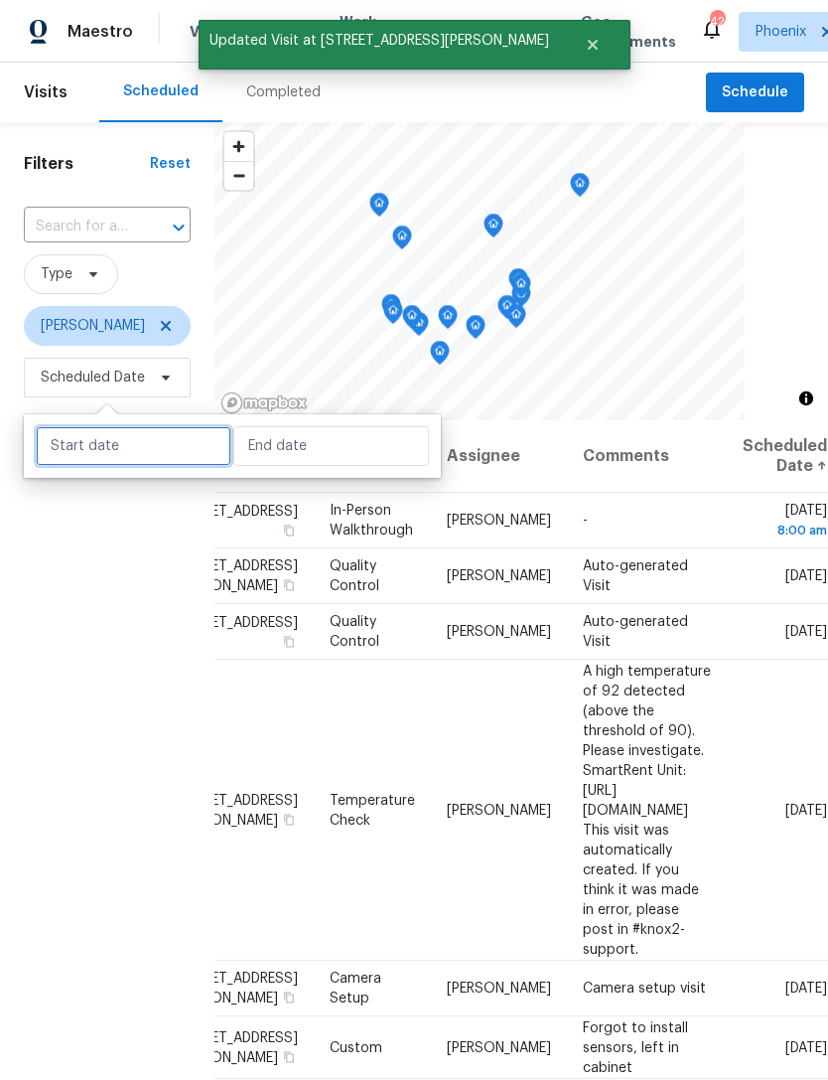
click at [129, 460] on input "text" at bounding box center [134, 446] width 196 height 40
select select "8"
select select "2025"
select select "9"
select select "2025"
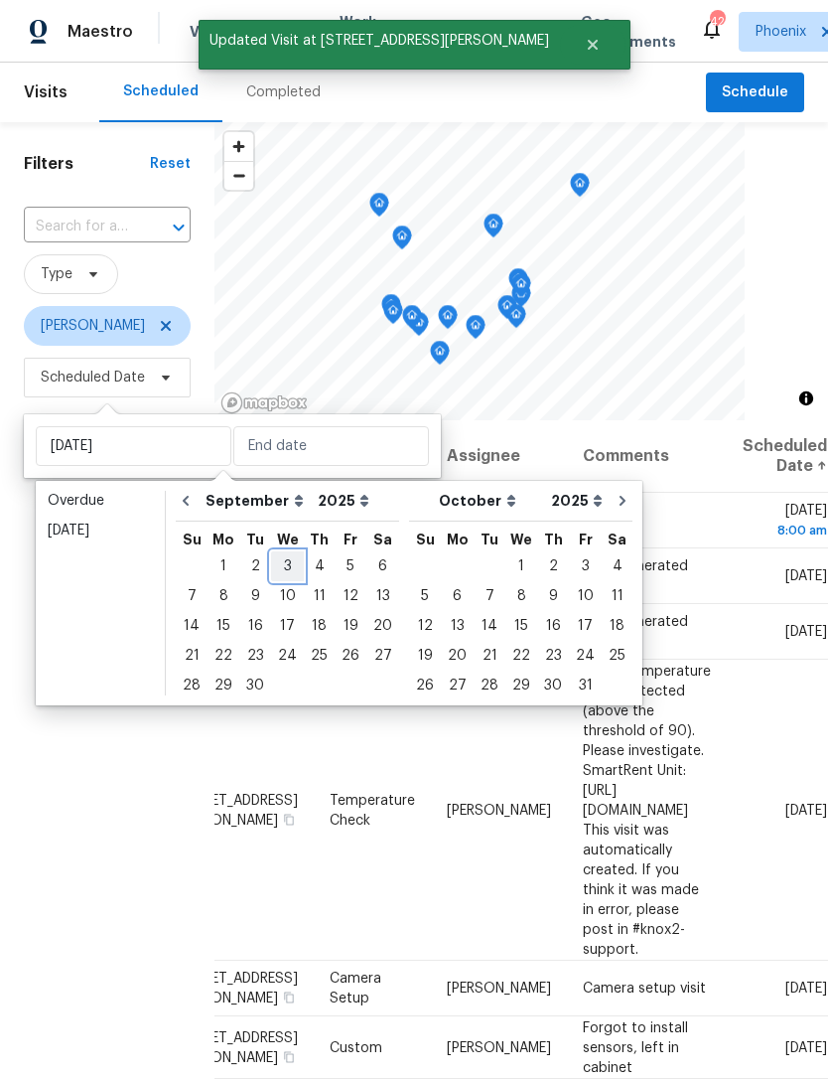
click at [289, 554] on div "3" at bounding box center [287, 566] width 33 height 28
type input "Wed, Sep 03"
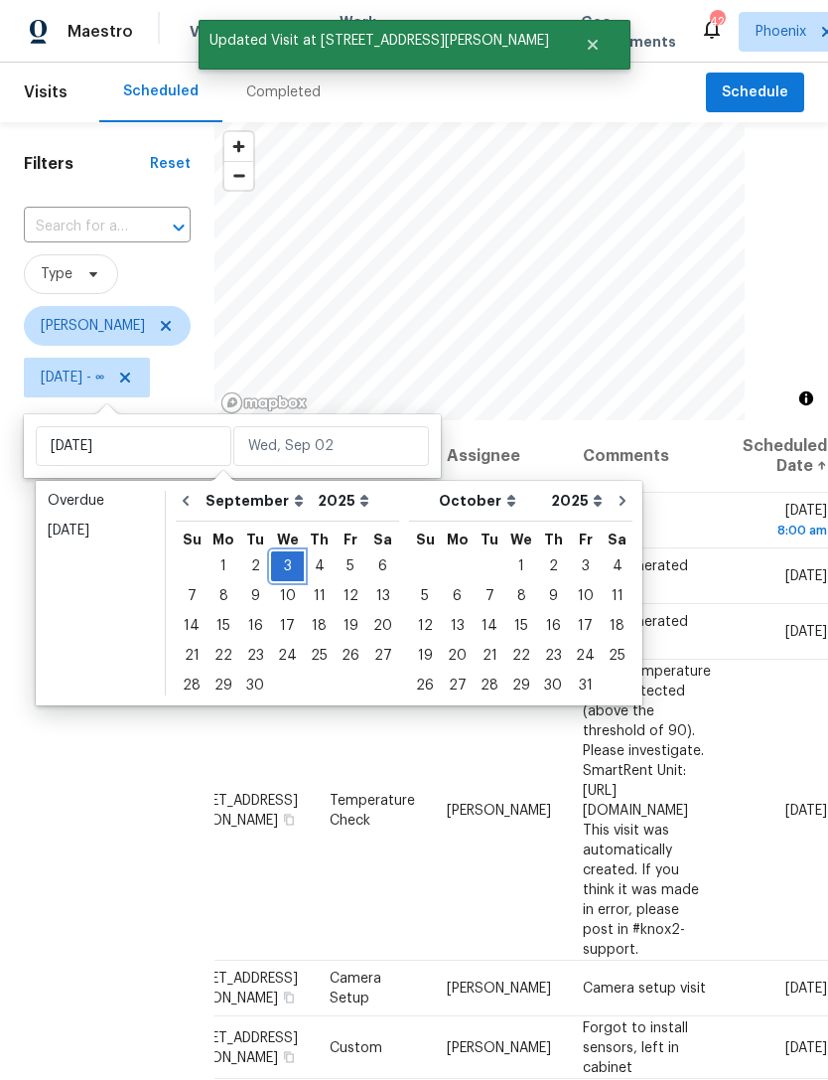
click at [279, 559] on div "3" at bounding box center [287, 566] width 33 height 28
type input "Wed, Sep 03"
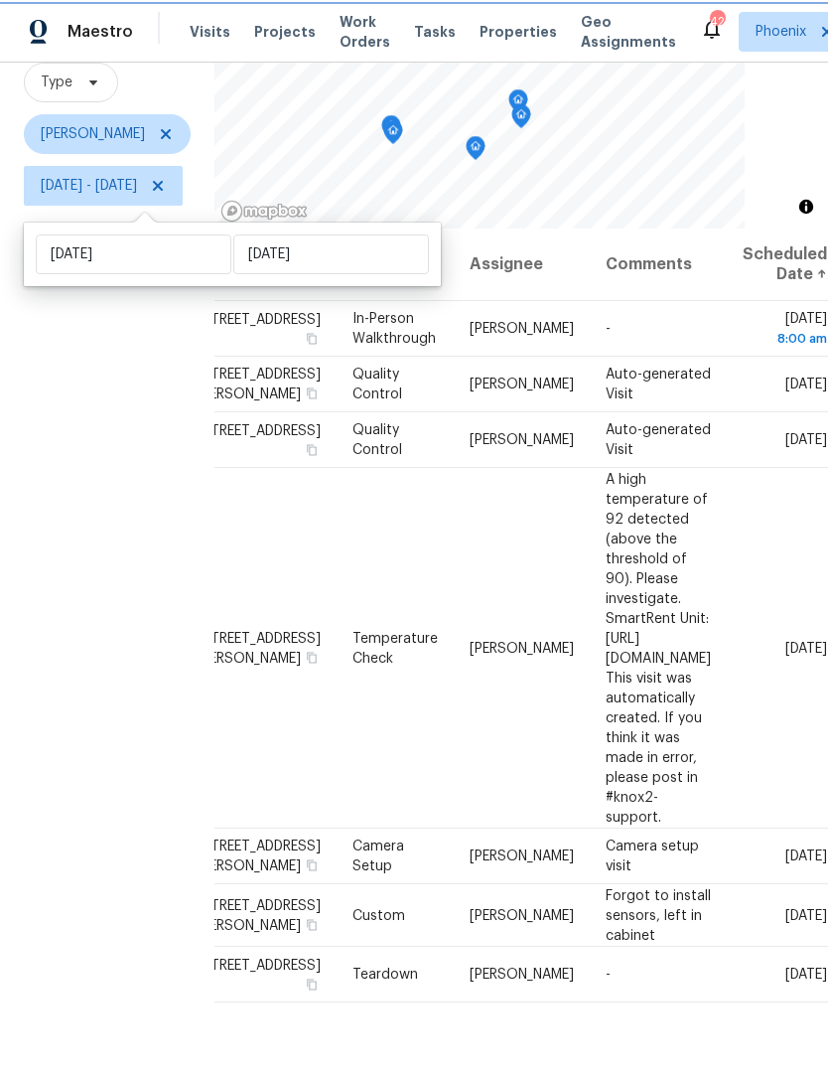
scroll to position [0, 232]
click at [0, 0] on icon at bounding box center [0, 0] width 0 height 0
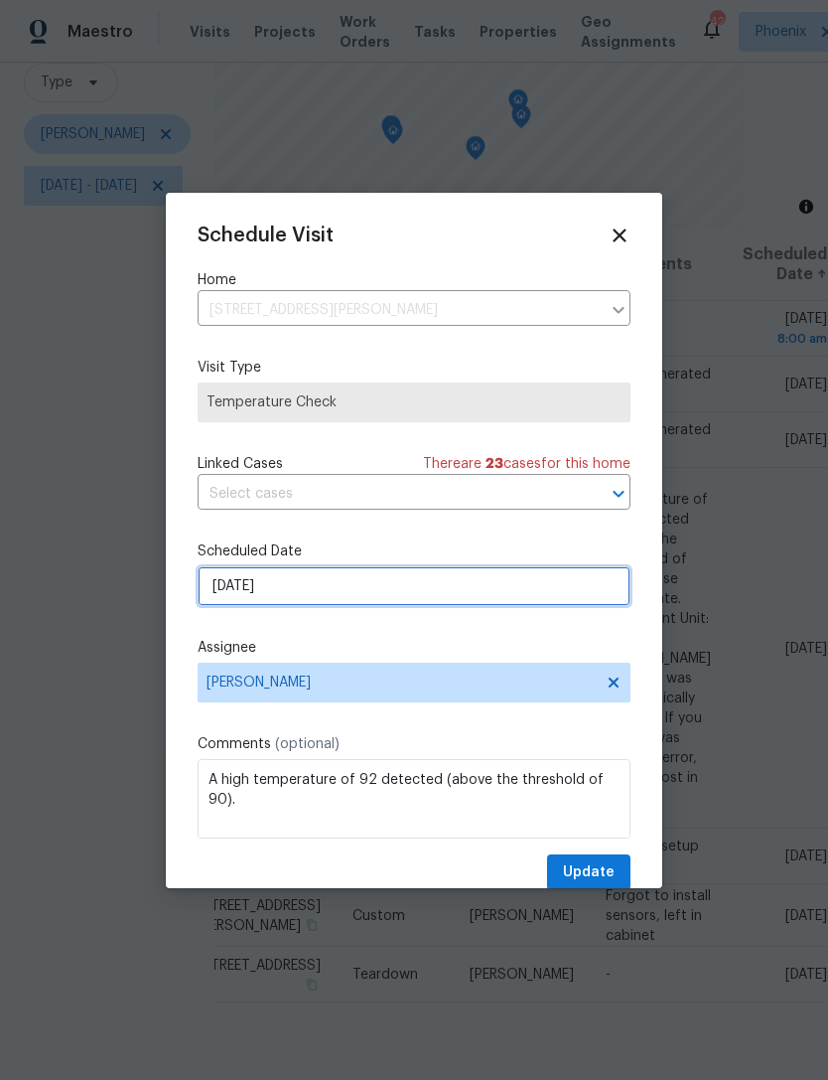
click at [390, 586] on input "9/3/2025" at bounding box center [414, 586] width 433 height 40
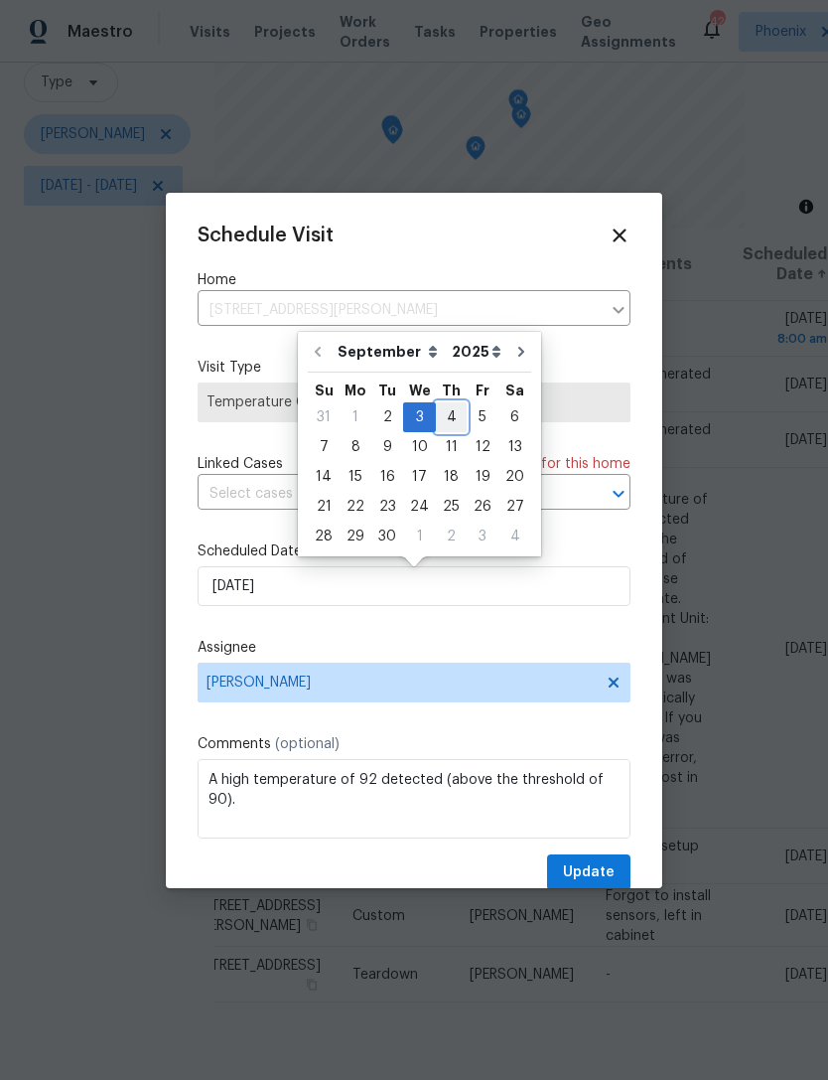
click at [440, 414] on div "4" at bounding box center [451, 417] width 31 height 28
type input "9/4/2025"
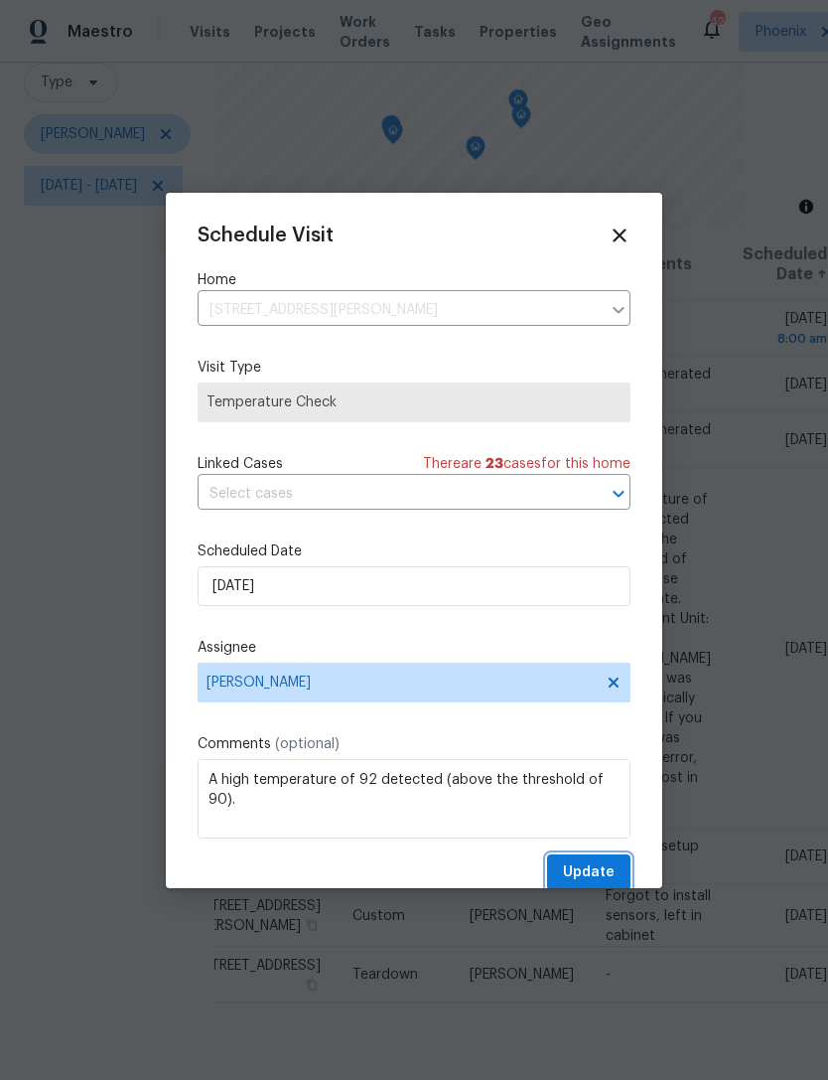
click at [601, 870] on span "Update" at bounding box center [589, 872] width 52 height 25
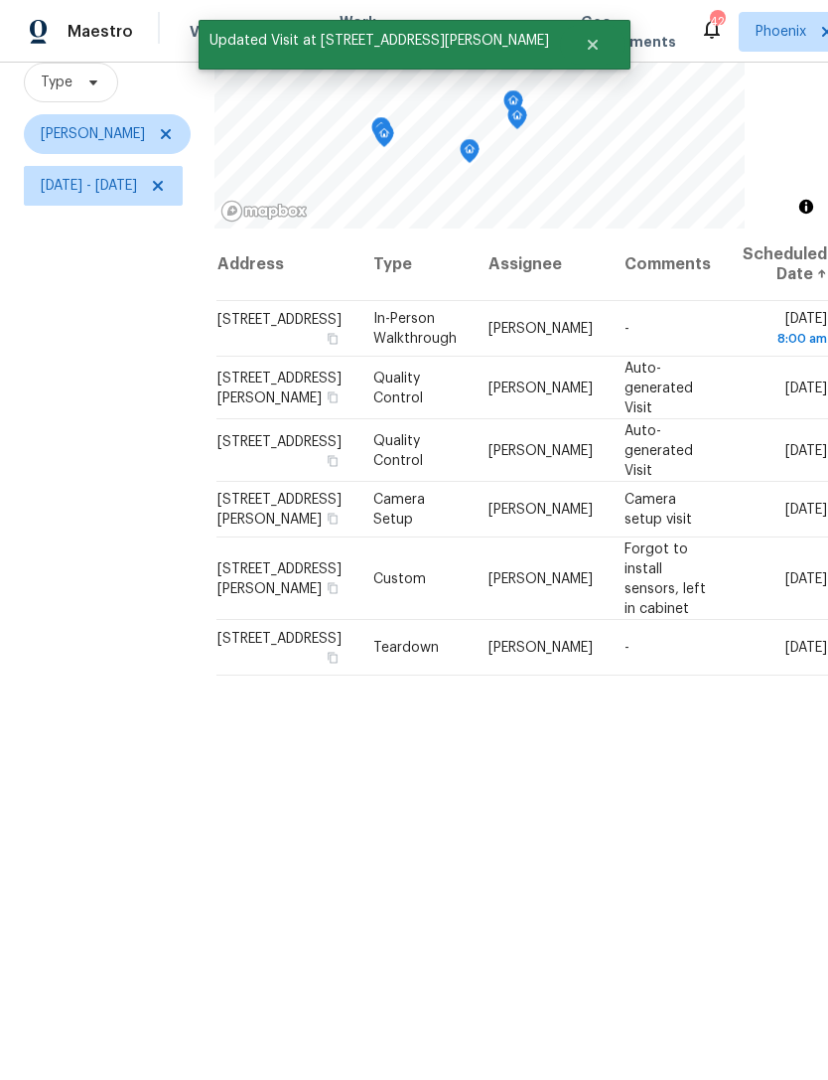
scroll to position [0, 0]
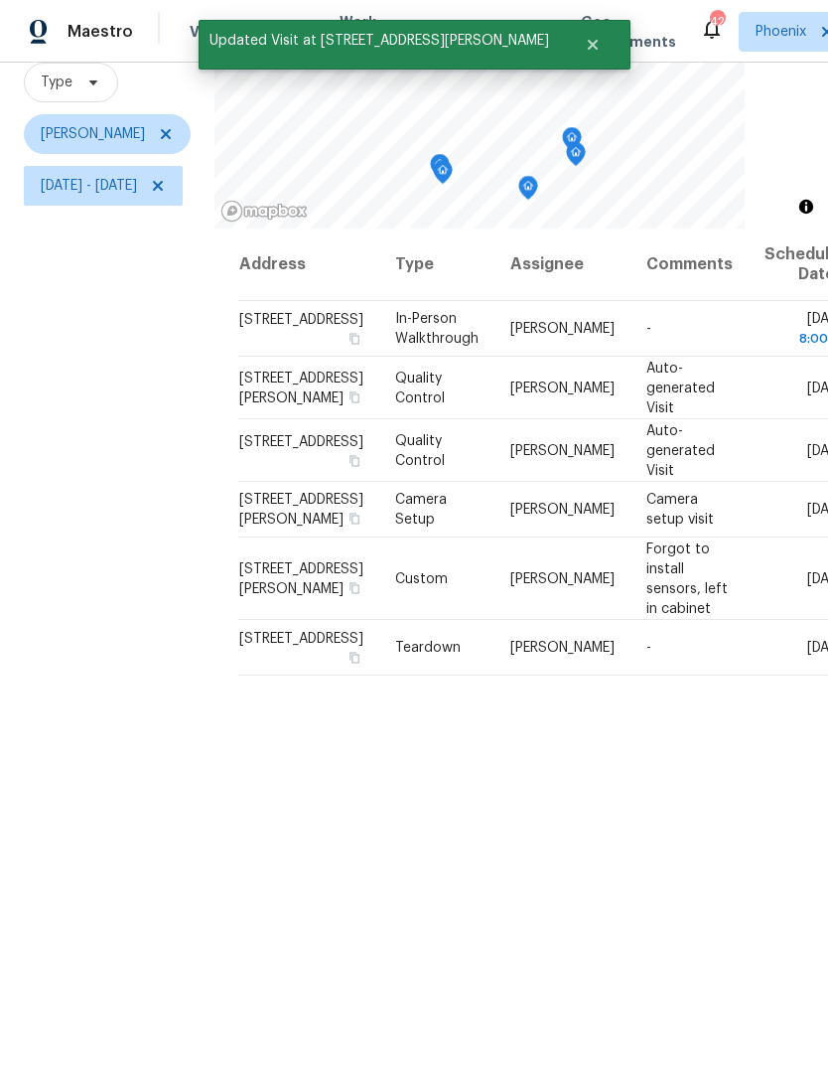
click at [452, 179] on icon "Map marker" at bounding box center [443, 172] width 18 height 23
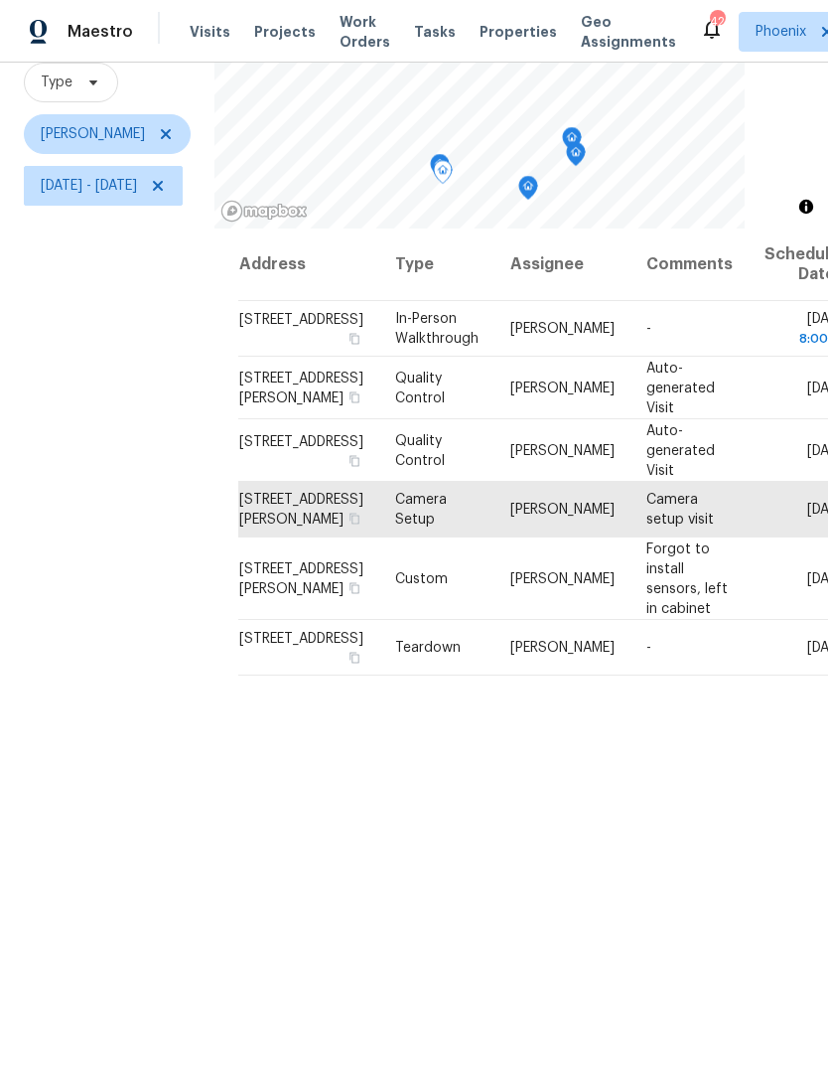
click at [453, 160] on icon "Map marker" at bounding box center [443, 172] width 20 height 25
click at [450, 156] on icon "Map marker" at bounding box center [441, 166] width 18 height 23
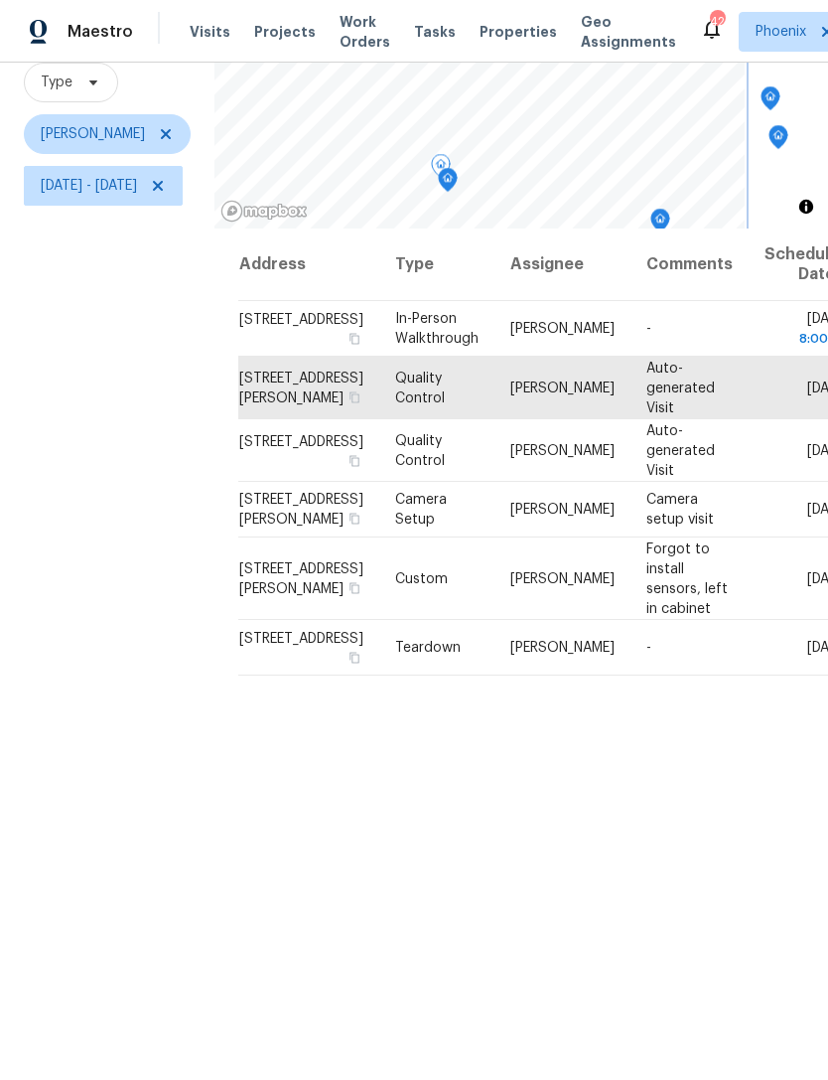
click at [451, 182] on icon "Map marker" at bounding box center [448, 179] width 6 height 5
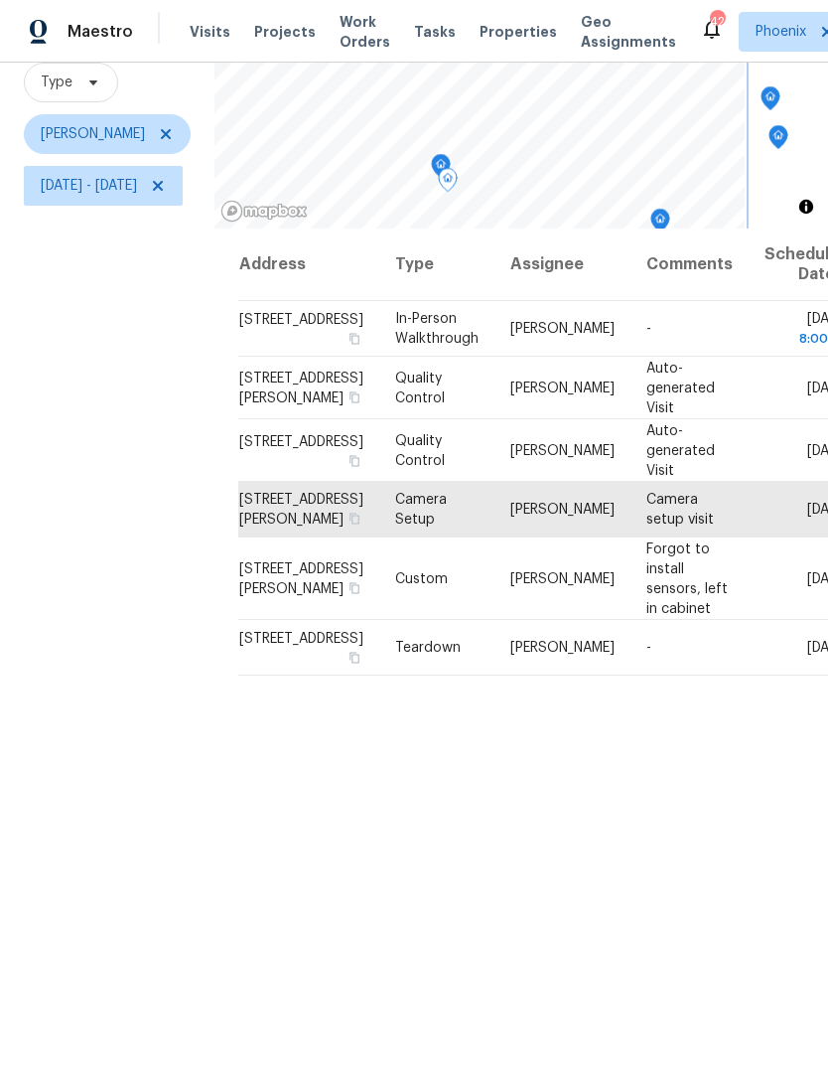
click at [450, 158] on icon "Map marker" at bounding box center [441, 166] width 18 height 23
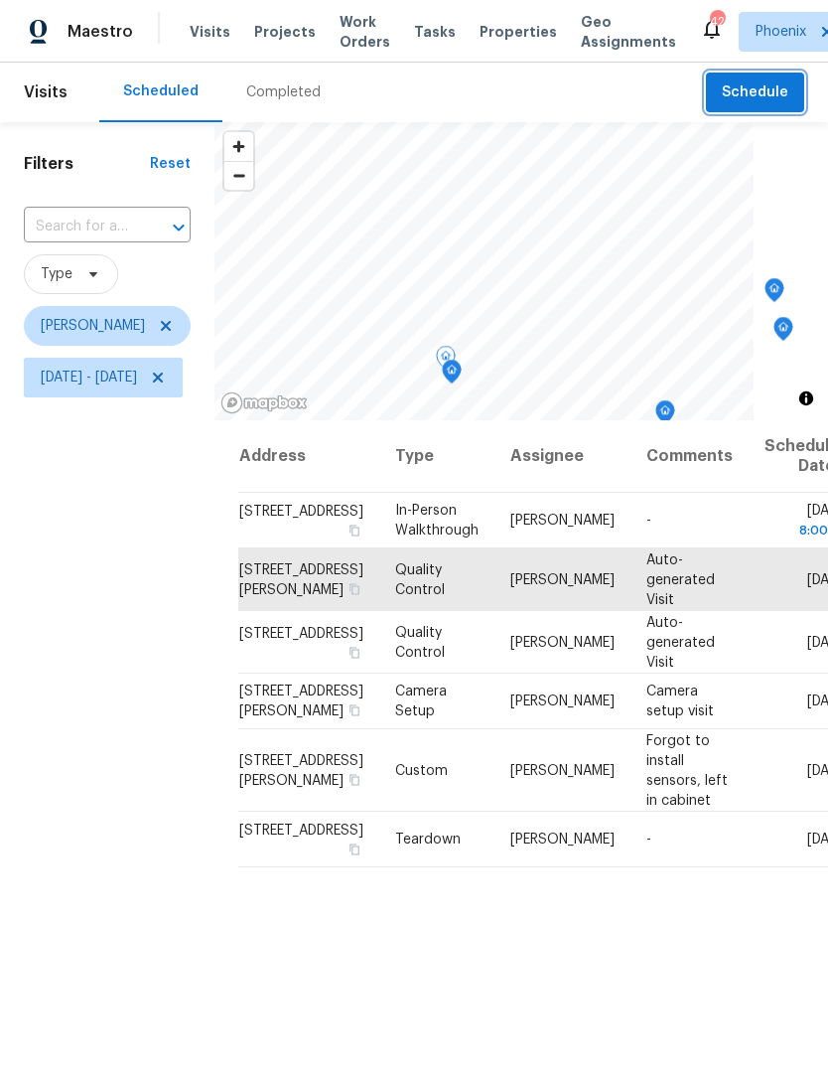
click at [765, 94] on span "Schedule" at bounding box center [755, 92] width 67 height 25
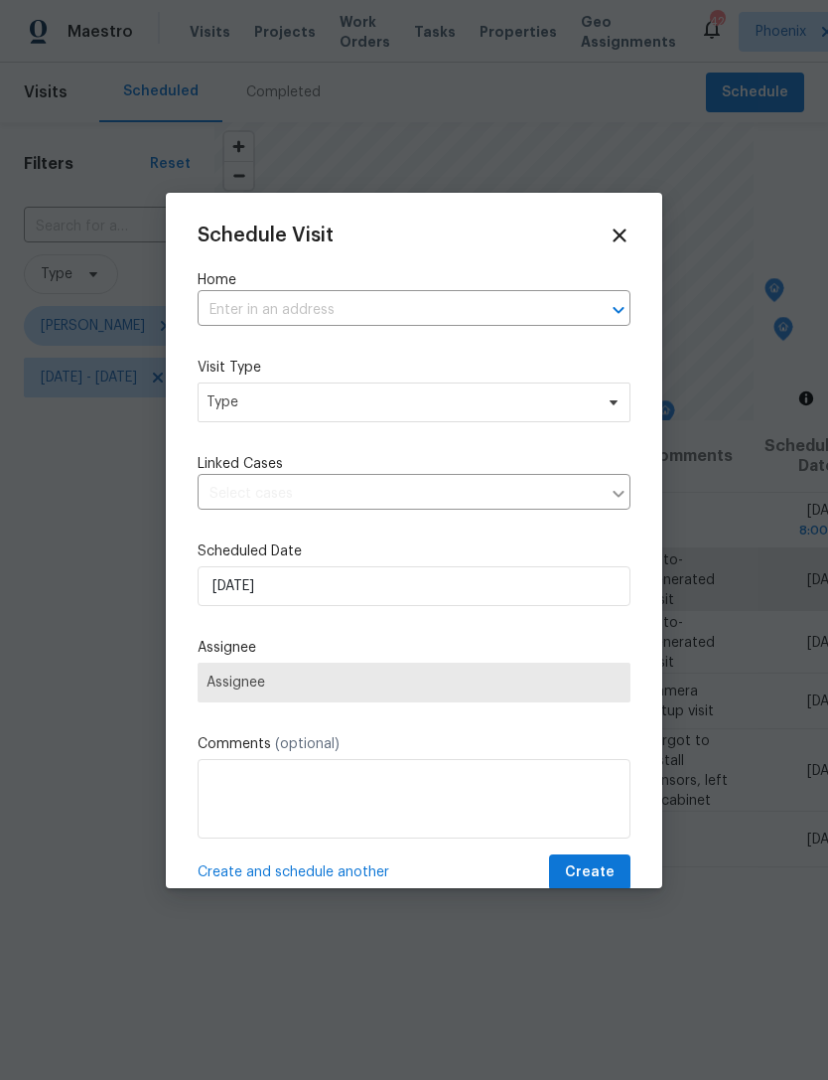
click at [448, 314] on input "text" at bounding box center [386, 310] width 377 height 31
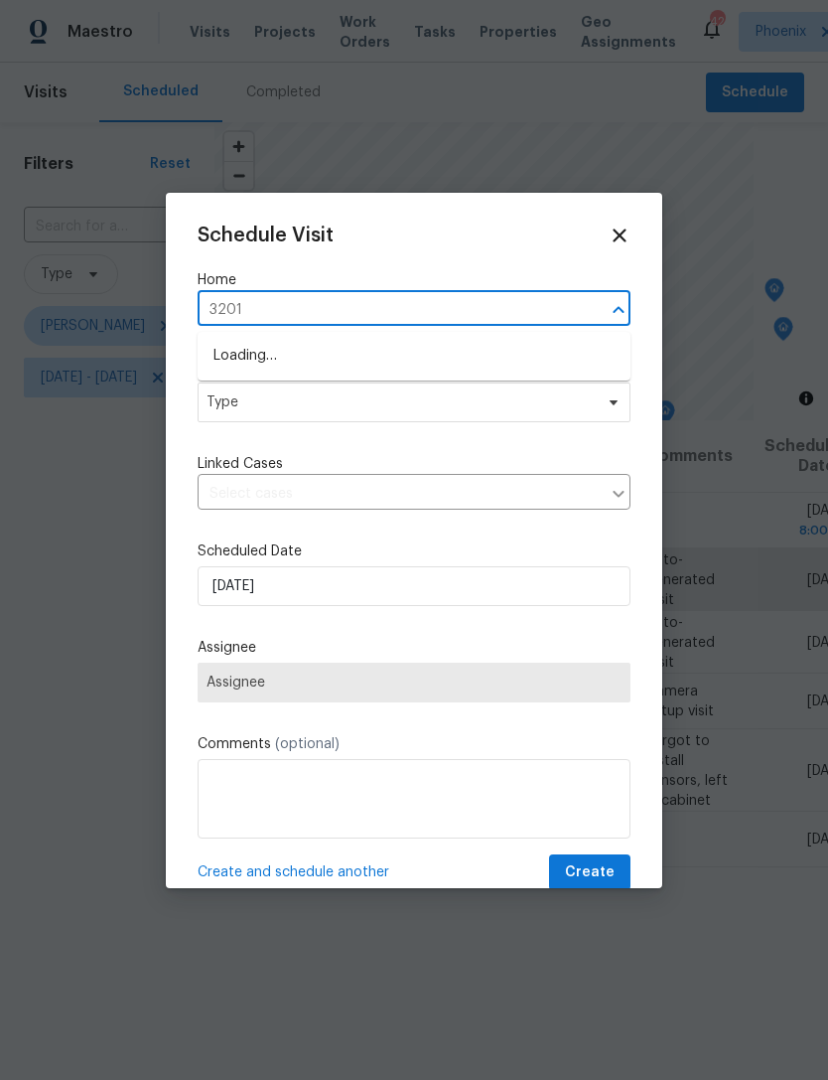
type input "3201"
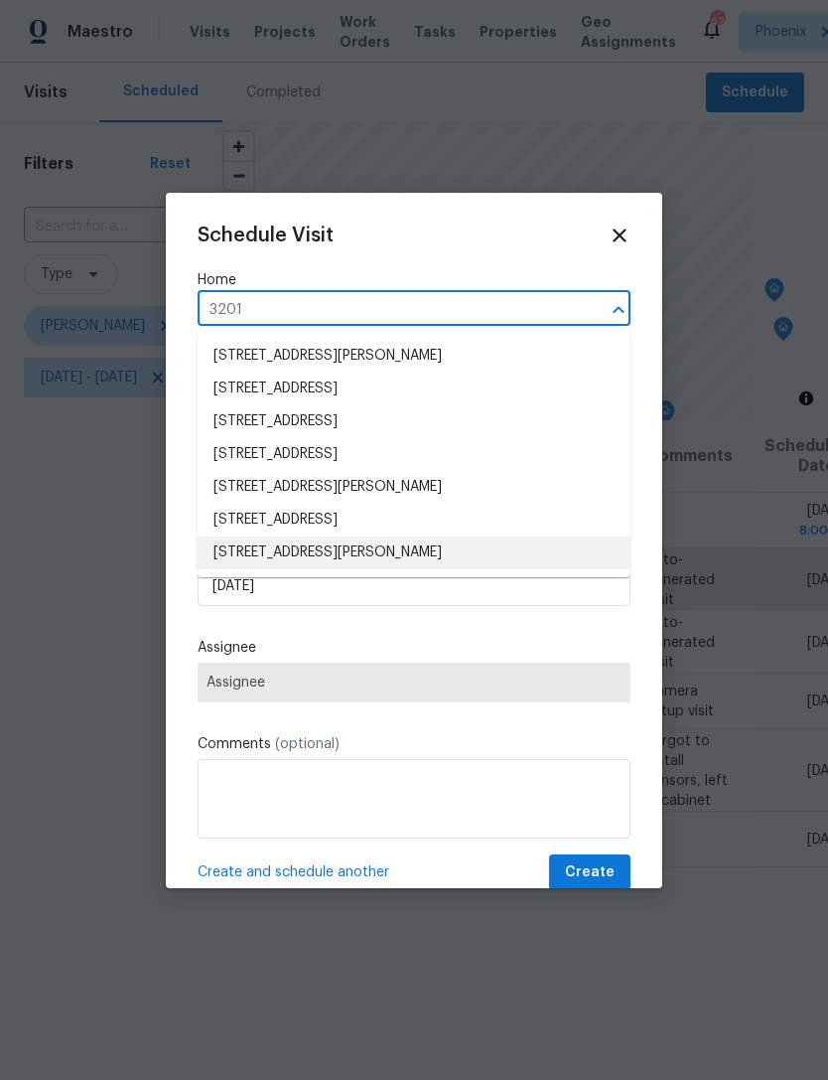
click at [468, 557] on li "3201 W Saint Catherine Ave, Phoenix, AZ 85041" at bounding box center [414, 552] width 433 height 33
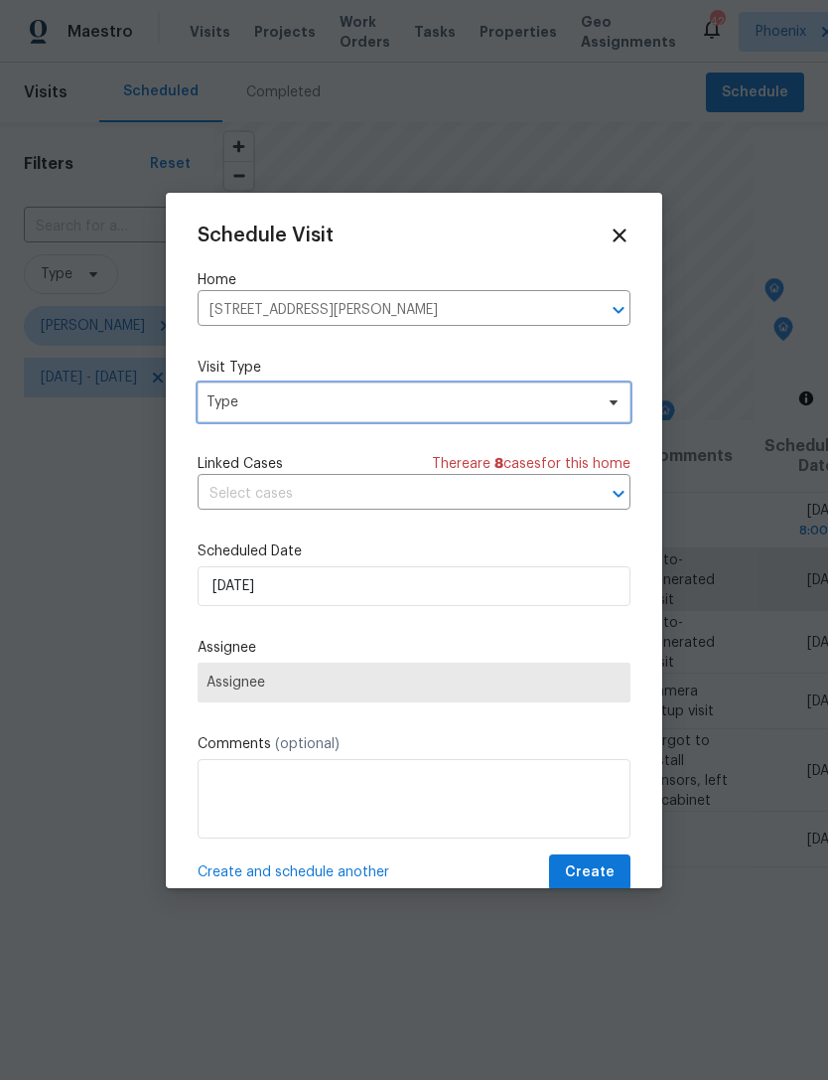
click at [406, 397] on span "Type" at bounding box center [400, 402] width 386 height 20
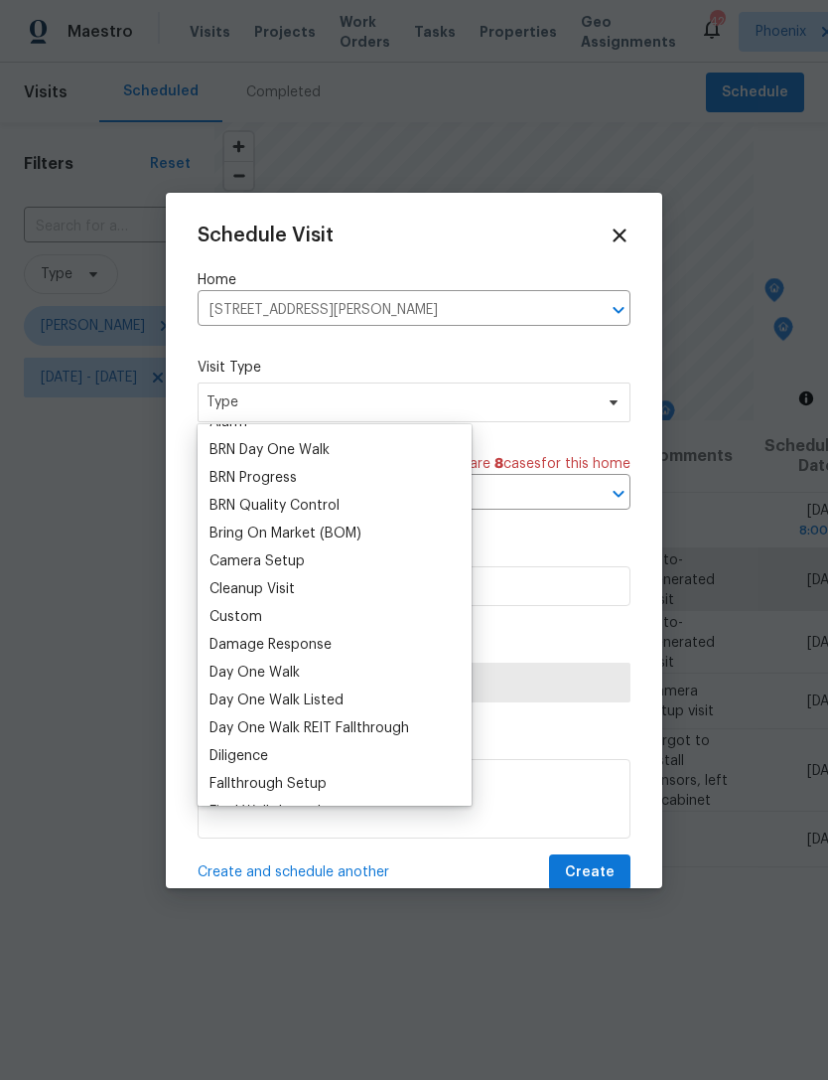
scroll to position [140, 0]
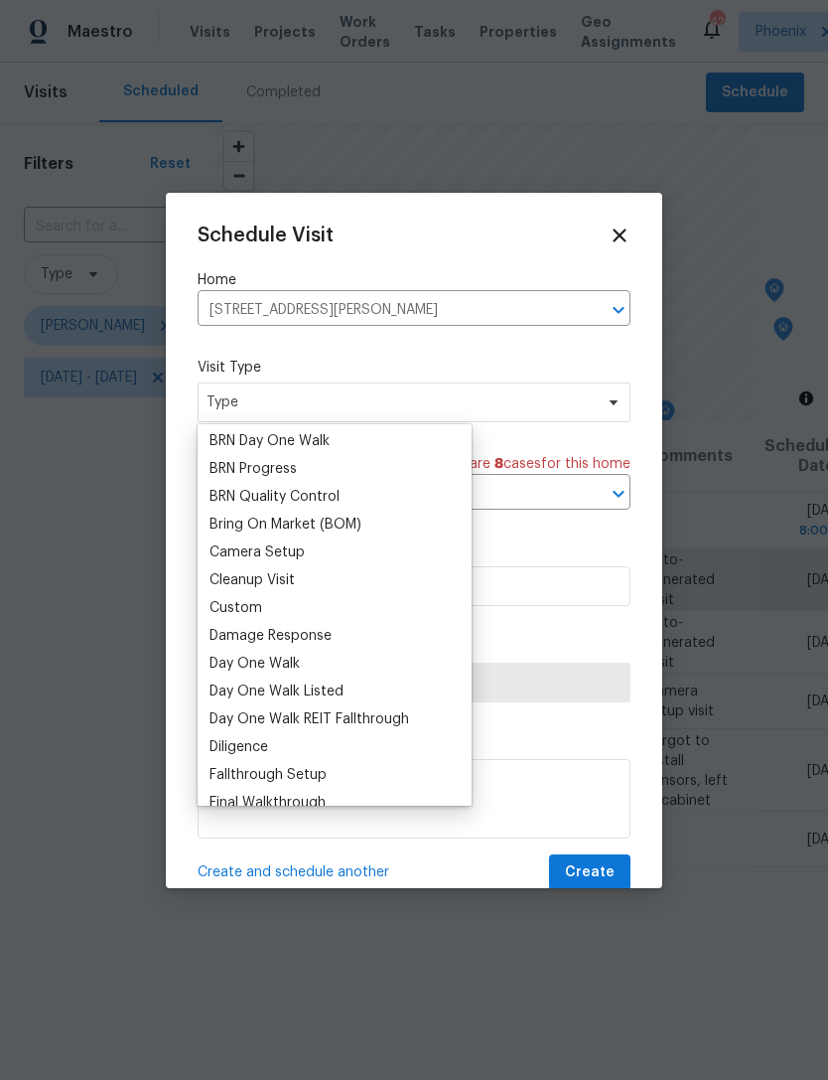
click at [254, 611] on div "Custom" at bounding box center [236, 608] width 53 height 20
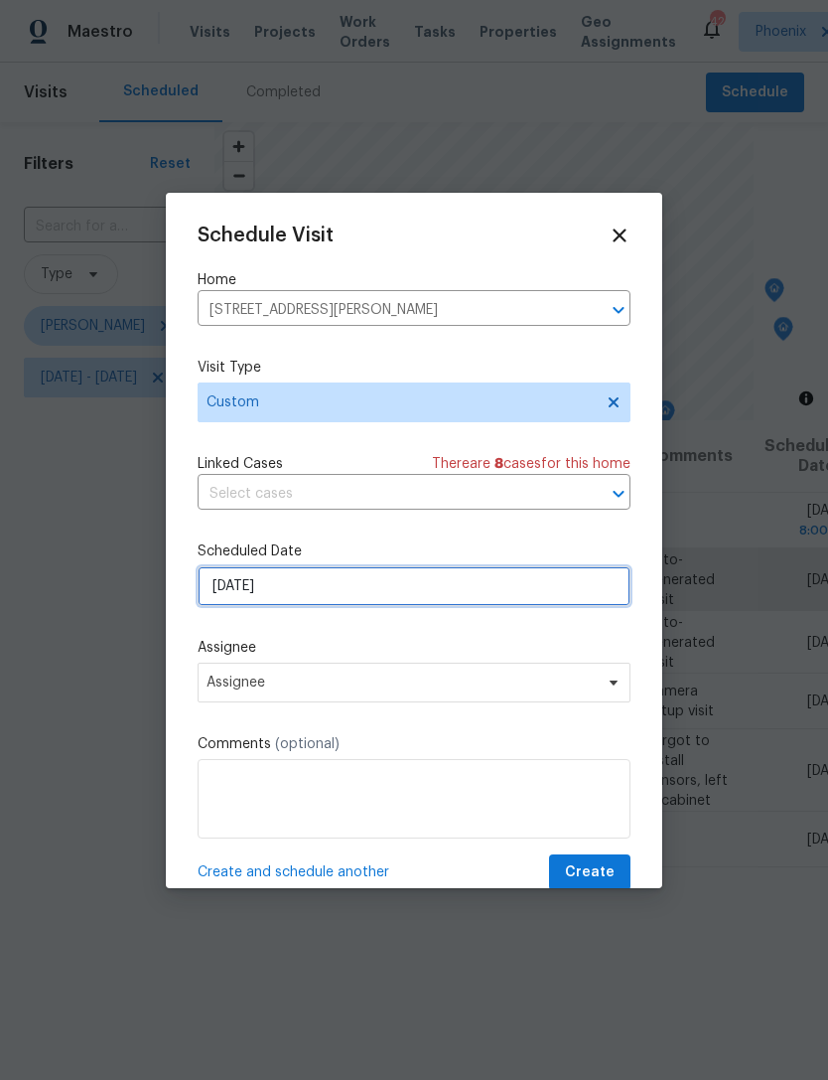
click at [356, 591] on input "9/2/2025" at bounding box center [414, 586] width 433 height 40
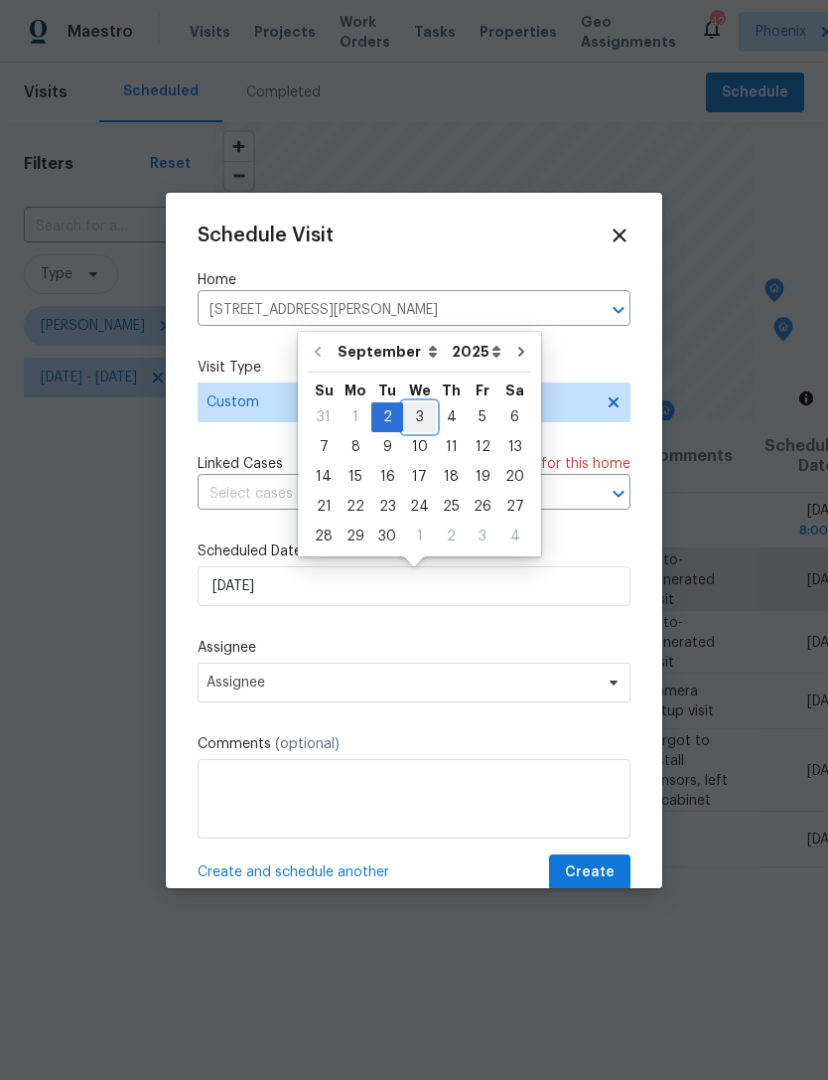
click at [415, 414] on div "3" at bounding box center [419, 417] width 33 height 28
type input "9/3/2025"
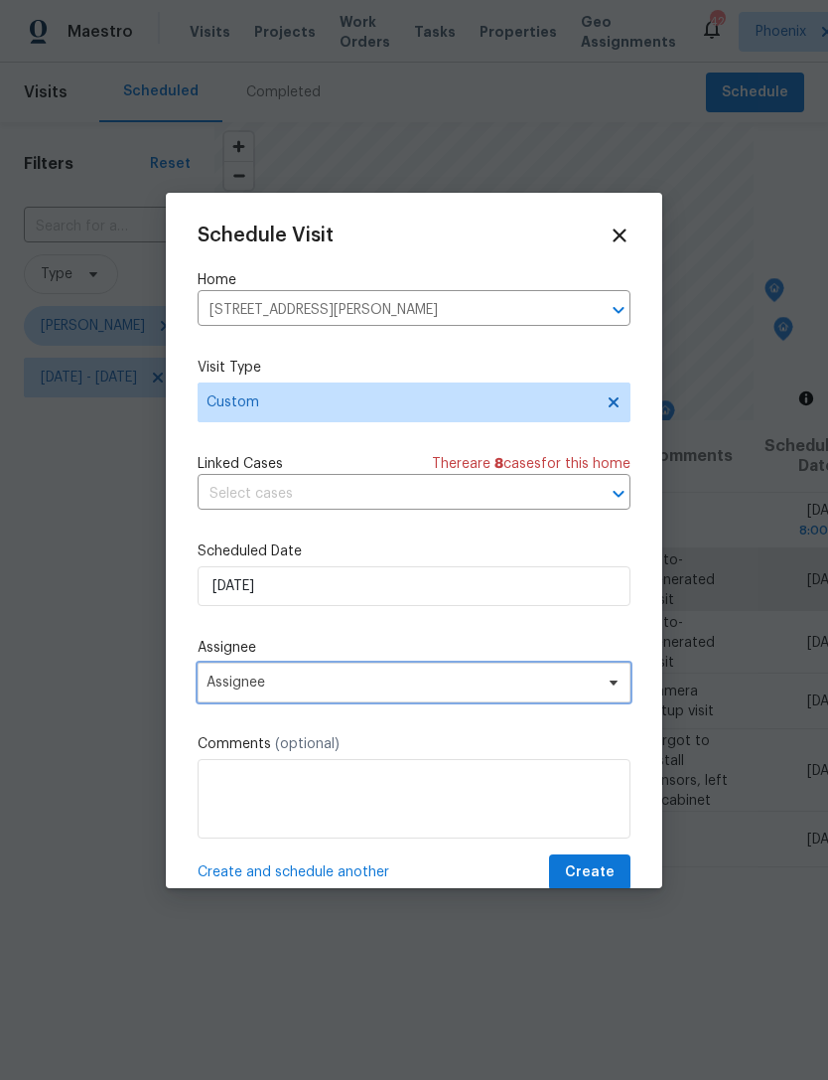
click at [392, 695] on span "Assignee" at bounding box center [414, 683] width 433 height 40
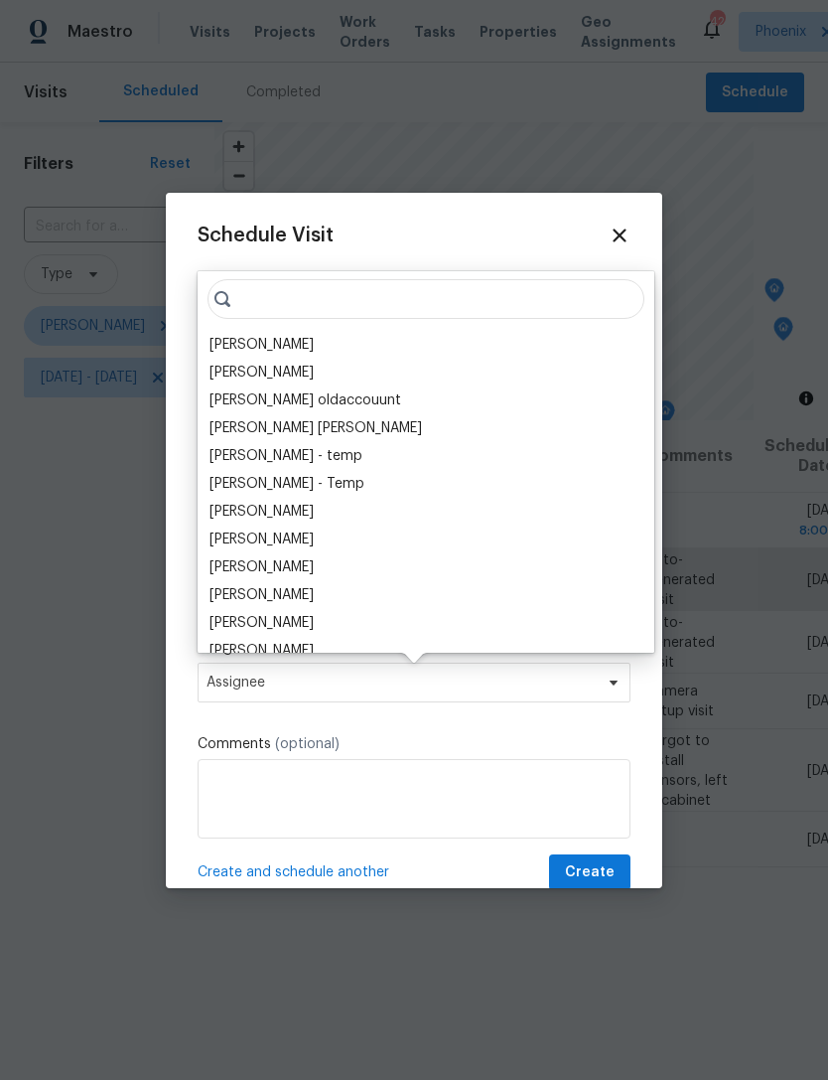
click at [264, 342] on div "[PERSON_NAME]" at bounding box center [262, 345] width 104 height 20
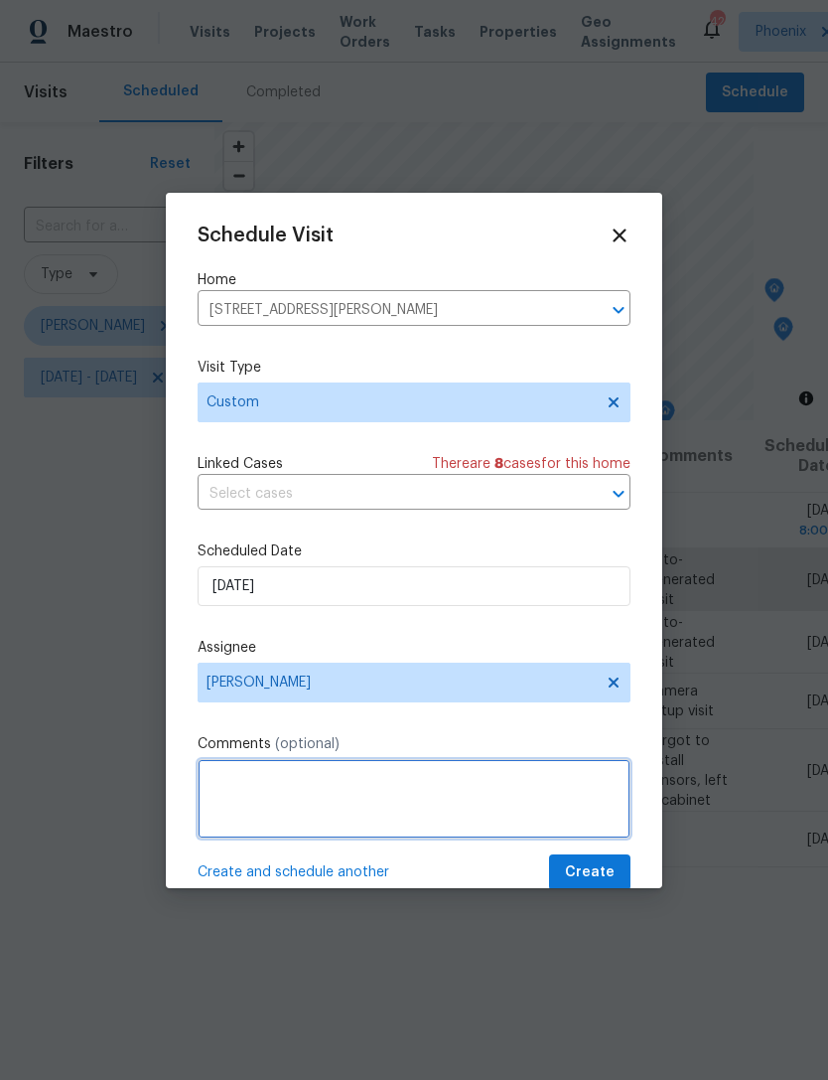
click at [447, 778] on textarea at bounding box center [414, 798] width 433 height 79
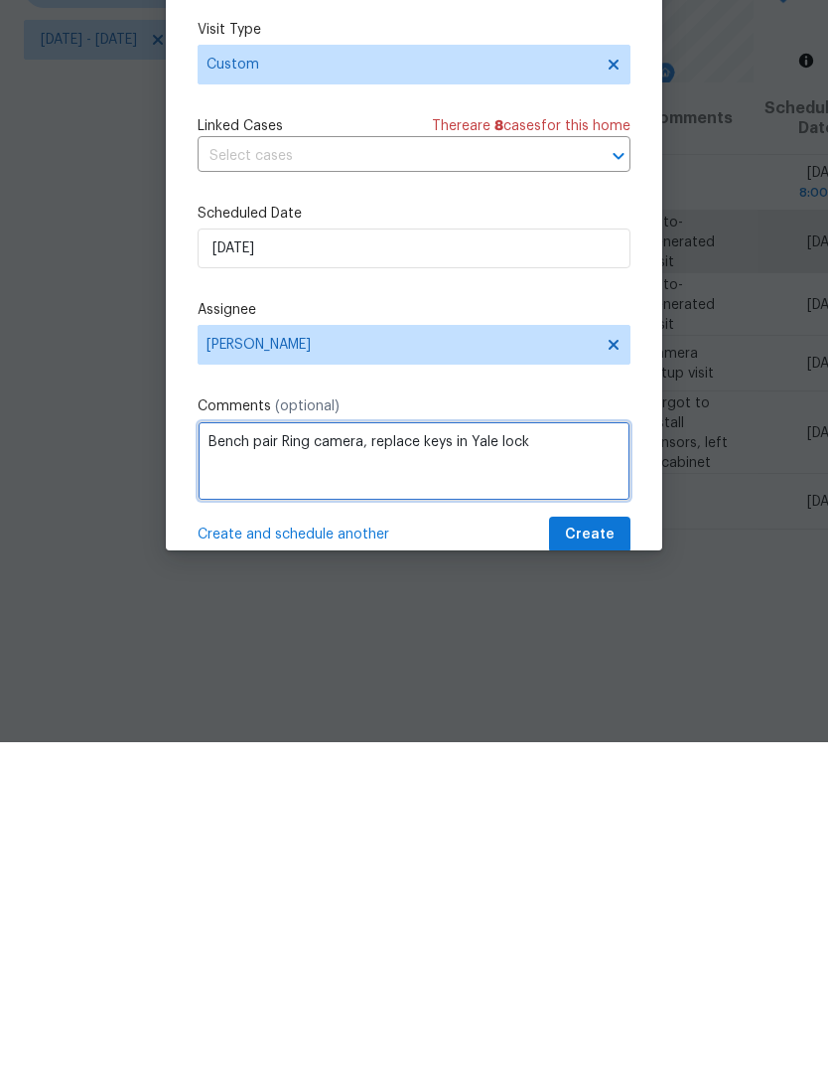
type textarea "Bench pair Ring camera, replace keys in Yale lock"
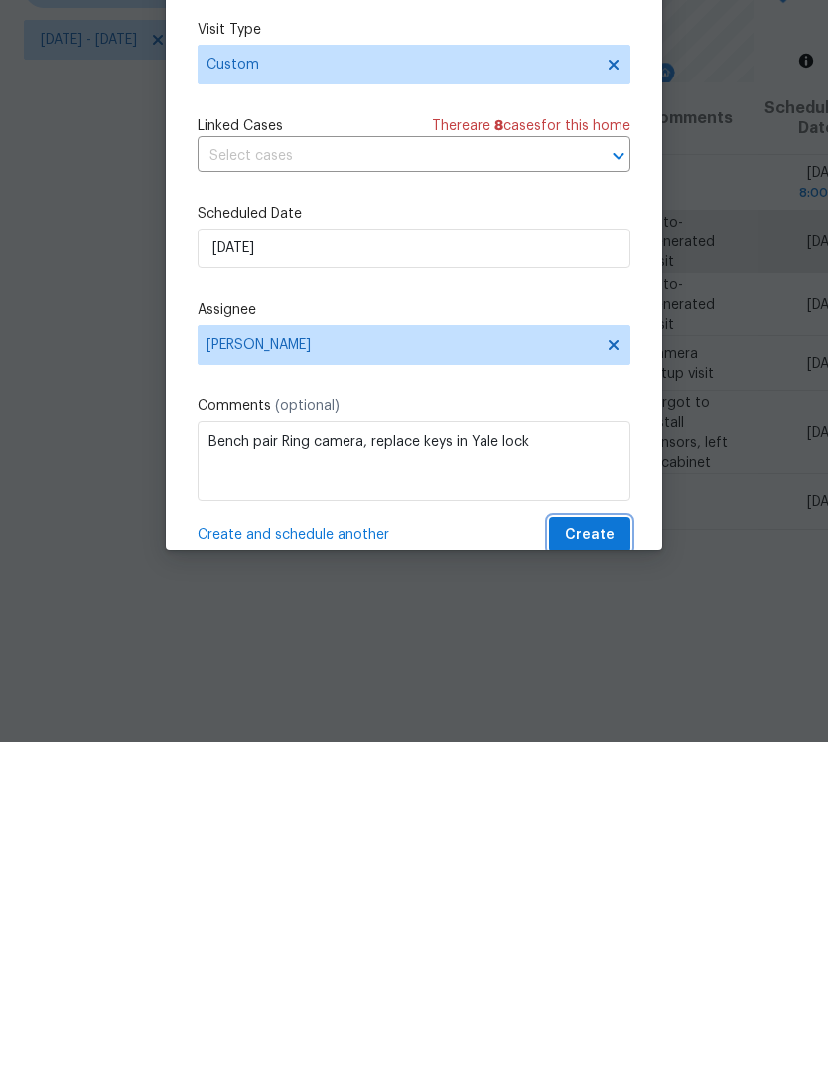
click at [600, 860] on span "Create" at bounding box center [590, 872] width 50 height 25
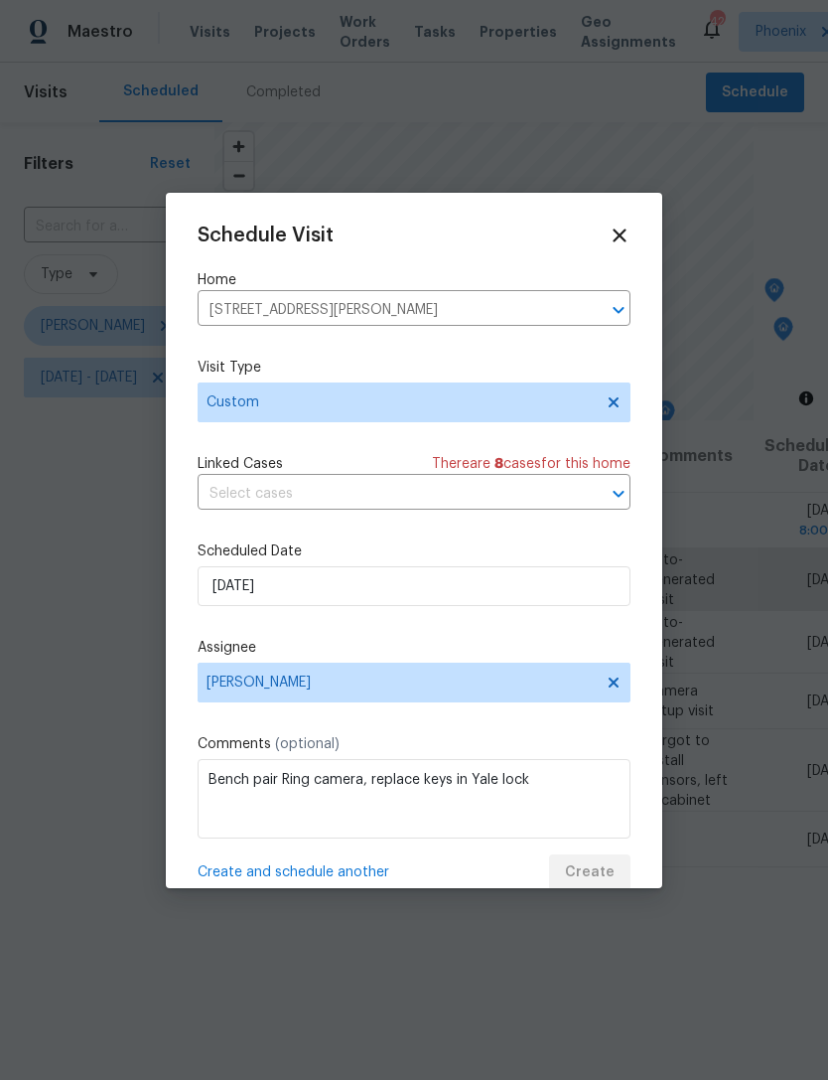
scroll to position [0, 0]
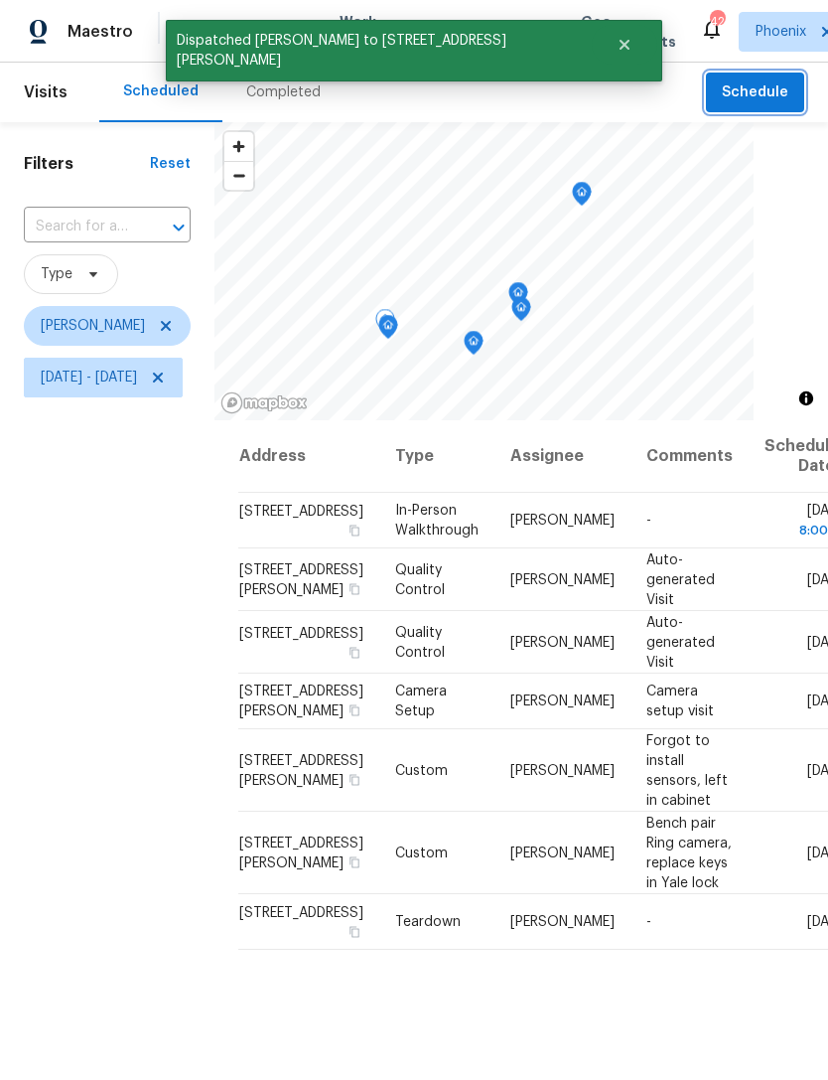
click at [527, 287] on icon "Map marker" at bounding box center [519, 294] width 18 height 23
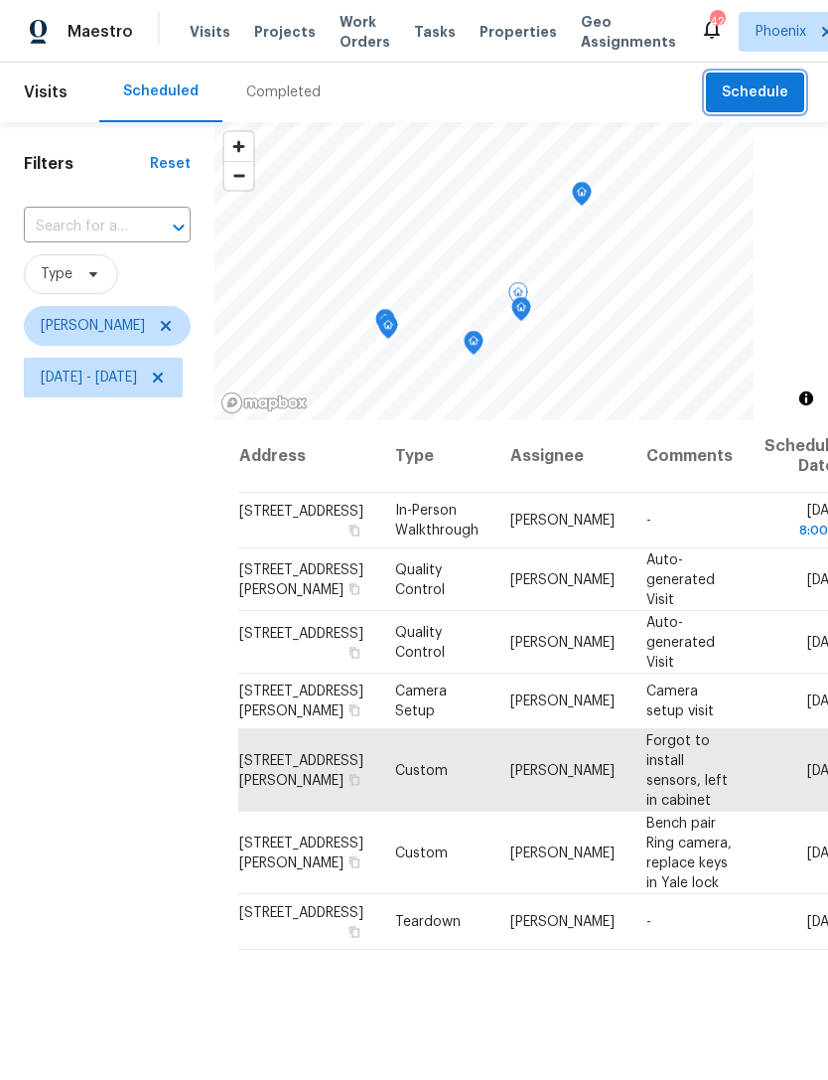
click at [527, 294] on icon "Map marker" at bounding box center [519, 294] width 18 height 23
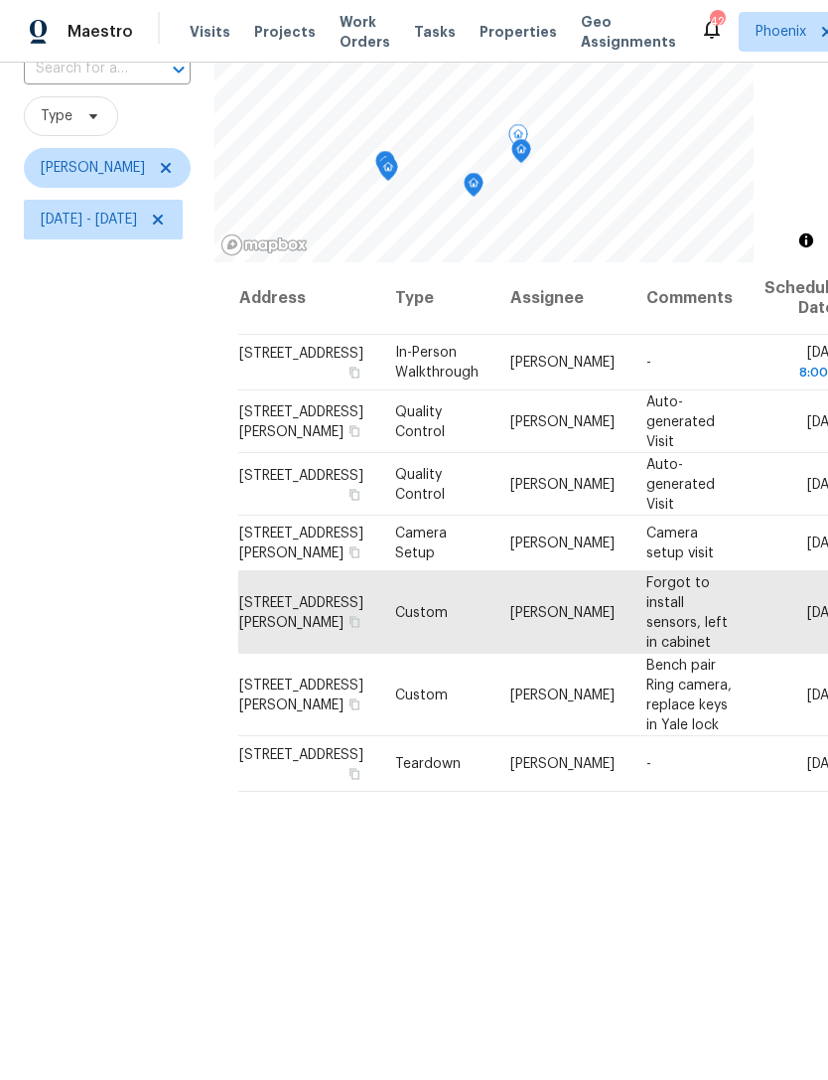
scroll to position [156, 0]
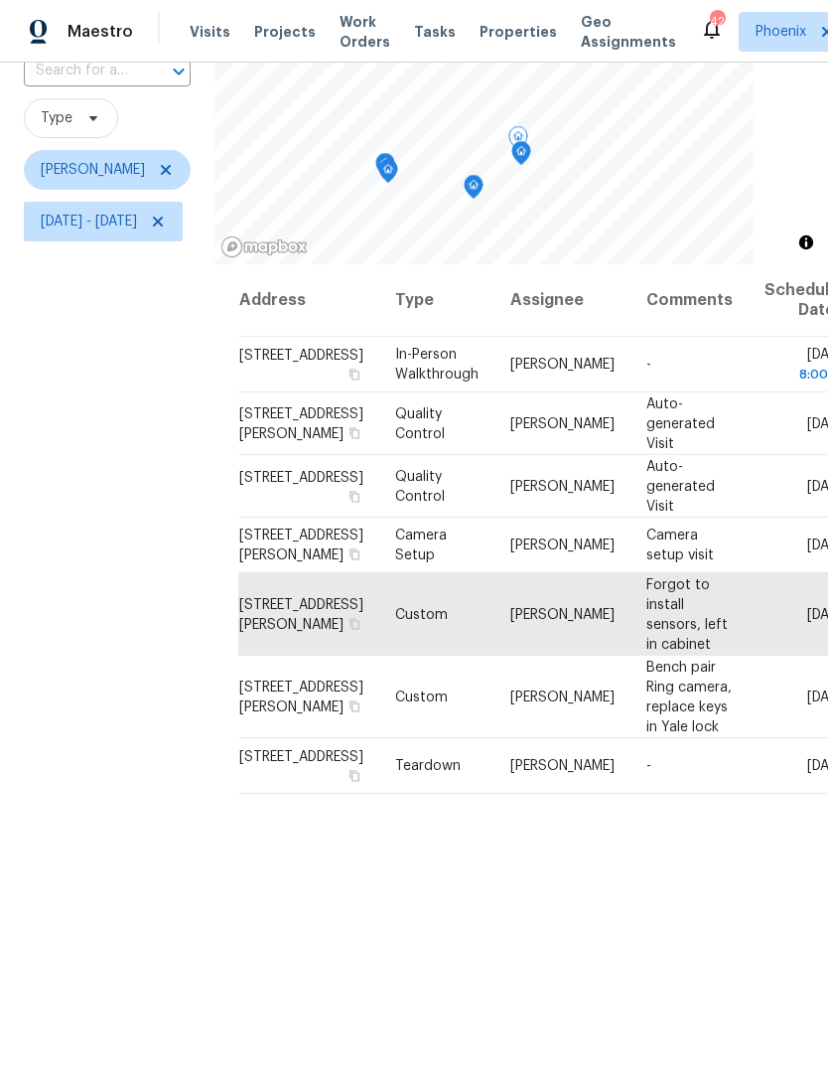
click at [530, 161] on icon "Map marker" at bounding box center [522, 153] width 18 height 23
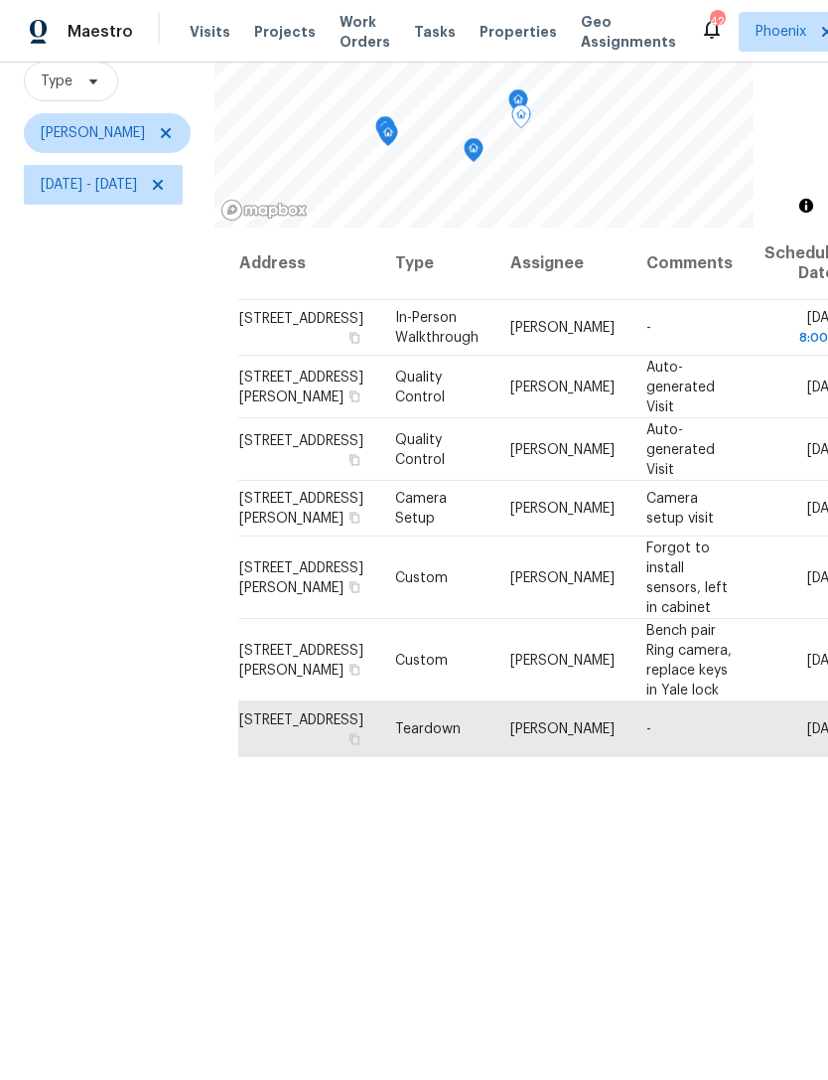
scroll to position [192, 0]
click at [480, 217] on icon "Map marker" at bounding box center [471, 217] width 18 height 23
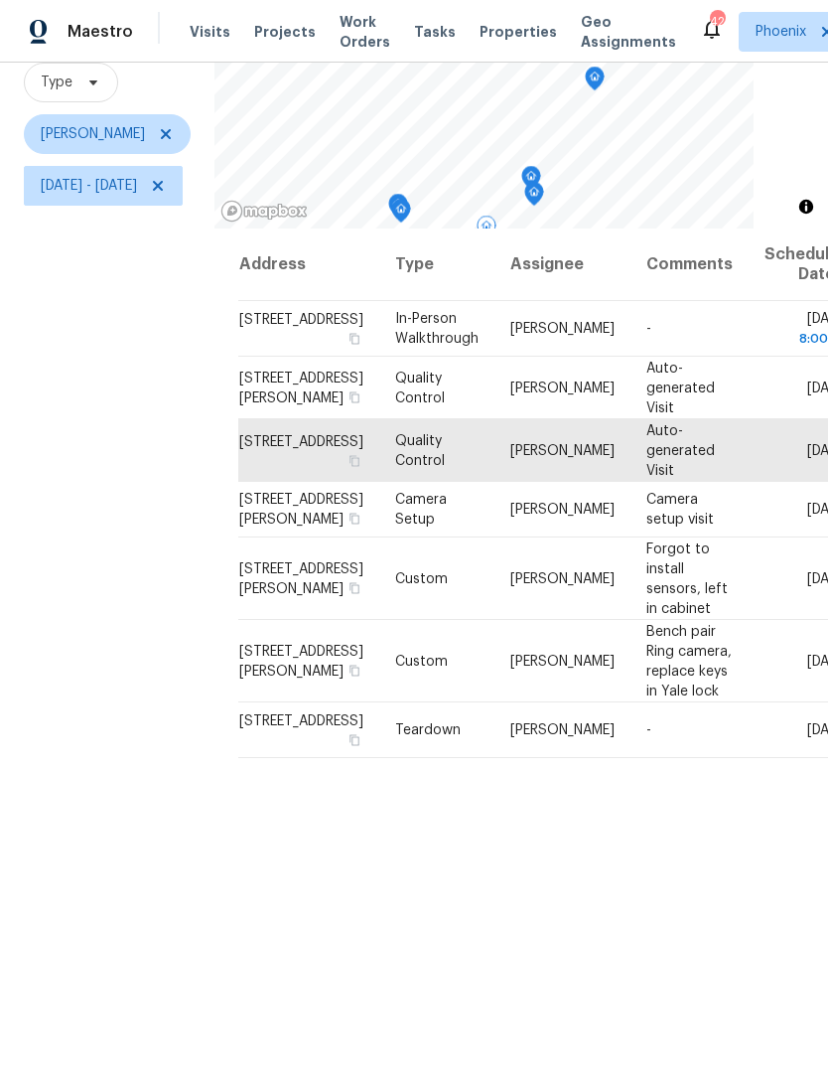
click at [149, 531] on div "Filters Reset ​ Type Brian Borntrager Wed, Sep 03 - Wed, Sep 03" at bounding box center [107, 511] width 215 height 1162
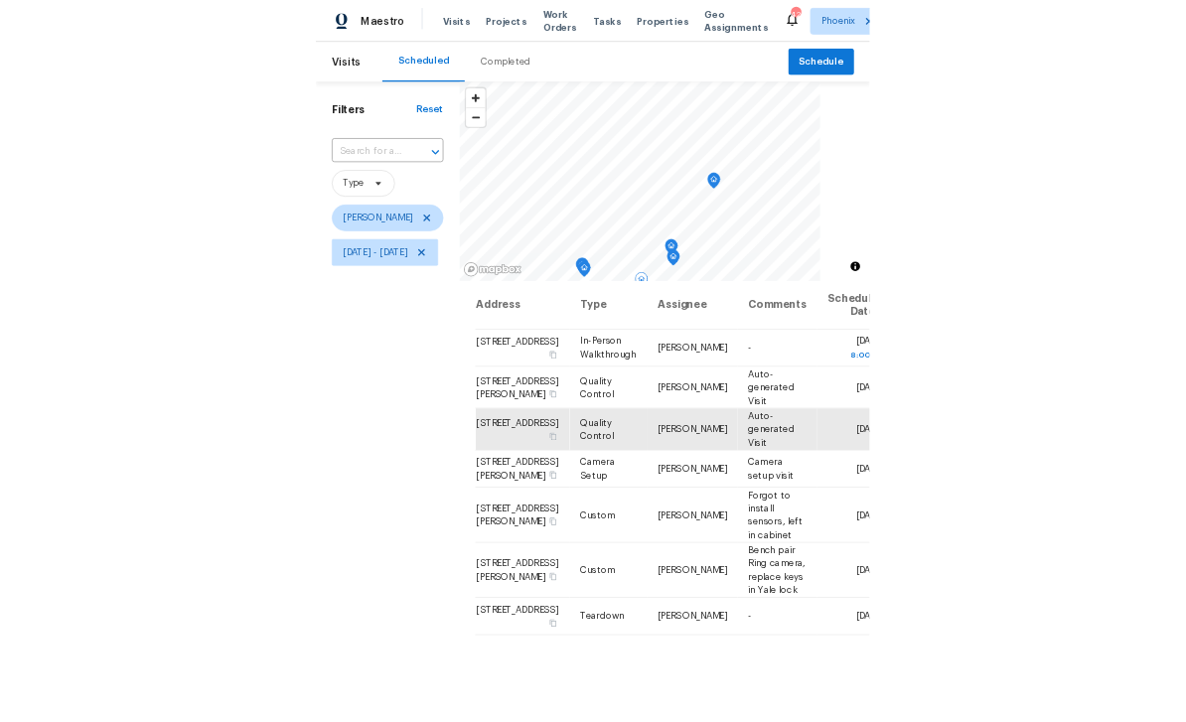
scroll to position [0, 0]
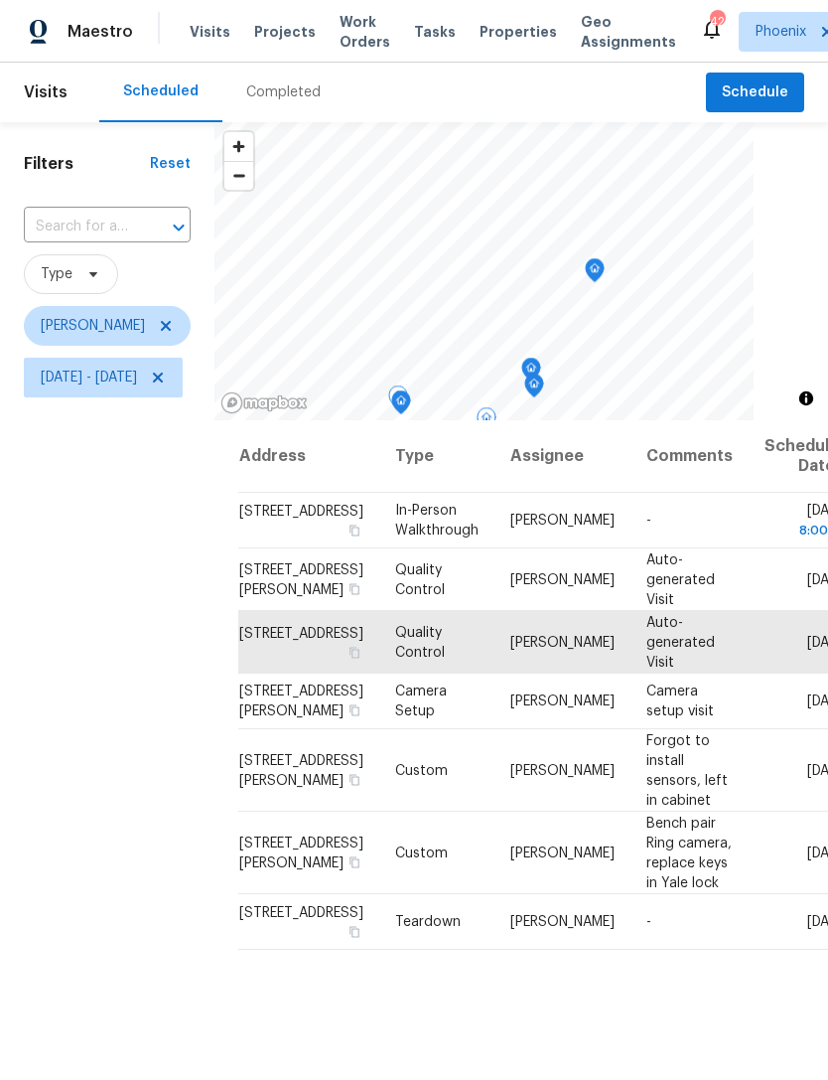
click at [0, 0] on icon at bounding box center [0, 0] width 0 height 0
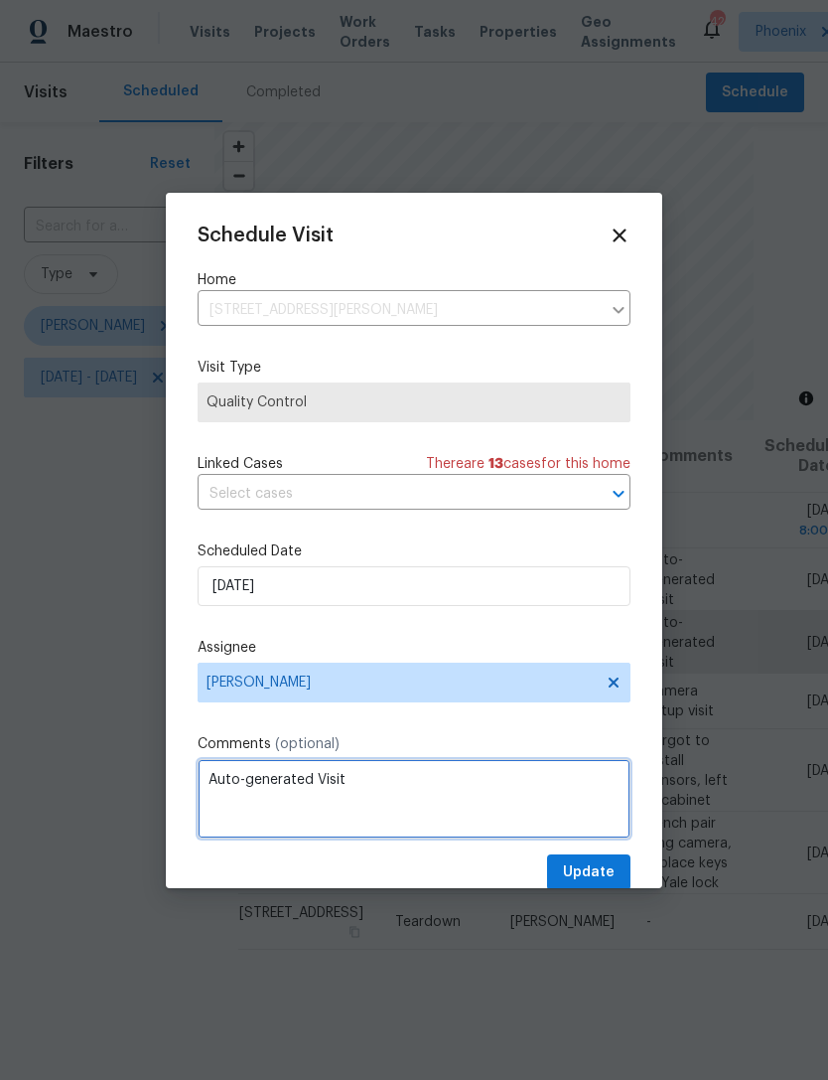
click at [411, 787] on textarea "Auto-generated Visit" at bounding box center [414, 798] width 433 height 79
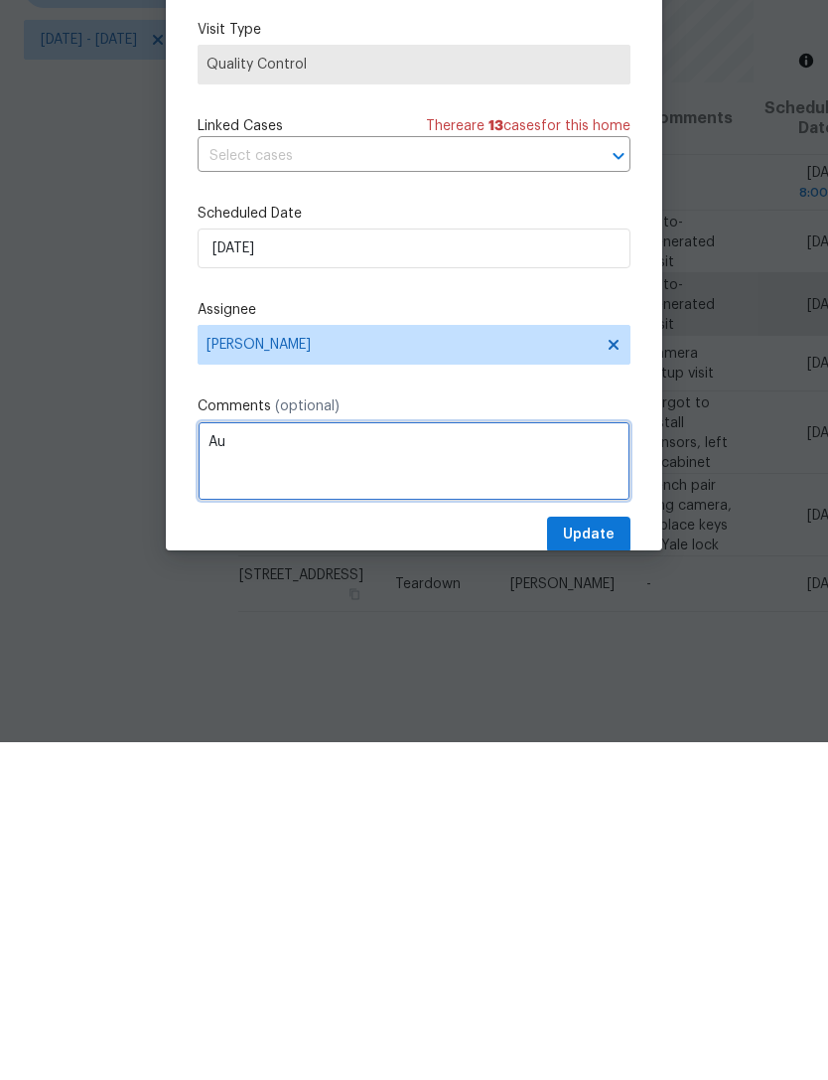
type textarea "A"
type textarea "****bring ladder****"
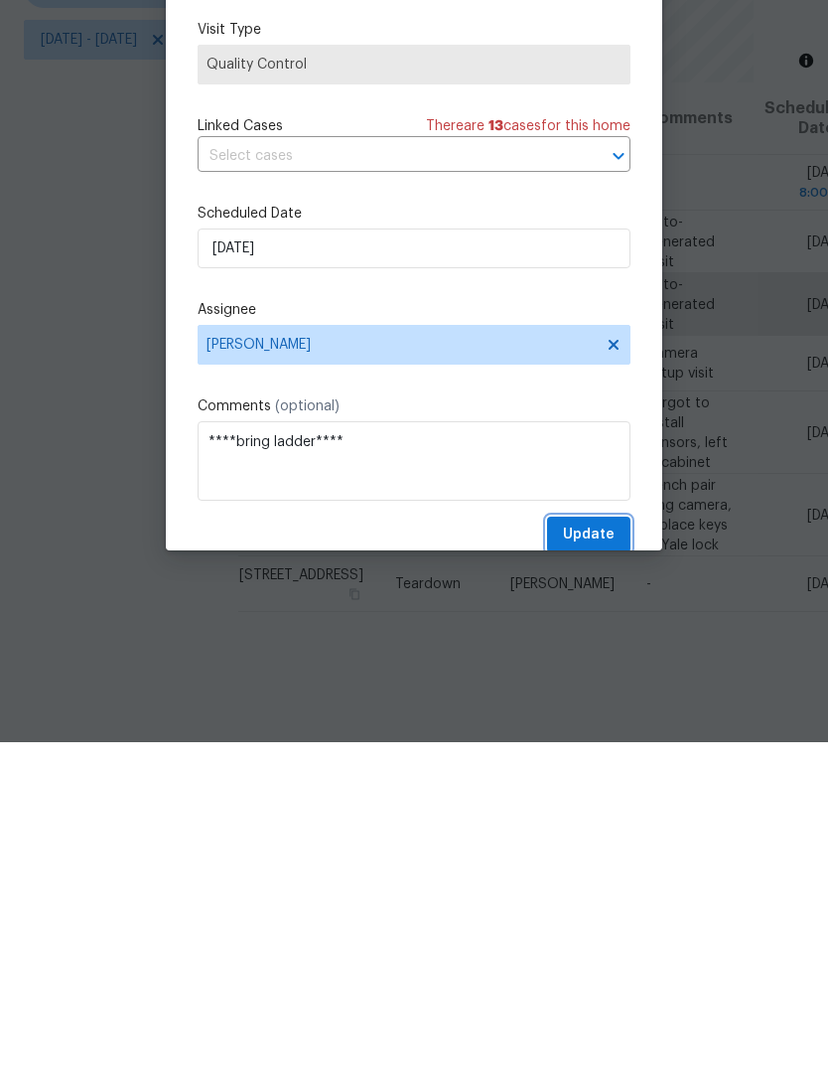
click at [604, 860] on span "Update" at bounding box center [589, 872] width 52 height 25
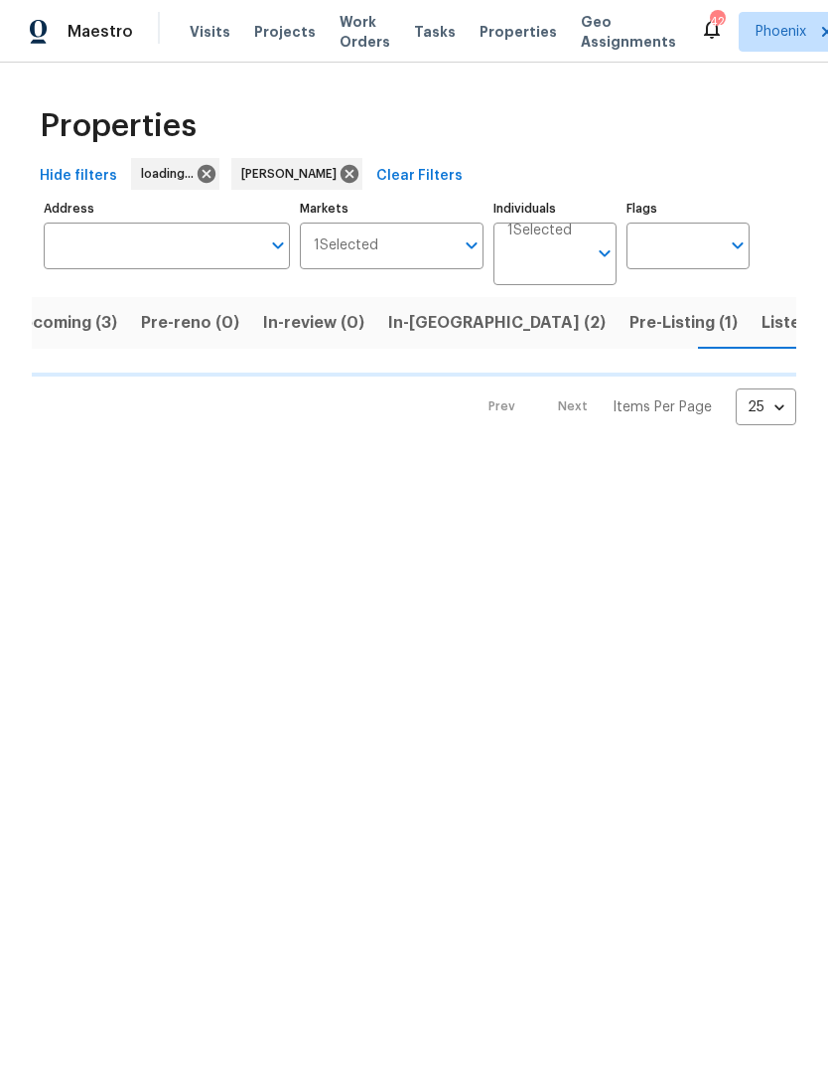
scroll to position [0, 33]
